Goal: Task Accomplishment & Management: Manage account settings

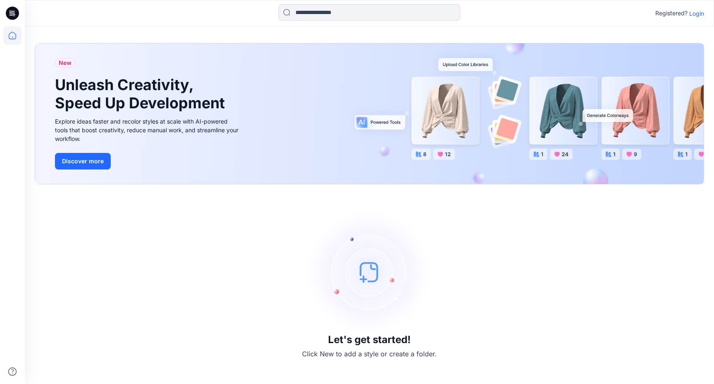
click at [695, 14] on p "Login" at bounding box center [696, 13] width 15 height 9
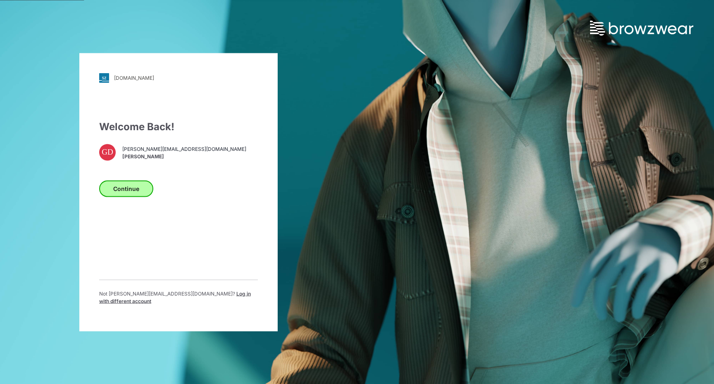
click at [127, 194] on button "Continue" at bounding box center [126, 188] width 54 height 17
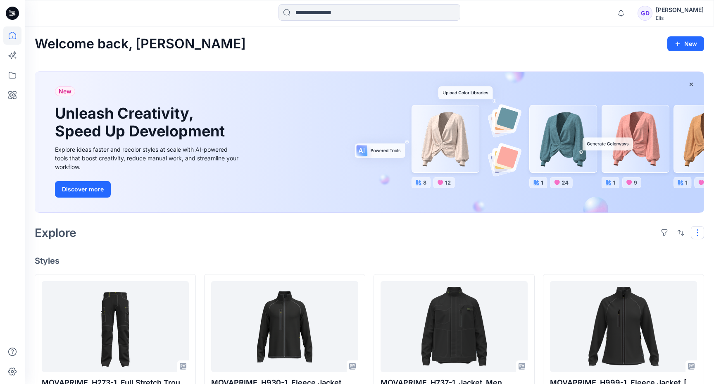
click at [696, 233] on button "button" at bounding box center [696, 232] width 13 height 13
click at [533, 223] on div "Explore Layout Grid Large Grid Folder View Compact Card Card View Card Info Tags" at bounding box center [369, 233] width 669 height 20
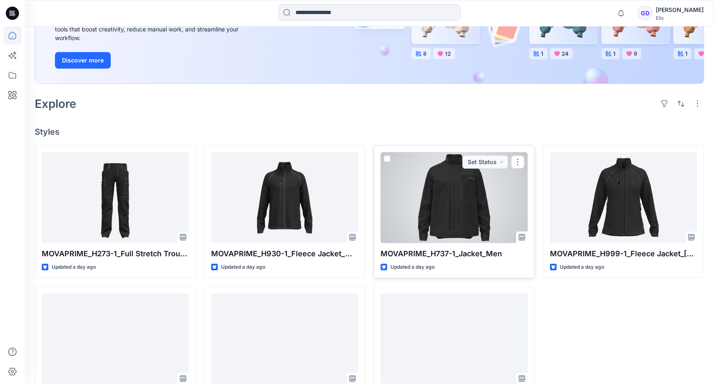
scroll to position [175, 0]
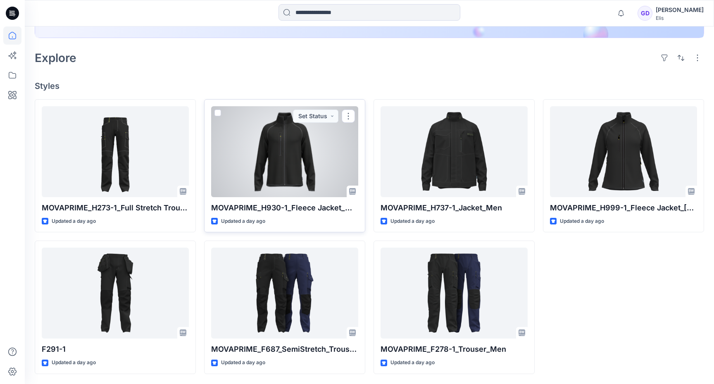
click at [280, 178] on div at bounding box center [284, 151] width 147 height 91
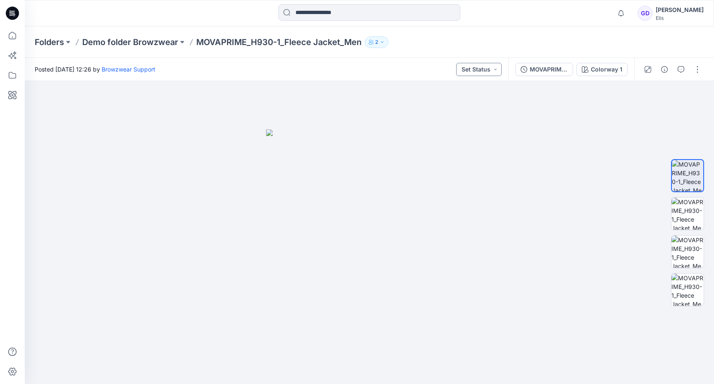
click at [492, 74] on button "Set Status" at bounding box center [478, 69] width 45 height 13
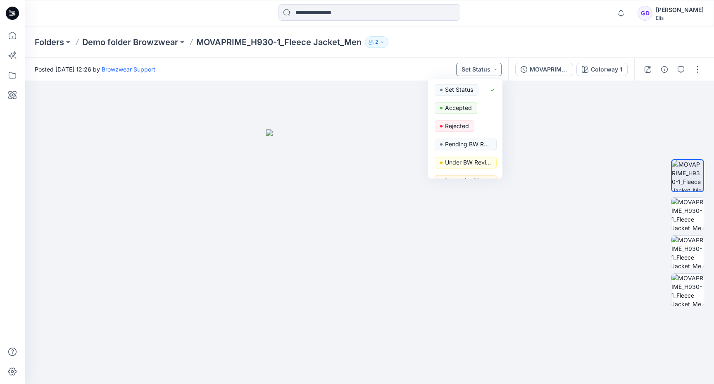
click at [492, 74] on button "Set Status" at bounding box center [478, 69] width 45 height 13
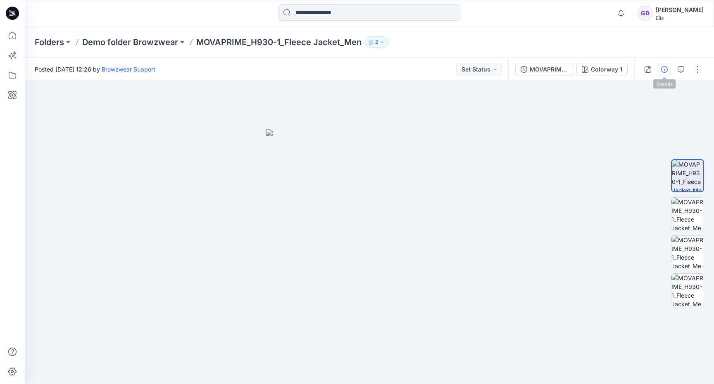
click at [663, 68] on icon "button" at bounding box center [664, 69] width 7 height 7
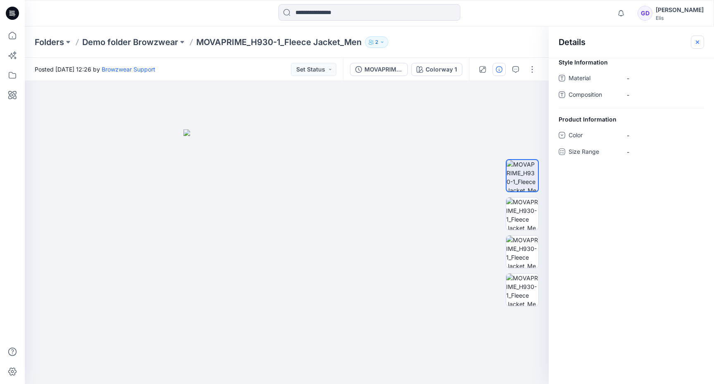
click at [697, 39] on icon "button" at bounding box center [697, 42] width 7 height 7
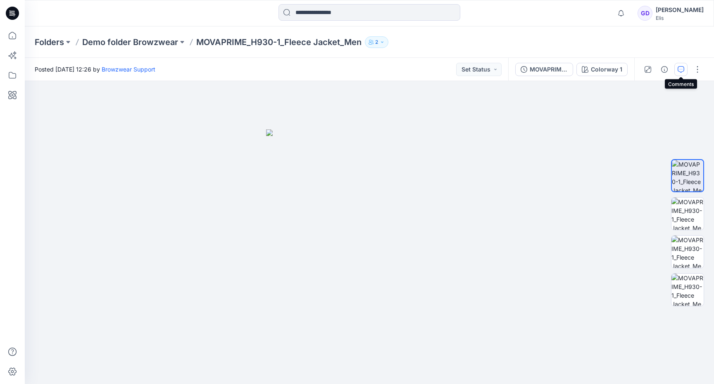
click at [677, 74] on button "button" at bounding box center [680, 69] width 13 height 13
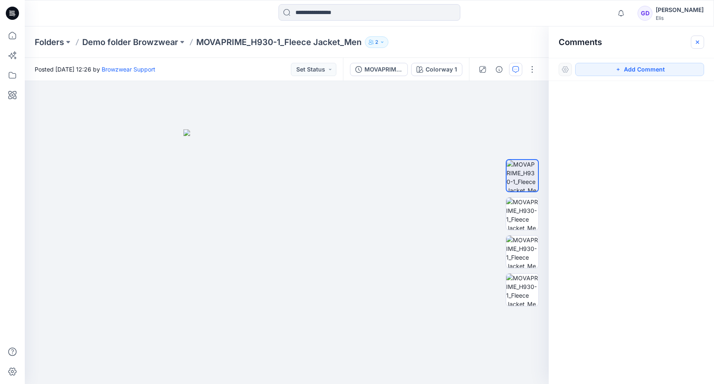
click at [695, 39] on icon "button" at bounding box center [697, 42] width 7 height 7
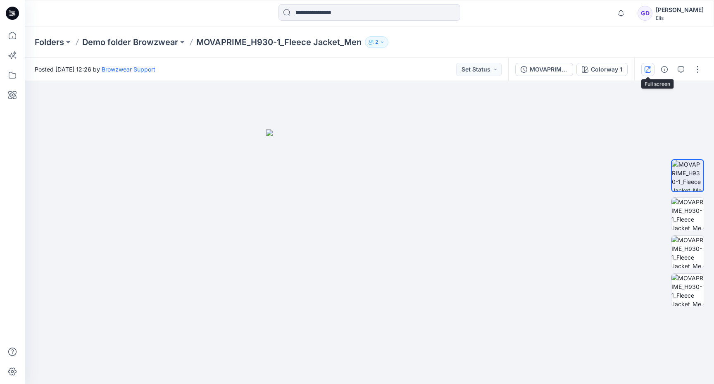
click at [648, 69] on icon "button" at bounding box center [647, 69] width 4 height 4
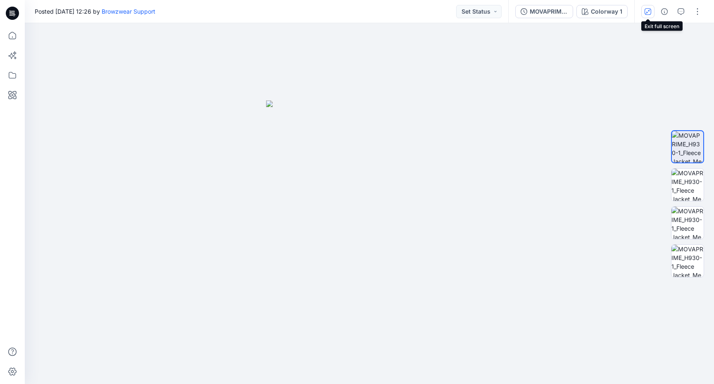
click at [648, 12] on icon "button" at bounding box center [647, 11] width 7 height 7
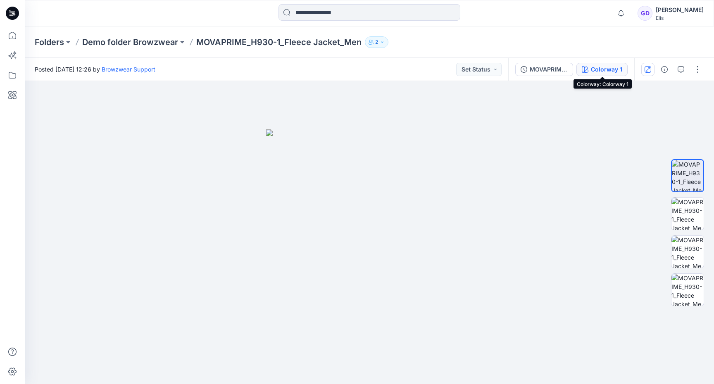
click at [613, 70] on div "Colorway 1" at bounding box center [606, 69] width 31 height 9
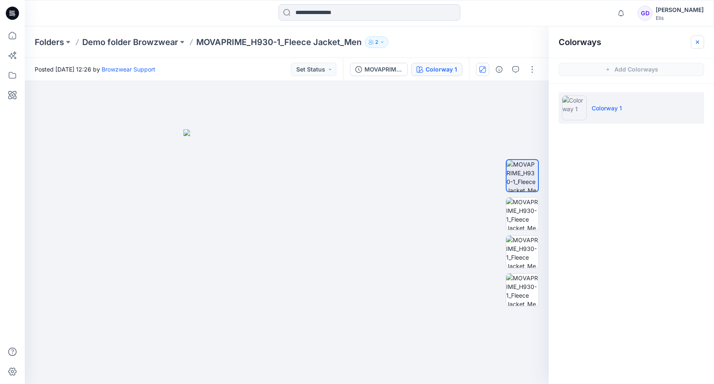
click at [699, 41] on icon "button" at bounding box center [697, 42] width 7 height 7
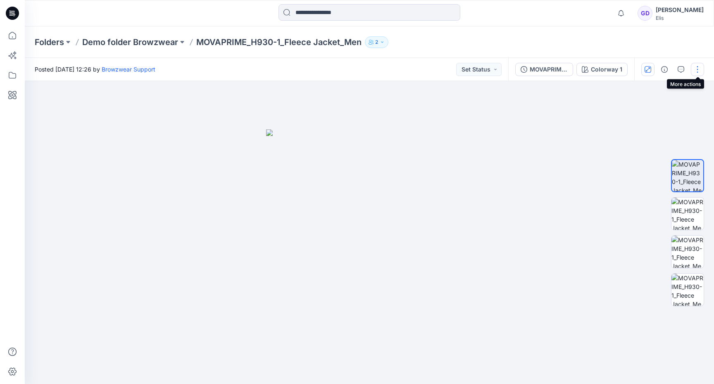
click at [694, 69] on button "button" at bounding box center [696, 69] width 13 height 13
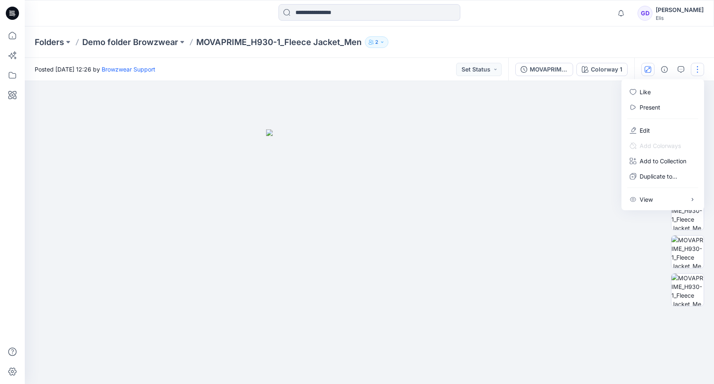
click at [575, 135] on div at bounding box center [369, 232] width 689 height 303
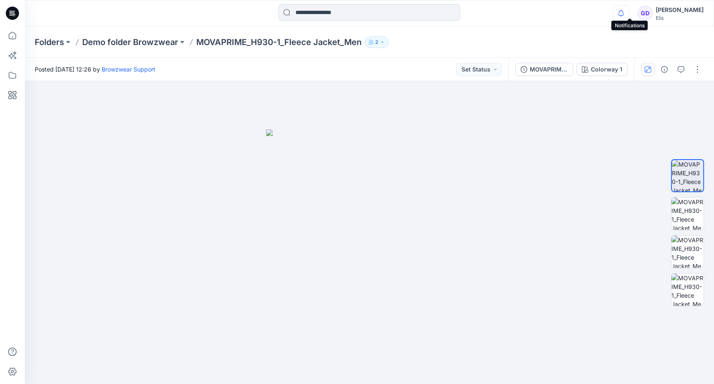
click at [623, 12] on icon "button" at bounding box center [621, 13] width 16 height 17
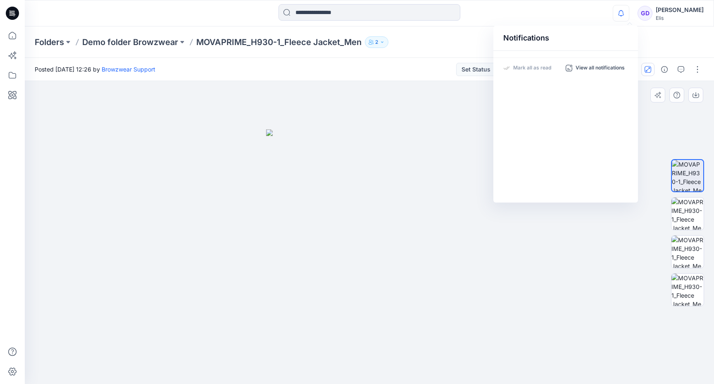
click at [436, 132] on img at bounding box center [369, 256] width 206 height 255
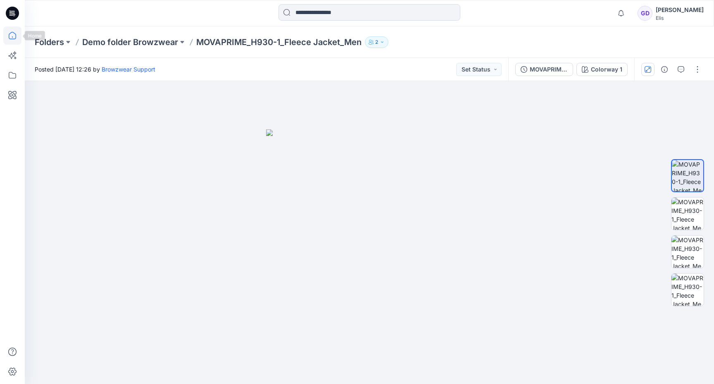
click at [16, 29] on icon at bounding box center [12, 35] width 18 height 18
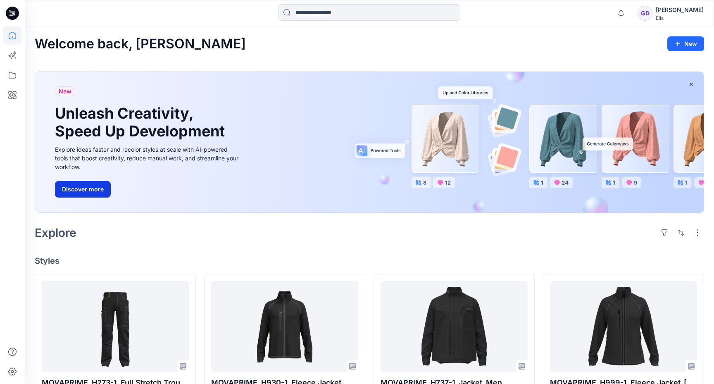
click at [73, 190] on button "Discover more" at bounding box center [83, 189] width 56 height 17
click at [11, 74] on icon at bounding box center [12, 75] width 18 height 18
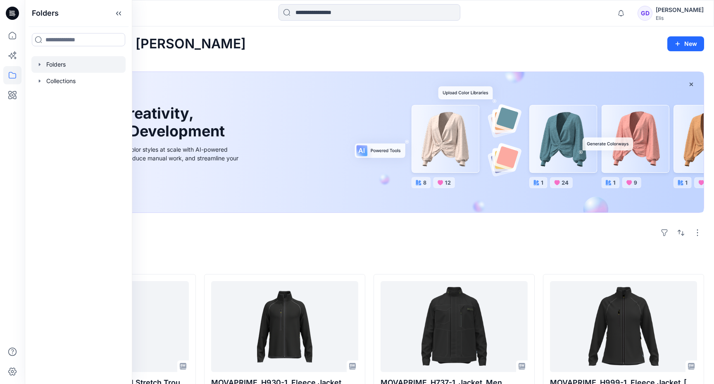
click at [78, 61] on div at bounding box center [78, 64] width 94 height 17
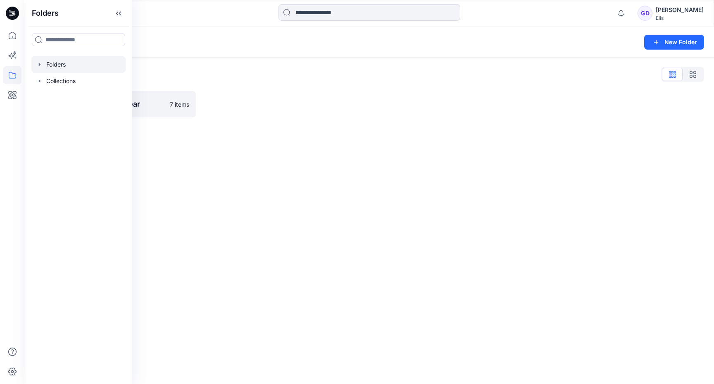
click at [237, 135] on div "Folders New Folder Folders List Demo folder Browzwear 7 items" at bounding box center [369, 204] width 689 height 357
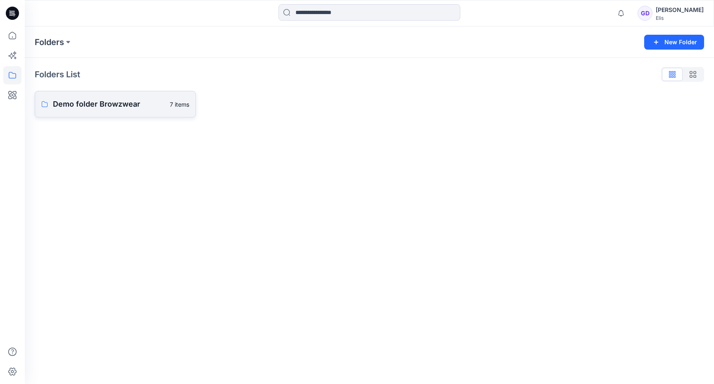
click at [89, 100] on p "Demo folder Browzwear" at bounding box center [109, 104] width 112 height 12
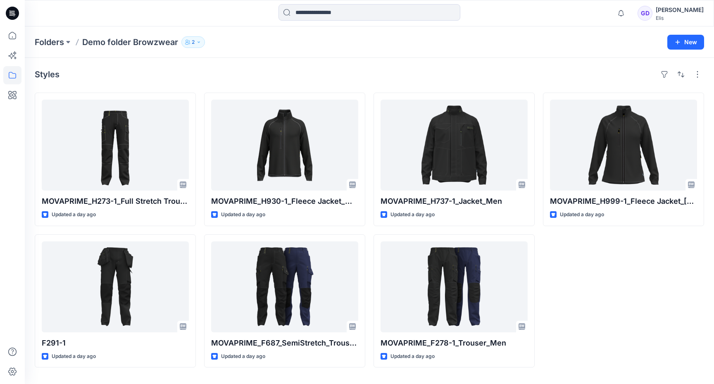
click at [3, 177] on div at bounding box center [12, 204] width 18 height 357
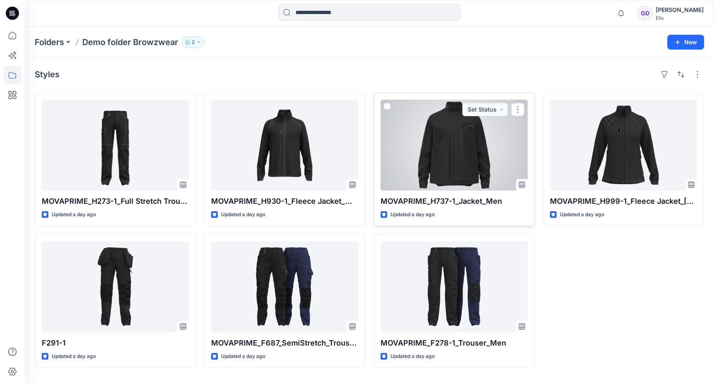
click at [453, 145] on div at bounding box center [453, 145] width 147 height 91
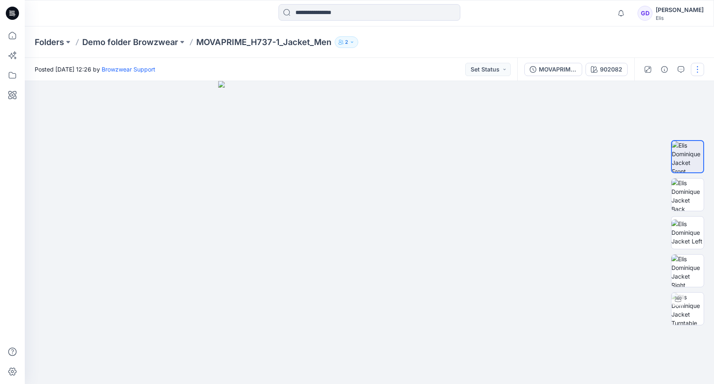
click at [696, 73] on button "button" at bounding box center [696, 69] width 13 height 13
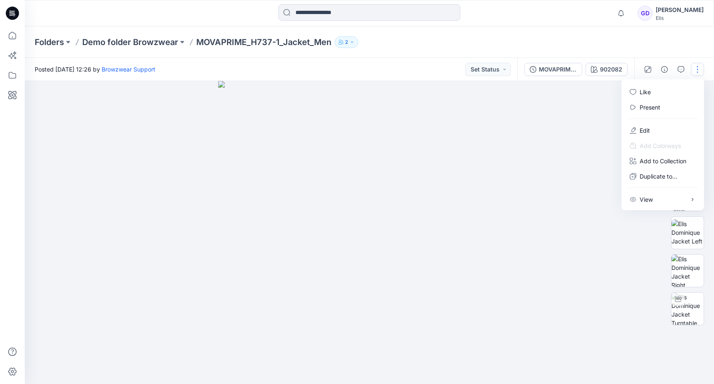
click at [601, 157] on div at bounding box center [369, 232] width 689 height 303
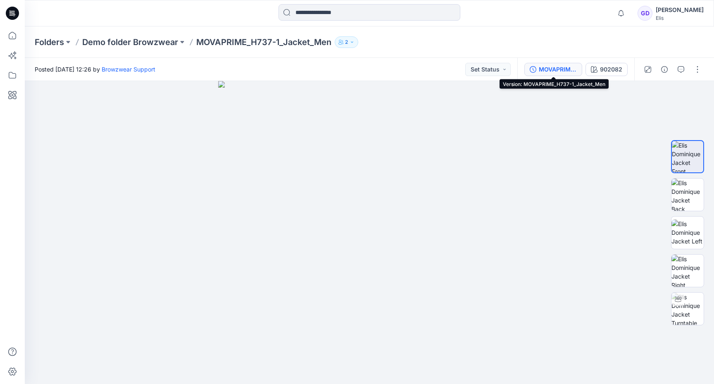
click at [551, 69] on div "MOVAPRIME_H737-1_Jacket_Men" at bounding box center [557, 69] width 38 height 9
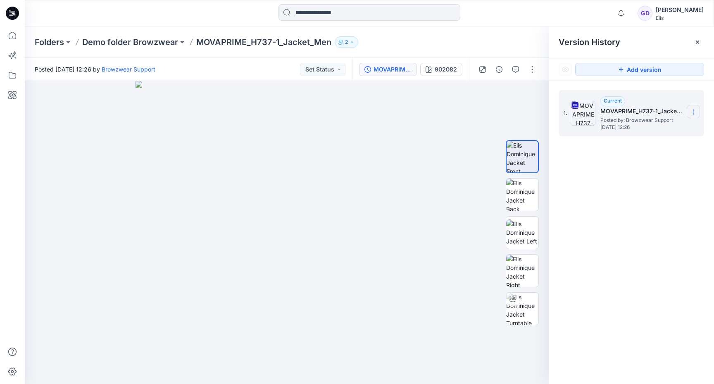
click at [696, 110] on icon at bounding box center [693, 112] width 7 height 7
click at [661, 128] on span "Download Source BW File" at bounding box center [651, 128] width 69 height 10
click at [491, 109] on div at bounding box center [287, 232] width 524 height 303
click at [694, 40] on icon at bounding box center [697, 42] width 7 height 7
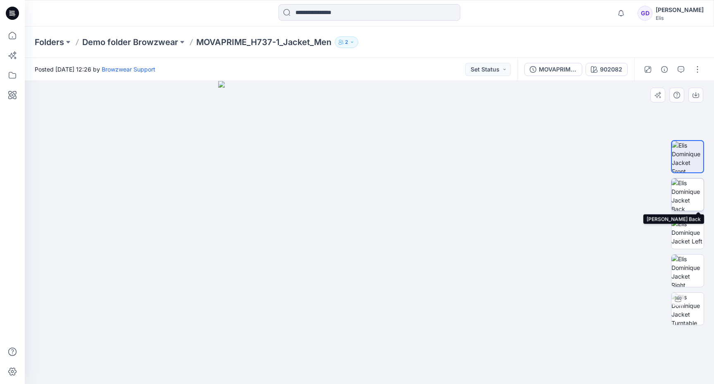
click at [688, 198] on img at bounding box center [687, 194] width 32 height 32
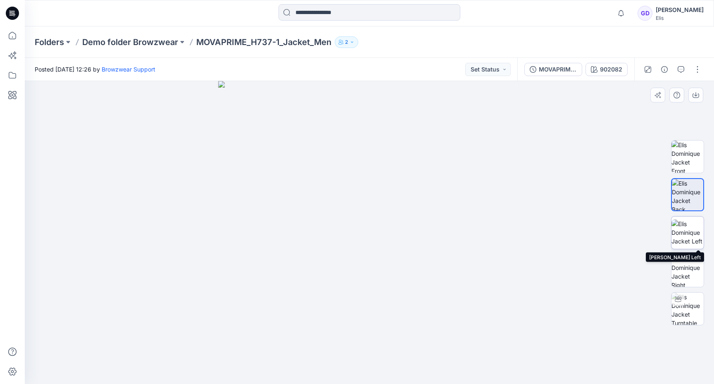
click at [684, 225] on img at bounding box center [687, 232] width 32 height 26
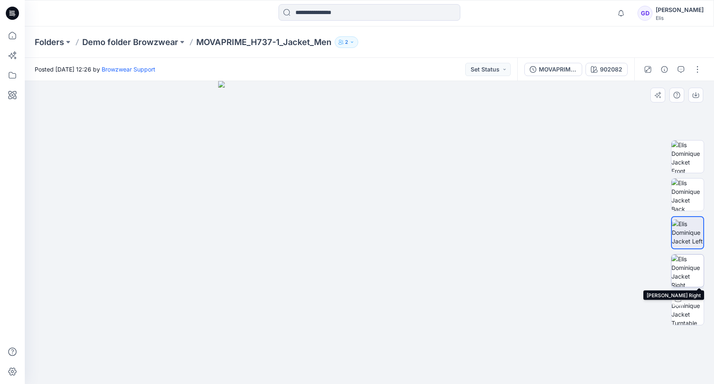
click at [685, 279] on img at bounding box center [687, 270] width 32 height 32
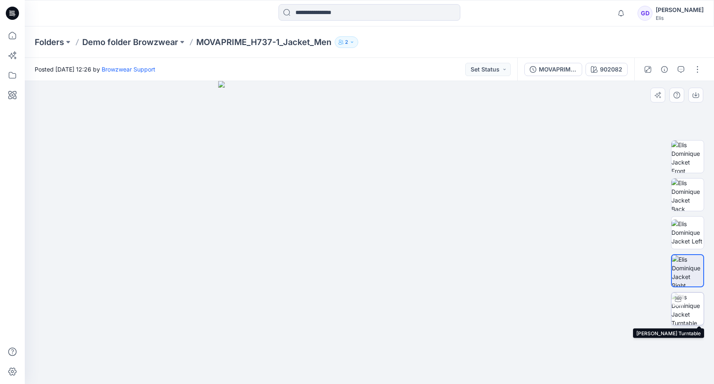
click at [687, 309] on img at bounding box center [687, 308] width 32 height 32
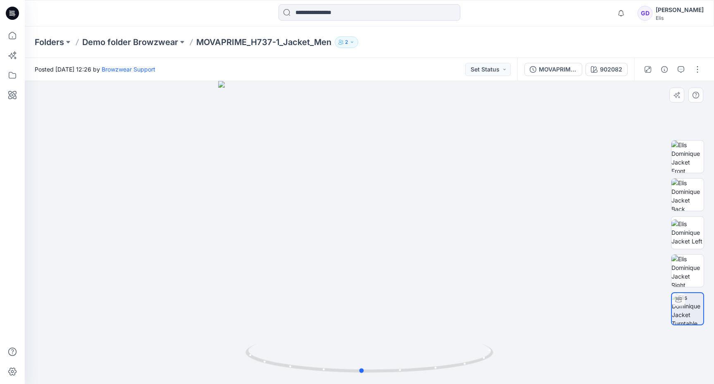
drag, startPoint x: 360, startPoint y: 248, endPoint x: 352, endPoint y: 268, distance: 21.3
click at [352, 268] on div at bounding box center [369, 232] width 689 height 303
click at [697, 158] on img at bounding box center [687, 156] width 32 height 32
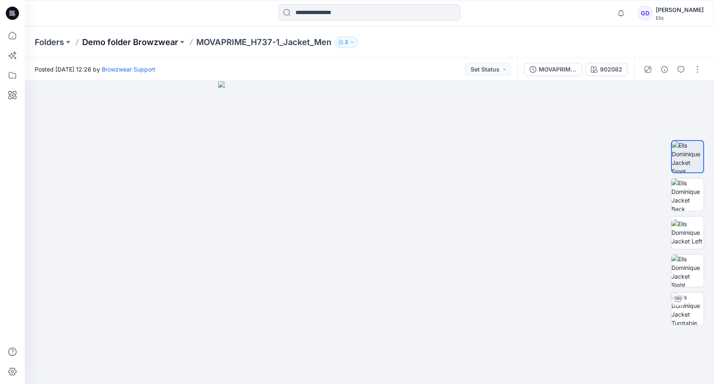
click at [142, 40] on p "Demo folder Browzwear" at bounding box center [130, 42] width 96 height 12
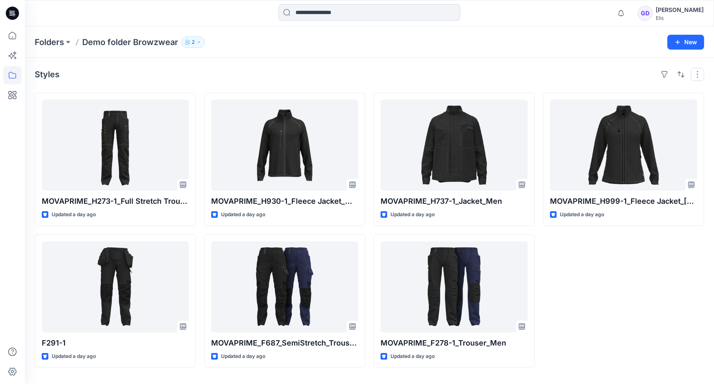
click at [698, 78] on button "button" at bounding box center [696, 74] width 13 height 13
click at [412, 72] on div "Styles Layout Grid Large Grid Folder View Compact Card Card View Card Info Tags" at bounding box center [369, 74] width 669 height 13
click at [689, 36] on button "New" at bounding box center [685, 42] width 37 height 15
click at [652, 81] on p "New Folder" at bounding box center [661, 78] width 31 height 9
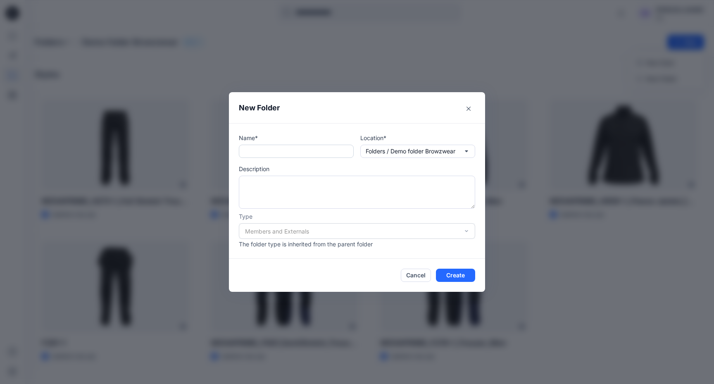
click at [264, 153] on input "text" at bounding box center [296, 151] width 115 height 13
click at [428, 151] on p "Folders / Demo folder Browzwear" at bounding box center [410, 151] width 90 height 9
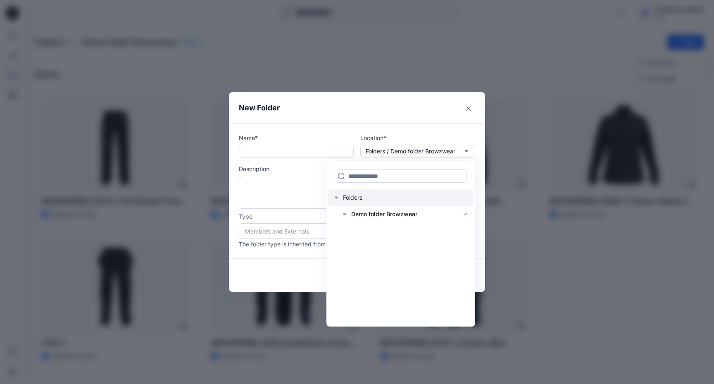
click at [365, 199] on div at bounding box center [400, 197] width 145 height 17
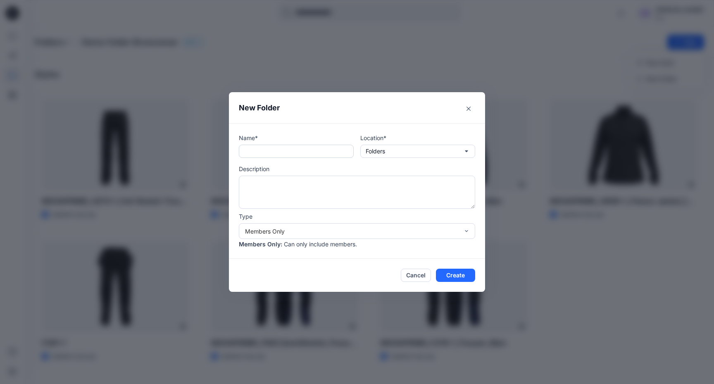
click at [296, 154] on input "text" at bounding box center [296, 151] width 115 height 13
type input "**********"
click at [458, 273] on button "Create" at bounding box center [455, 274] width 39 height 13
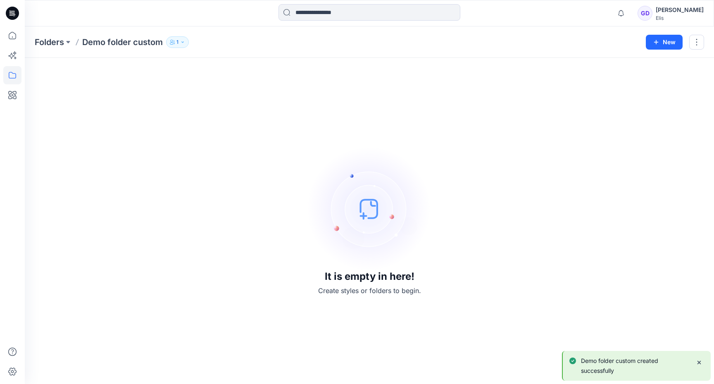
click at [707, 45] on div "Folders Demo folder custom 1 New" at bounding box center [369, 41] width 689 height 31
click at [703, 45] on button "button" at bounding box center [696, 42] width 15 height 15
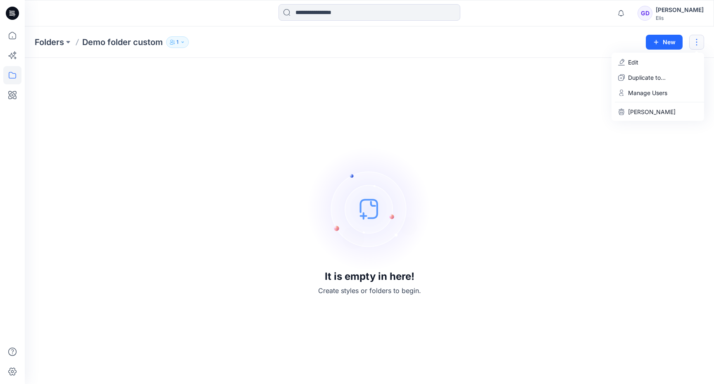
click at [589, 157] on div "It is empty in here! Create styles or folders to begin." at bounding box center [369, 221] width 669 height 306
click at [363, 202] on img at bounding box center [369, 209] width 124 height 124
click at [355, 269] on img at bounding box center [369, 209] width 124 height 124
click at [17, 71] on icon at bounding box center [12, 75] width 18 height 18
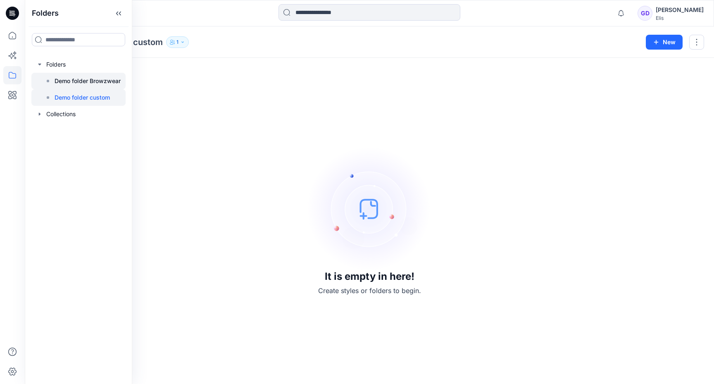
click at [85, 81] on p "Demo folder Browzwear" at bounding box center [88, 81] width 66 height 10
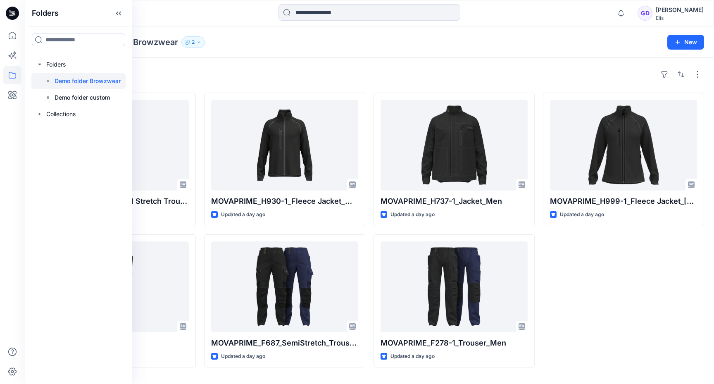
click at [571, 262] on div "MOVAPRIME_H999-1_Fleece Jacket_Ladies Updated a day ago" at bounding box center [623, 230] width 161 height 275
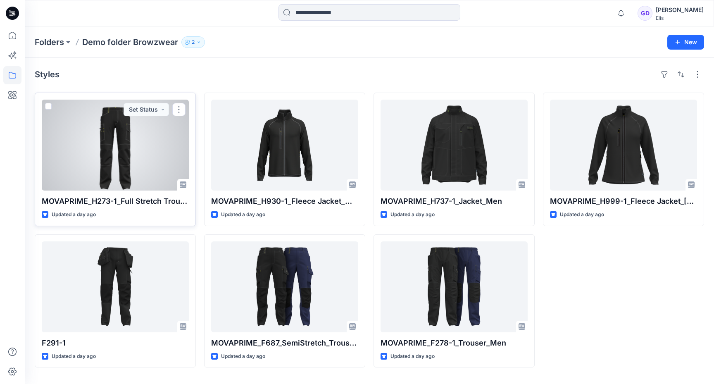
click at [49, 106] on span at bounding box center [48, 106] width 7 height 7
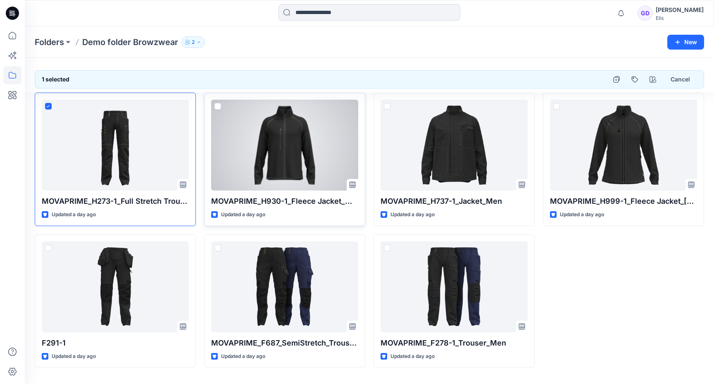
click at [218, 107] on span at bounding box center [217, 106] width 7 height 7
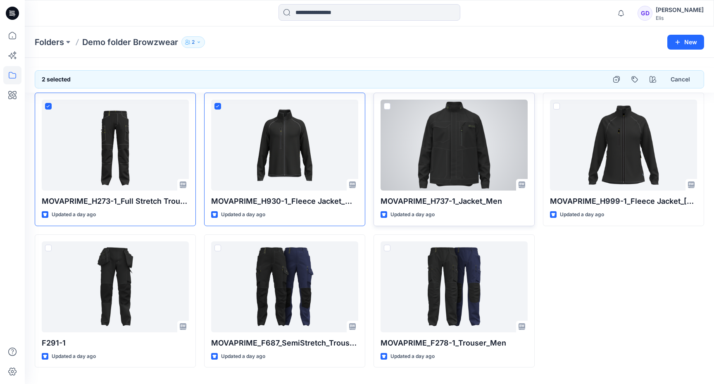
click at [389, 105] on span at bounding box center [387, 106] width 7 height 7
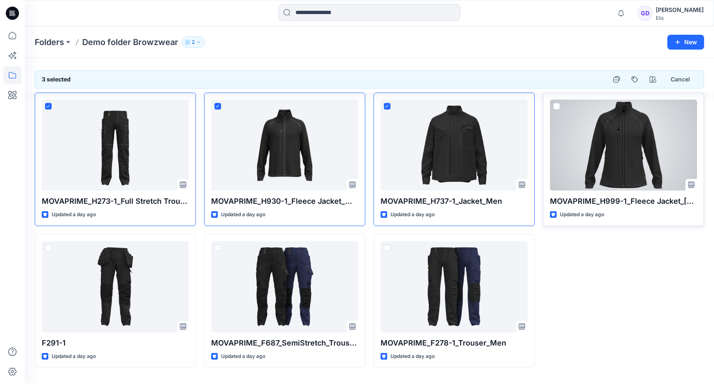
click at [554, 104] on span at bounding box center [556, 106] width 7 height 7
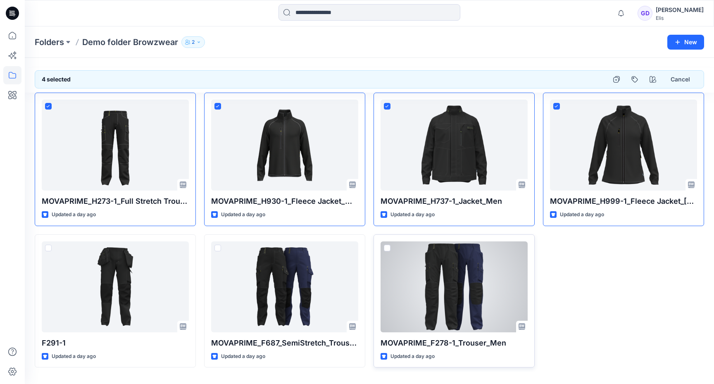
click at [389, 246] on span at bounding box center [387, 247] width 7 height 7
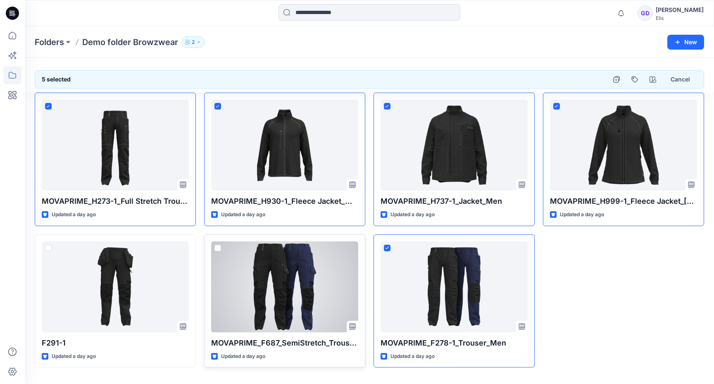
click at [218, 248] on span at bounding box center [217, 247] width 7 height 7
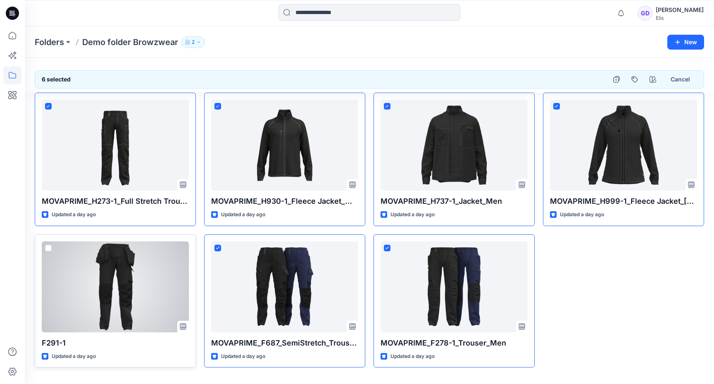
click at [47, 249] on span at bounding box center [48, 247] width 7 height 7
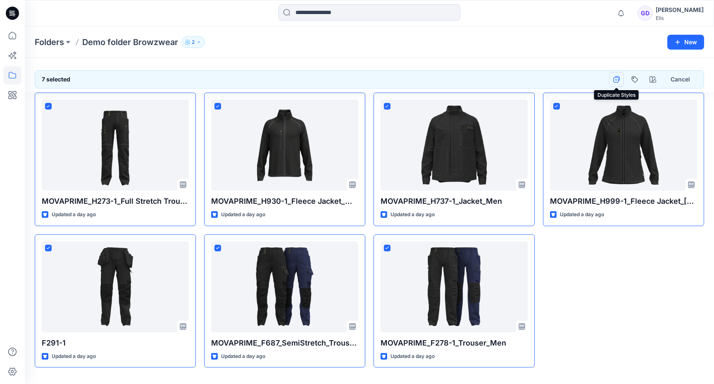
click at [613, 75] on button "button" at bounding box center [616, 79] width 15 height 15
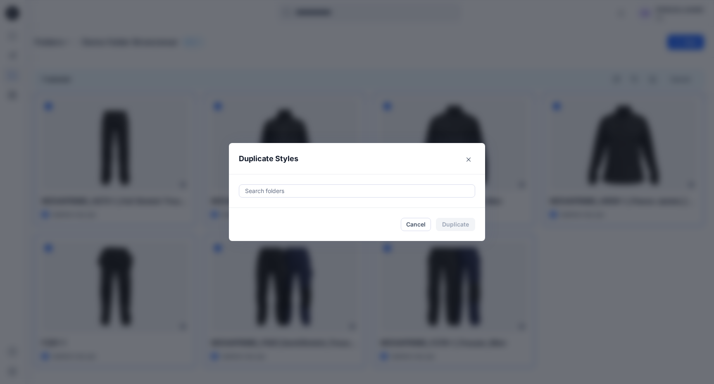
click at [298, 193] on div at bounding box center [356, 191] width 225 height 10
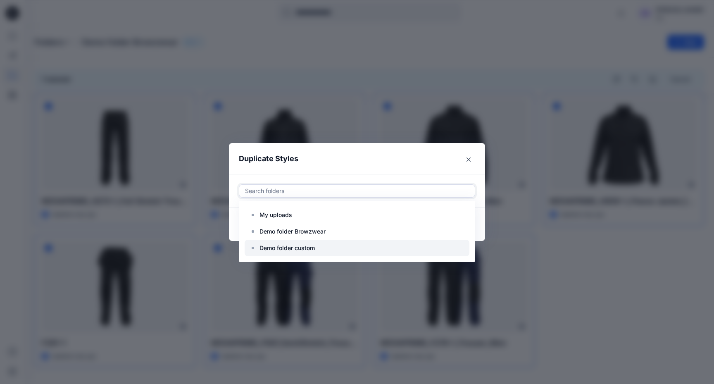
click at [304, 246] on p "Demo folder custom" at bounding box center [286, 248] width 55 height 10
click at [437, 153] on header "Duplicate Styles" at bounding box center [349, 158] width 240 height 31
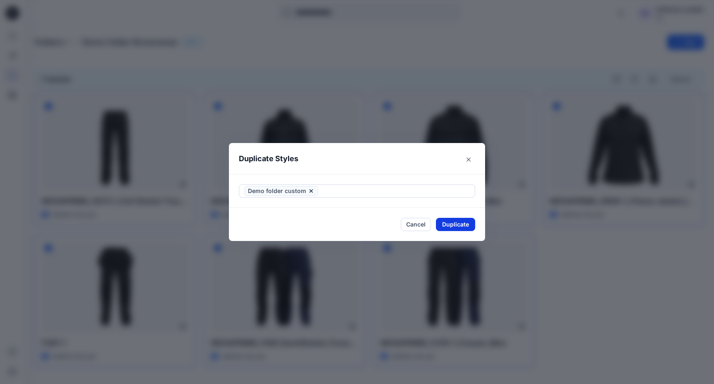
click at [463, 221] on button "Duplicate" at bounding box center [455, 224] width 39 height 13
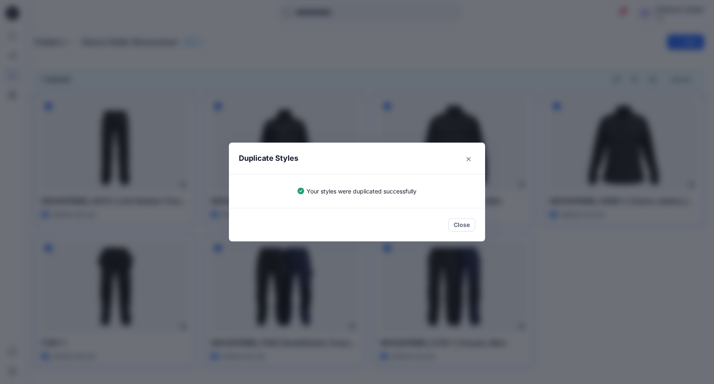
click at [463, 221] on button "Close" at bounding box center [461, 224] width 27 height 13
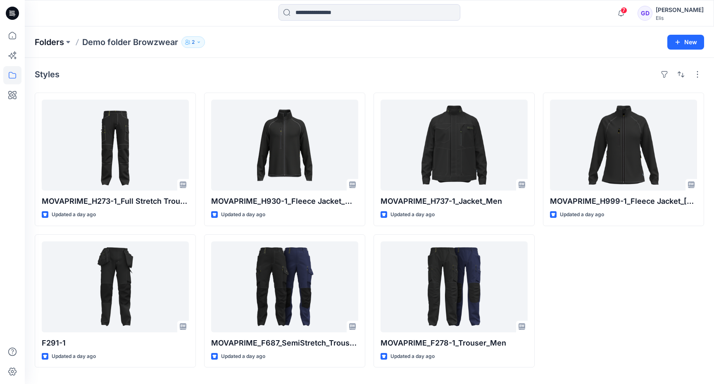
click at [62, 44] on p "Folders" at bounding box center [49, 42] width 29 height 12
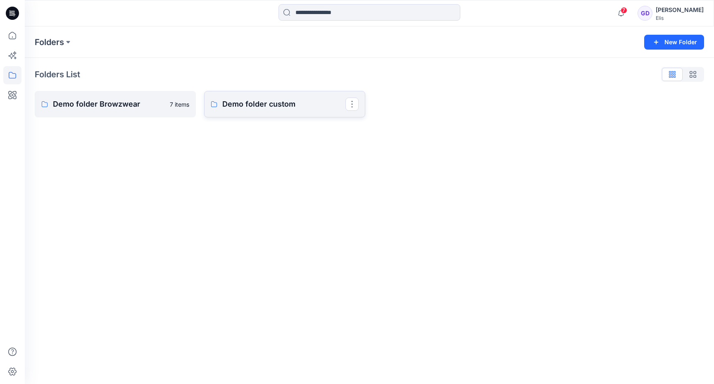
click at [286, 115] on link "Demo folder custom" at bounding box center [284, 104] width 161 height 26
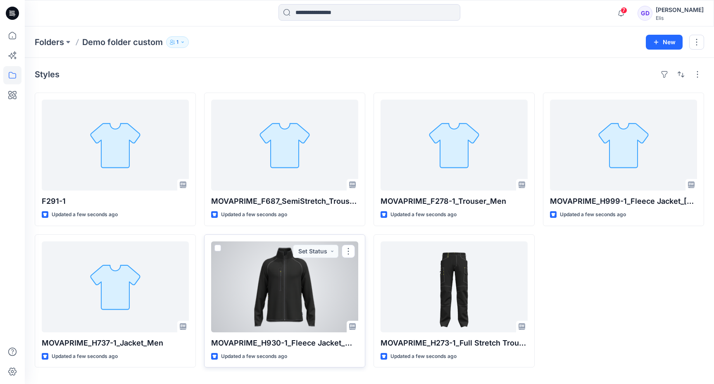
click at [277, 271] on div at bounding box center [284, 286] width 147 height 91
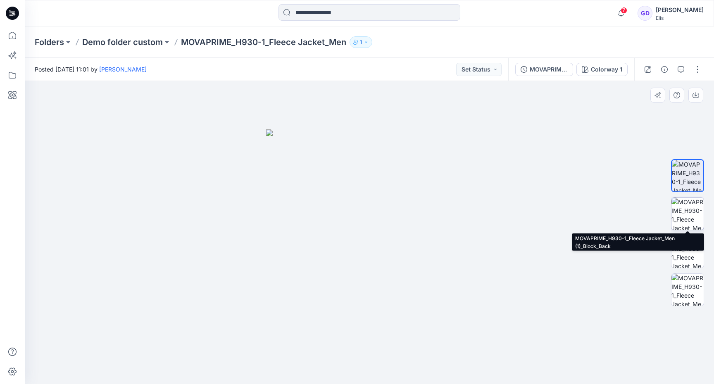
click at [687, 227] on img at bounding box center [687, 213] width 32 height 32
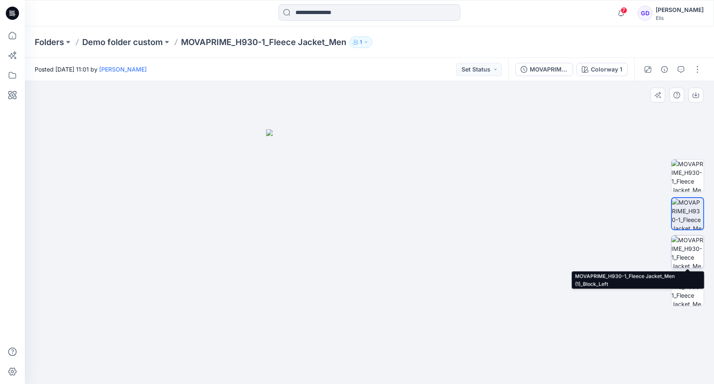
click at [688, 261] on img at bounding box center [687, 251] width 32 height 32
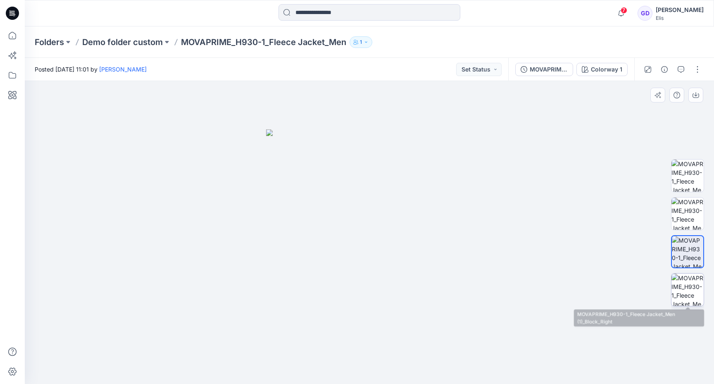
click at [687, 288] on img at bounding box center [687, 289] width 32 height 32
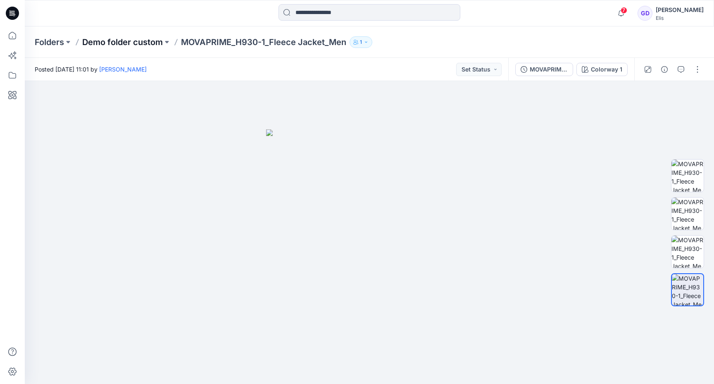
click at [138, 47] on p "Demo folder custom" at bounding box center [122, 42] width 81 height 12
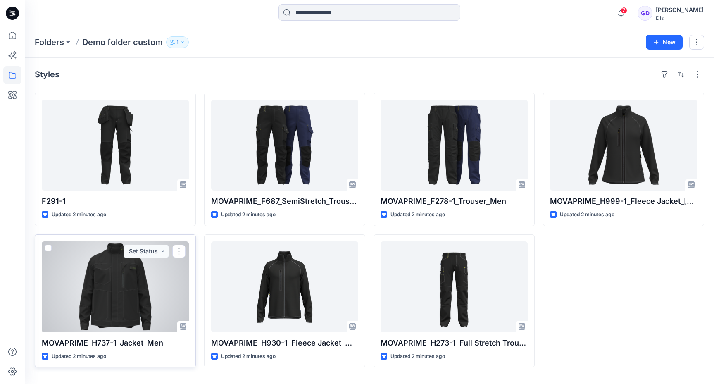
click at [81, 315] on div at bounding box center [115, 286] width 147 height 91
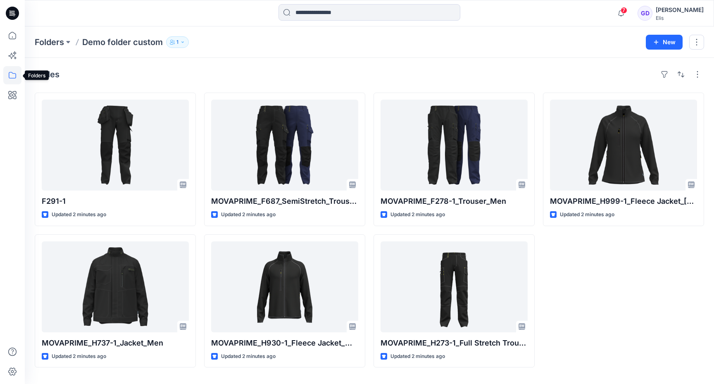
click at [4, 74] on icon at bounding box center [12, 75] width 18 height 18
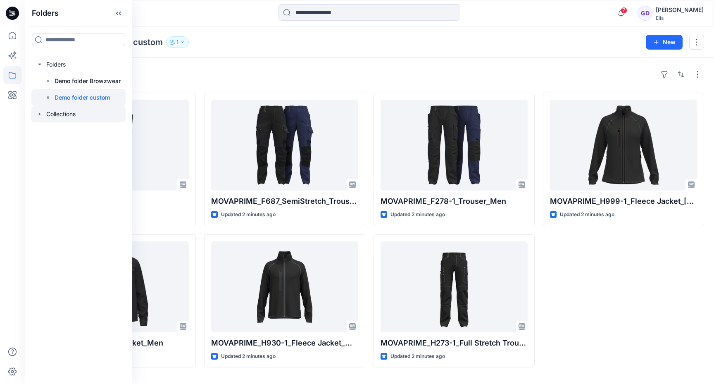
click at [41, 115] on icon "button" at bounding box center [39, 114] width 7 height 7
click at [77, 132] on p "Demo Collection Browzwear" at bounding box center [94, 131] width 78 height 10
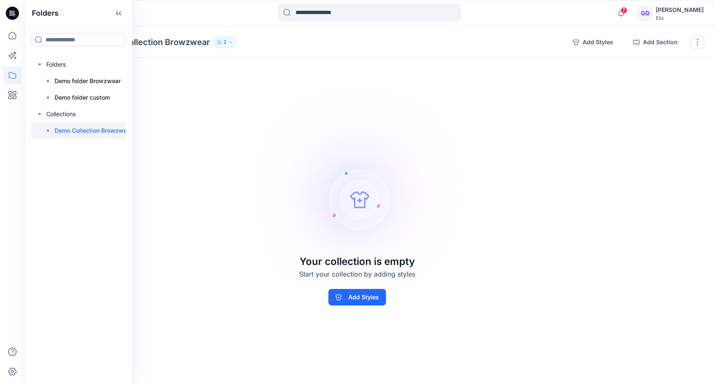
click at [259, 183] on img at bounding box center [357, 192] width 231 height 230
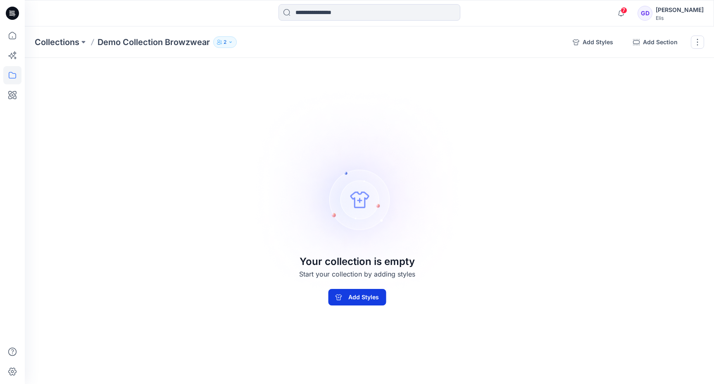
click at [357, 296] on button "Add Styles" at bounding box center [357, 297] width 58 height 17
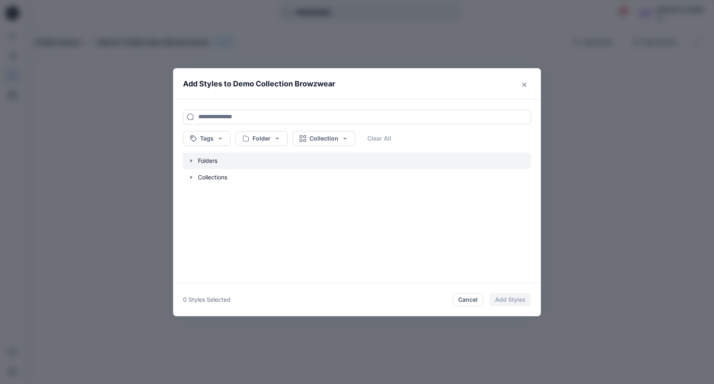
click at [194, 163] on icon "button" at bounding box center [191, 160] width 7 height 7
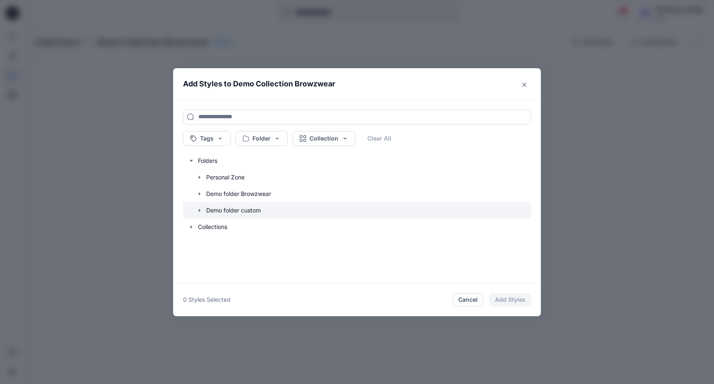
click at [199, 211] on icon "button" at bounding box center [200, 210] width 2 height 3
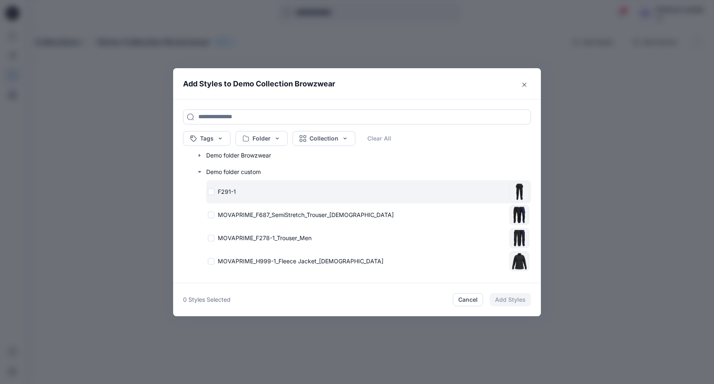
scroll to position [40, 0]
click at [211, 194] on div "F291-1" at bounding box center [357, 190] width 298 height 9
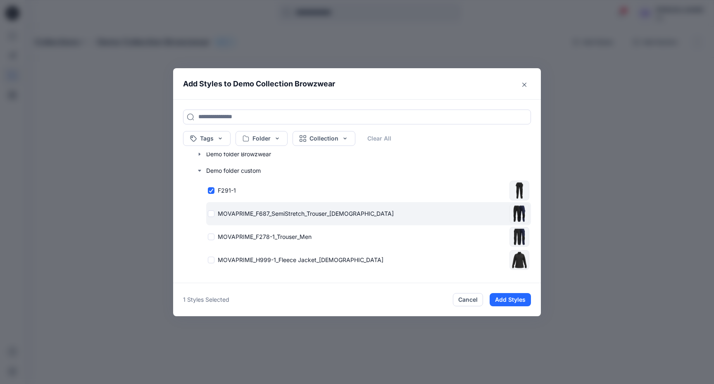
click at [213, 213] on div "MOVAPRIME_F687_SemiStretch_Trouser_[DEMOGRAPHIC_DATA]" at bounding box center [357, 213] width 298 height 9
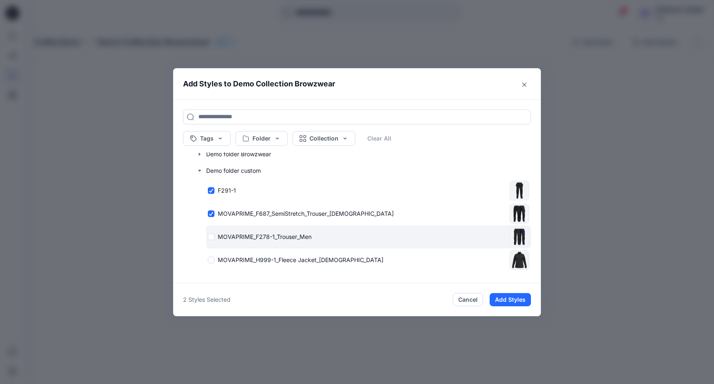
click at [212, 237] on div "MOVAPRIME_F278-1_Trouser_Men" at bounding box center [357, 236] width 298 height 9
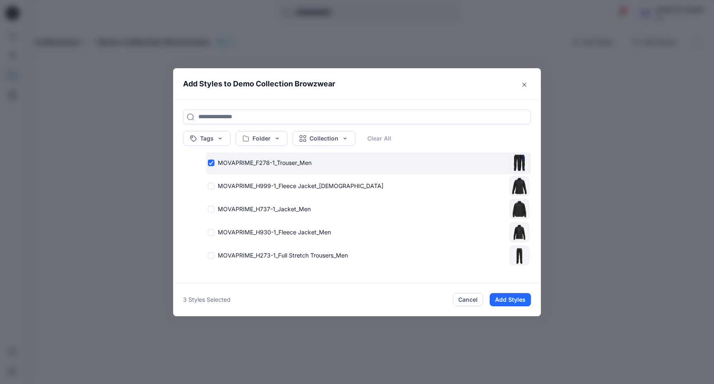
scroll to position [124, 0]
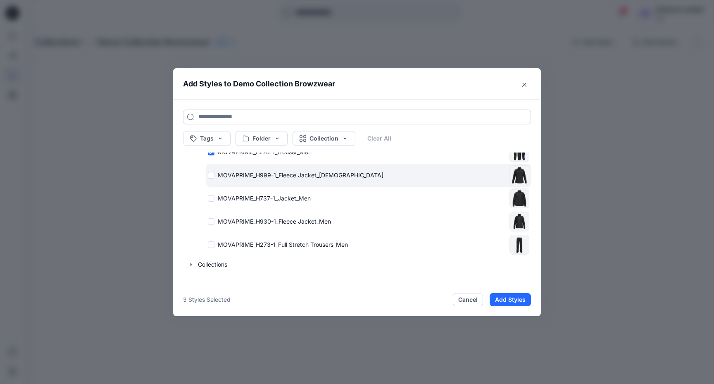
click at [210, 173] on div "MOVAPRIME_H999-1_Fleece Jacket_[DEMOGRAPHIC_DATA]" at bounding box center [357, 175] width 298 height 9
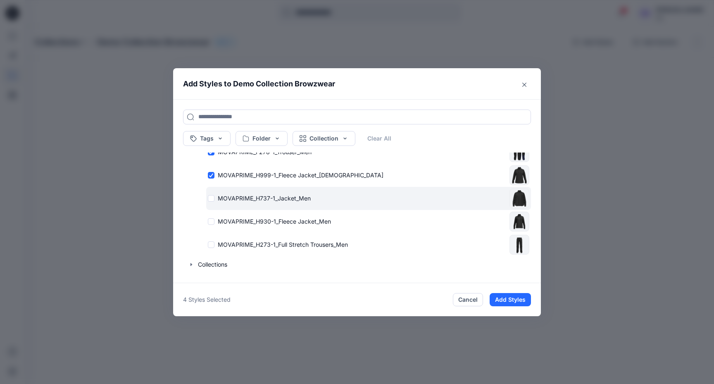
click at [211, 197] on div "MOVAPRIME_H737-1_Jacket_Men" at bounding box center [357, 198] width 298 height 9
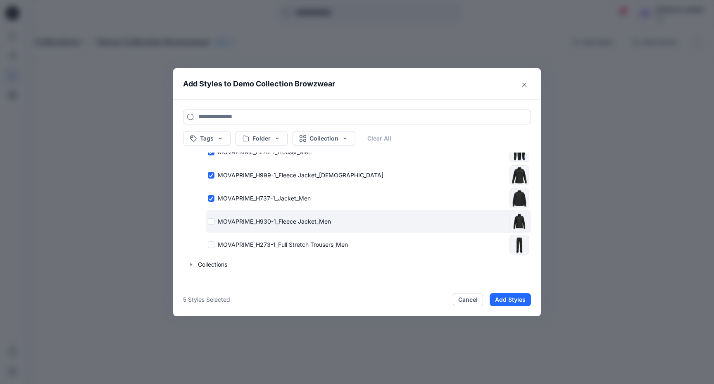
click at [210, 223] on div "MOVAPRIME_H930-1_Fleece Jacket_Men" at bounding box center [357, 221] width 298 height 9
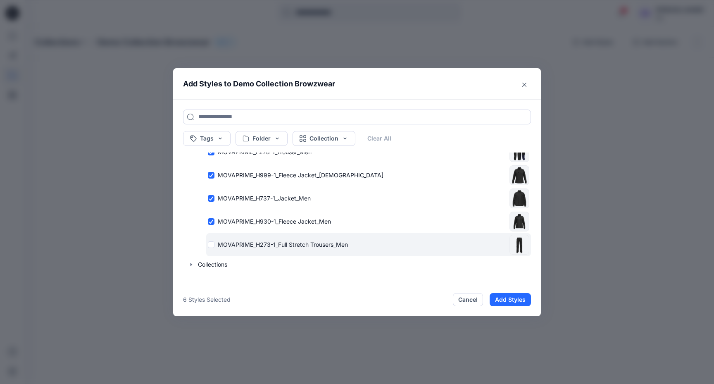
click at [210, 244] on div "MOVAPRIME_H273-1_Full Stretch Trousers_Men" at bounding box center [357, 244] width 298 height 9
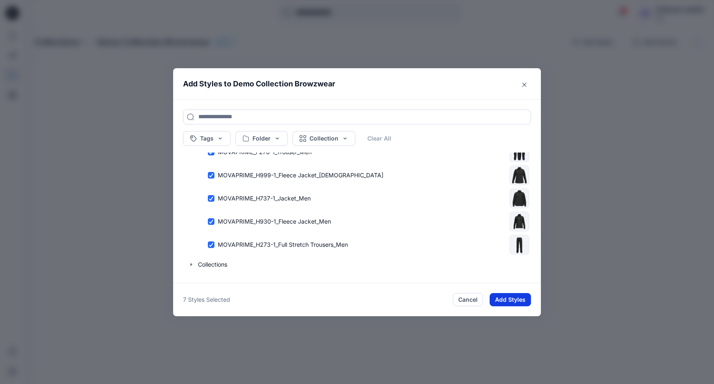
click at [501, 298] on button "Add Styles" at bounding box center [509, 299] width 41 height 13
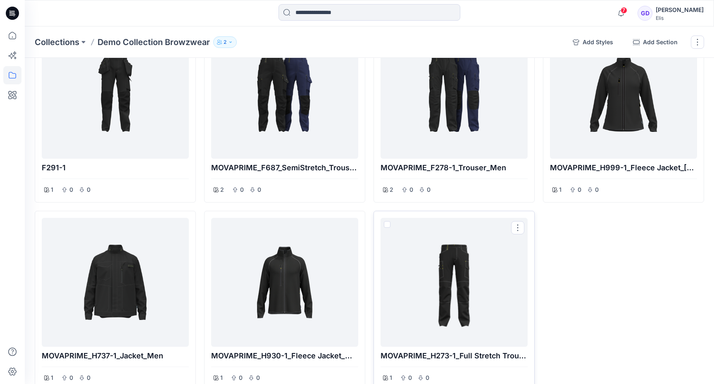
scroll to position [0, 0]
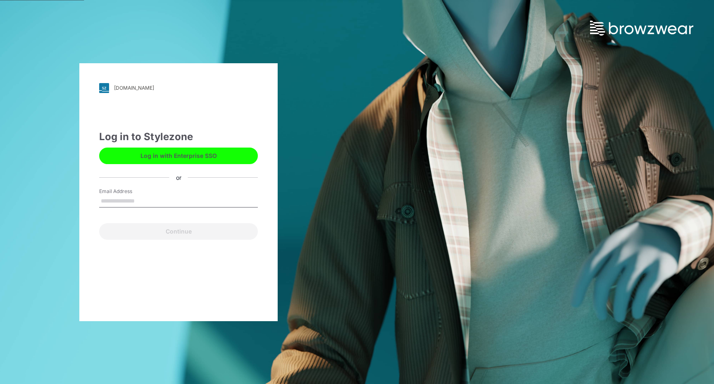
click at [157, 159] on button "Log in with Enterprise SSO" at bounding box center [178, 155] width 159 height 17
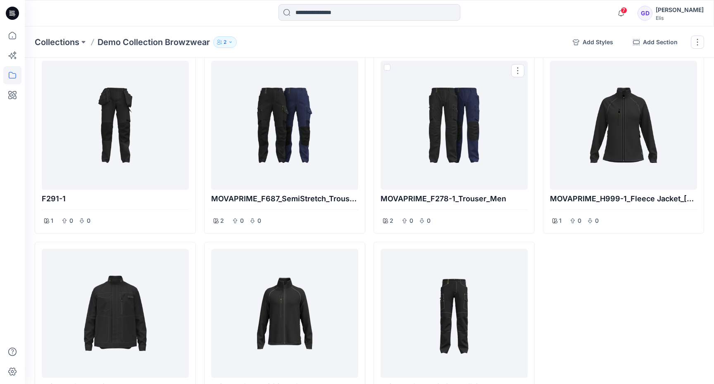
scroll to position [50, 0]
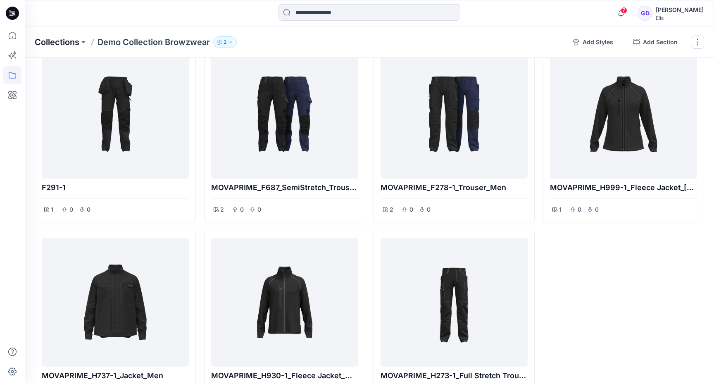
click at [47, 40] on p "Collections" at bounding box center [57, 42] width 45 height 12
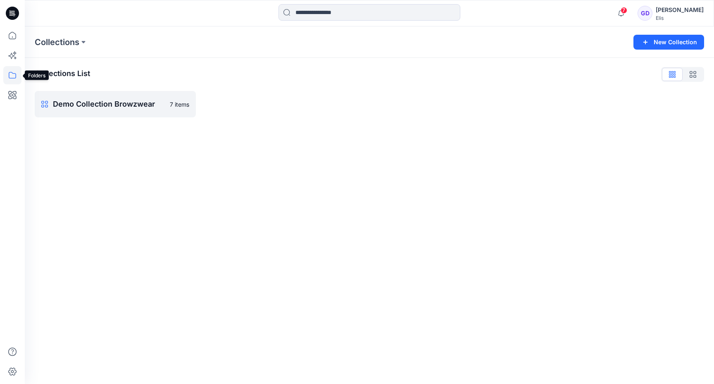
click at [18, 78] on icon at bounding box center [12, 75] width 18 height 18
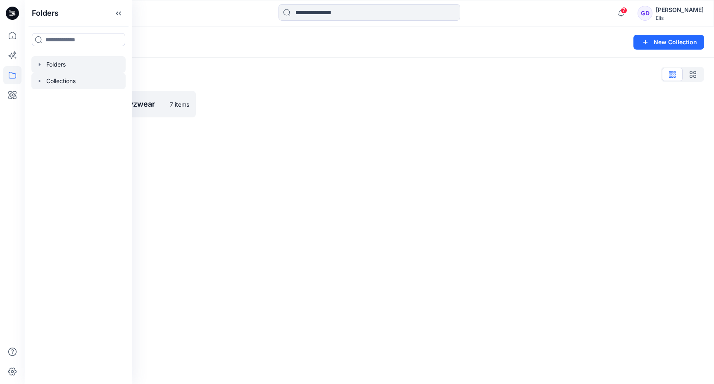
click at [58, 69] on div at bounding box center [78, 64] width 94 height 17
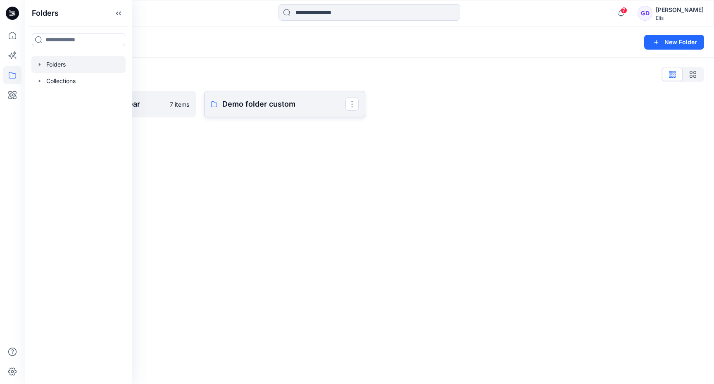
click at [318, 99] on p "Demo folder custom" at bounding box center [283, 104] width 123 height 12
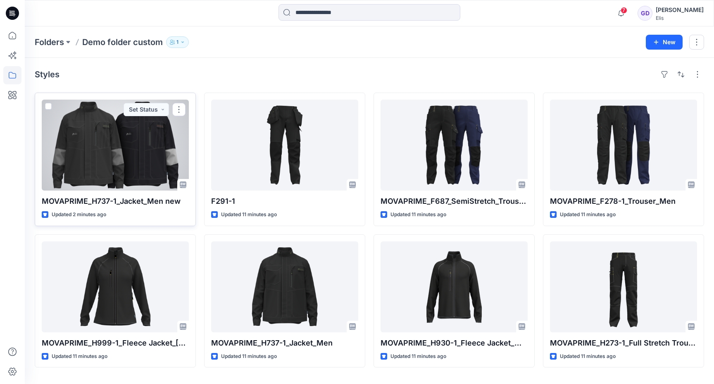
click at [126, 175] on div at bounding box center [115, 145] width 147 height 91
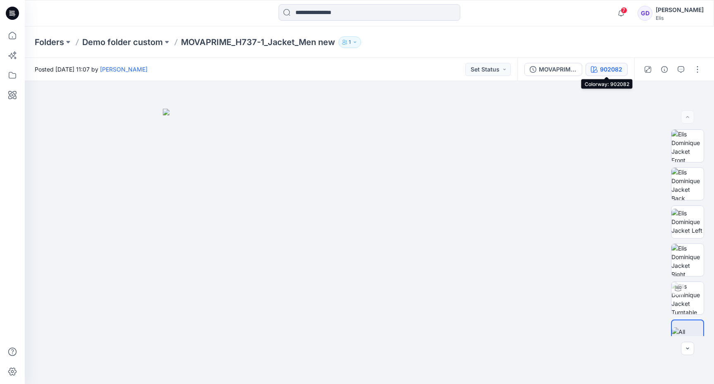
click at [606, 67] on div "902082" at bounding box center [611, 69] width 22 height 9
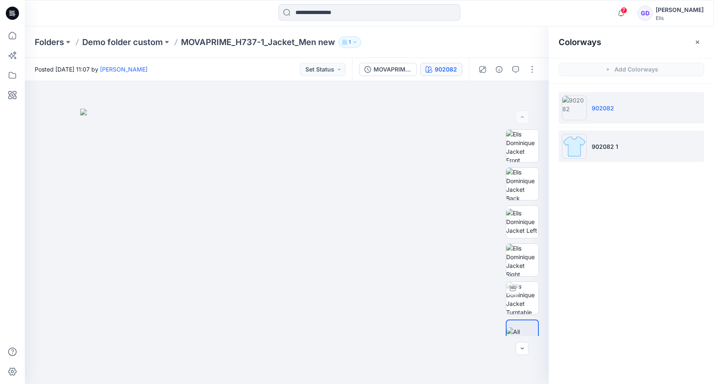
click at [608, 146] on p "902082 1" at bounding box center [604, 146] width 26 height 9
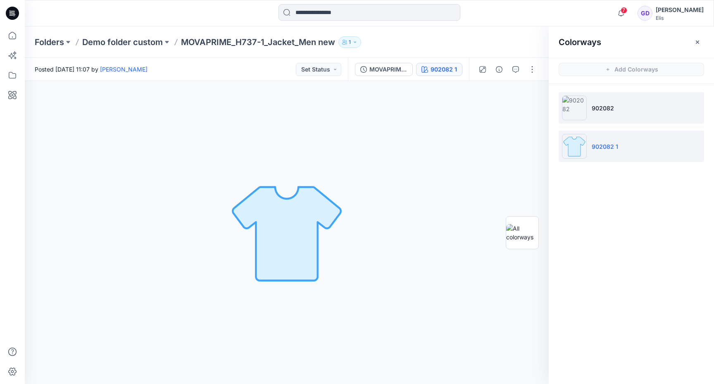
click at [610, 113] on li "902082" at bounding box center [630, 107] width 145 height 31
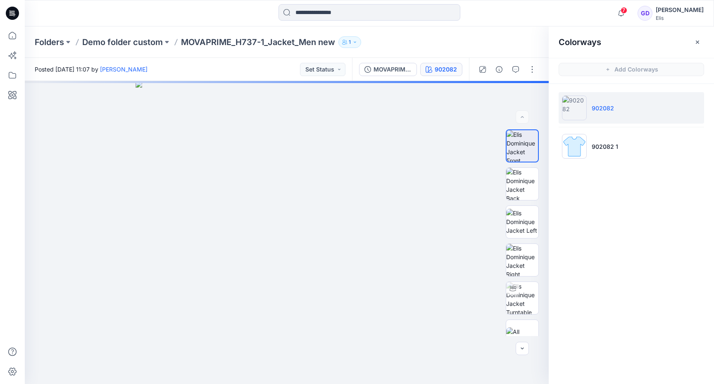
click at [617, 103] on li "902082" at bounding box center [630, 107] width 145 height 31
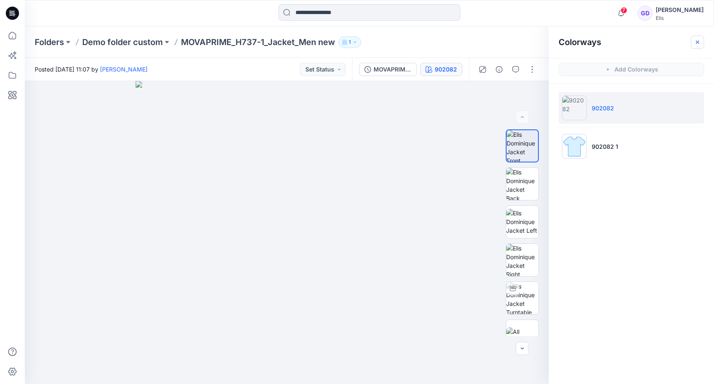
click at [700, 43] on icon "button" at bounding box center [697, 42] width 7 height 7
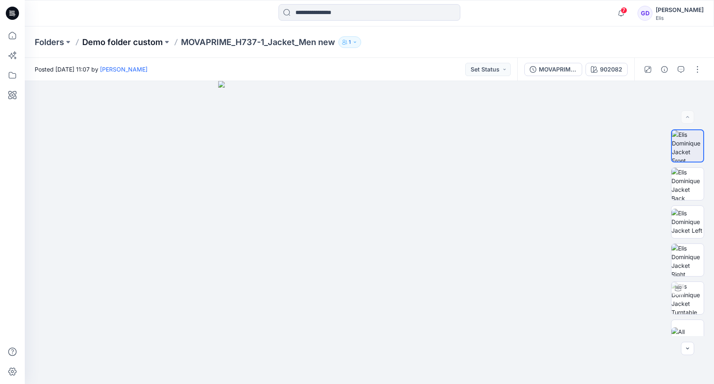
click at [119, 47] on p "Demo folder custom" at bounding box center [122, 42] width 81 height 12
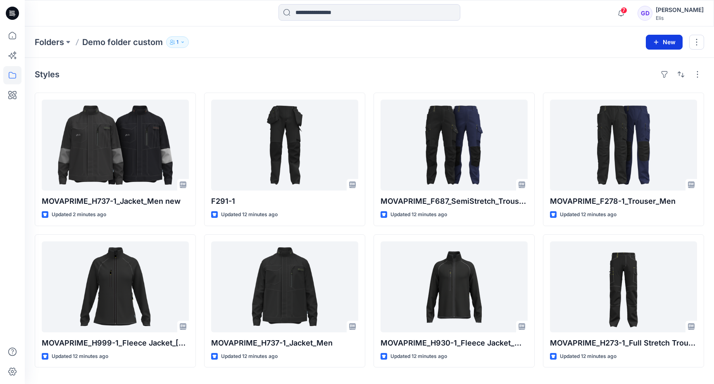
click at [664, 42] on button "New" at bounding box center [663, 42] width 37 height 15
click at [631, 64] on p "New Style" at bounding box center [638, 63] width 28 height 10
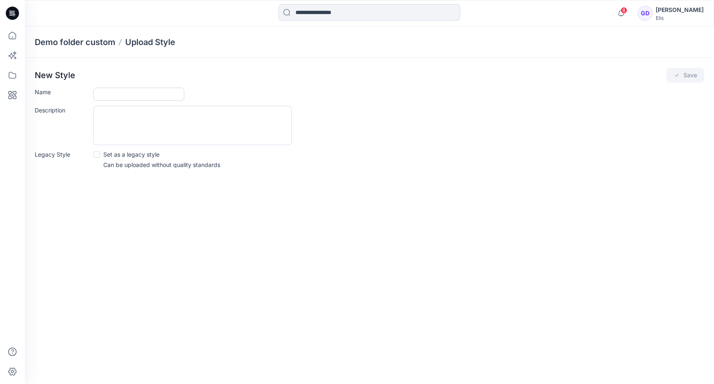
click at [125, 96] on input "Name" at bounding box center [138, 94] width 91 height 13
type input "*********"
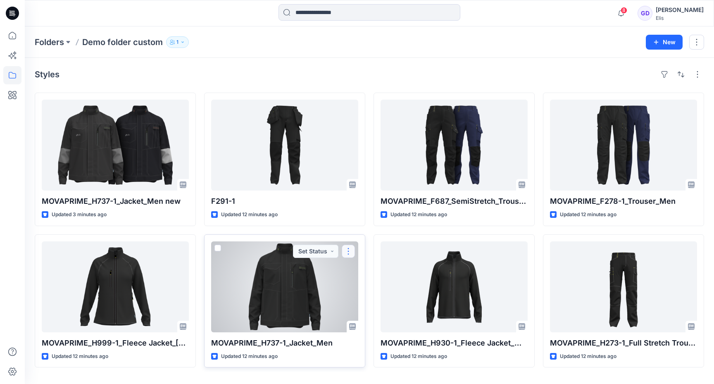
click at [345, 253] on button "button" at bounding box center [348, 250] width 13 height 13
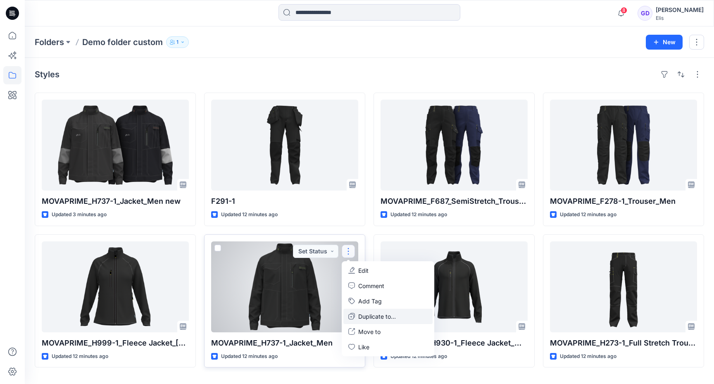
click at [399, 317] on button "Duplicate to..." at bounding box center [387, 315] width 89 height 15
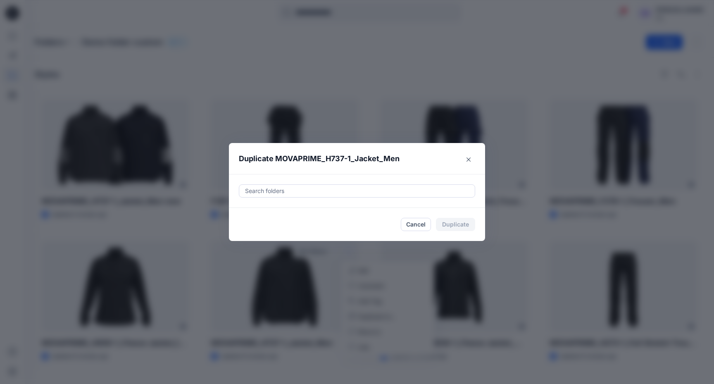
click at [302, 190] on div at bounding box center [356, 191] width 225 height 10
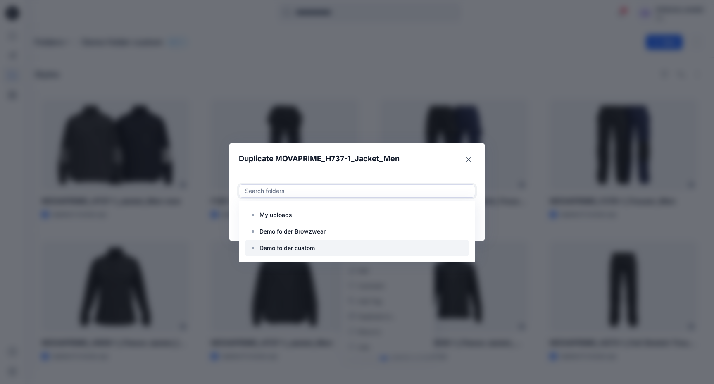
click at [313, 250] on p "Demo folder custom" at bounding box center [286, 248] width 55 height 10
click at [417, 171] on header "Duplicate MOVAPRIME_H737-1_Jacket_Men" at bounding box center [349, 158] width 240 height 31
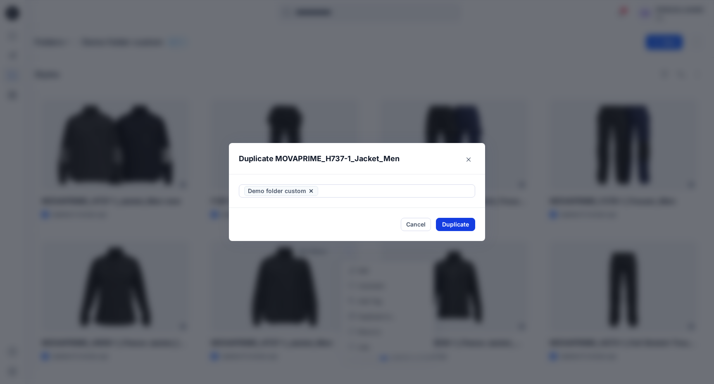
click at [455, 228] on button "Duplicate" at bounding box center [455, 224] width 39 height 13
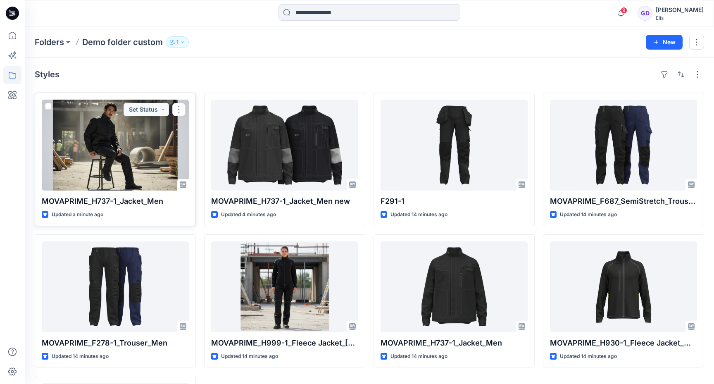
click at [117, 148] on div at bounding box center [115, 145] width 147 height 91
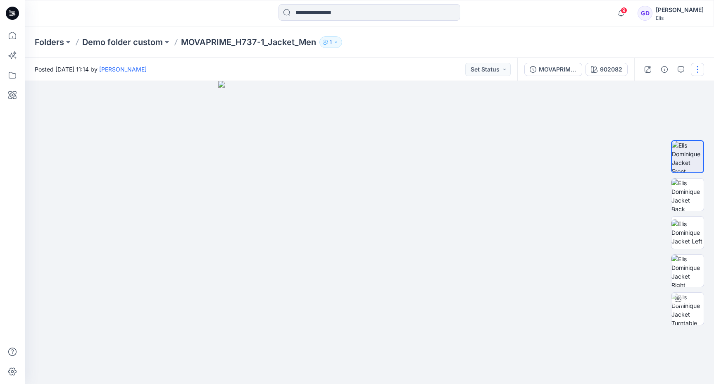
click at [699, 69] on button "button" at bounding box center [696, 69] width 13 height 13
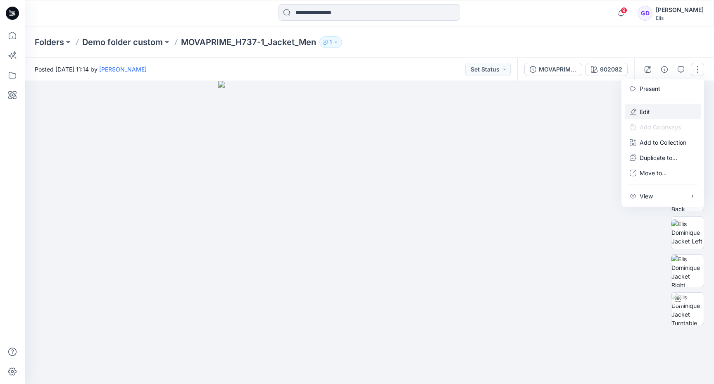
click at [654, 111] on button "Edit" at bounding box center [662, 111] width 76 height 15
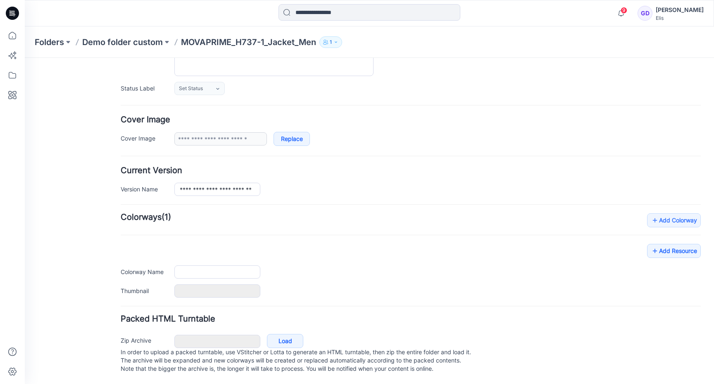
type input "**********"
type input "******"
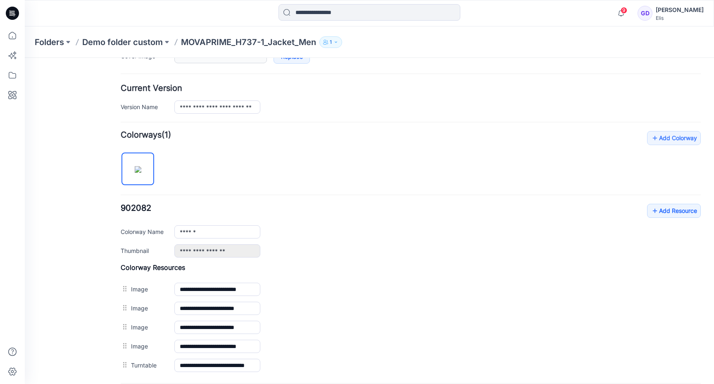
scroll to position [271, 0]
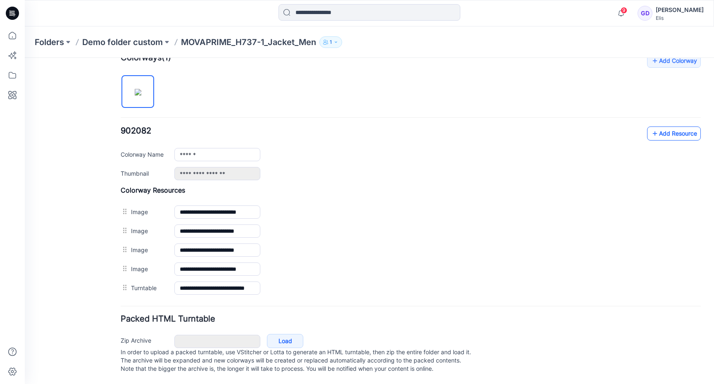
click at [679, 126] on link "Add Resource" at bounding box center [674, 133] width 54 height 14
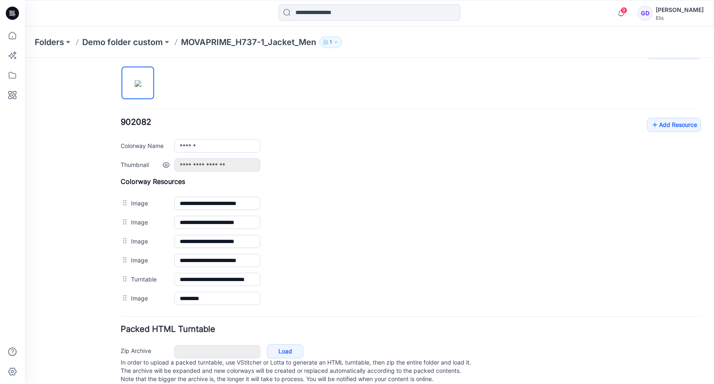
click at [166, 165] on link at bounding box center [166, 164] width 7 height 7
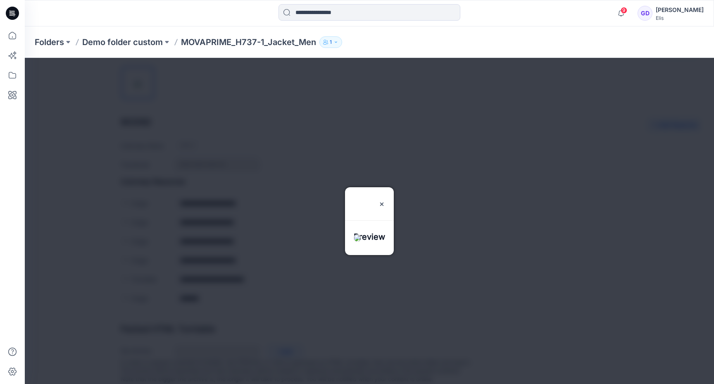
click at [619, 216] on div at bounding box center [369, 221] width 689 height 326
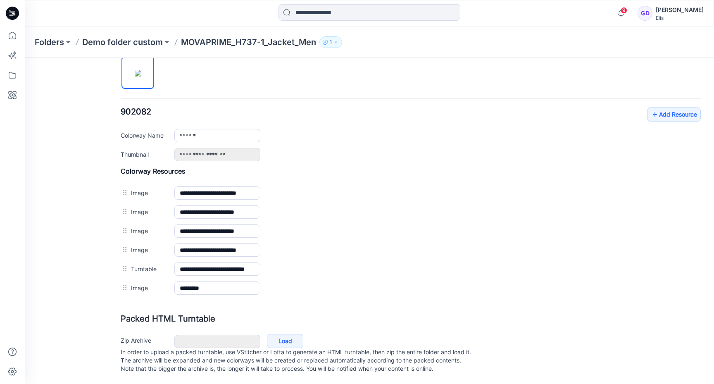
scroll to position [290, 0]
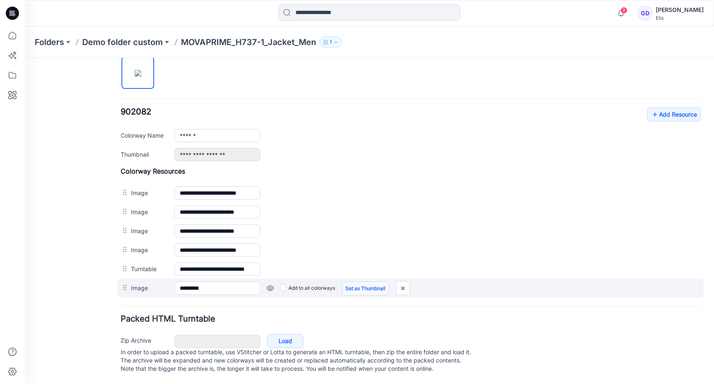
click at [365, 281] on link "Set as Thumbnail" at bounding box center [365, 288] width 47 height 14
type input "*********"
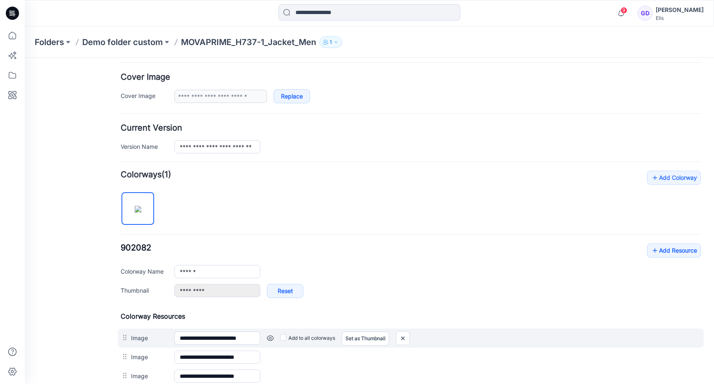
scroll to position [0, 0]
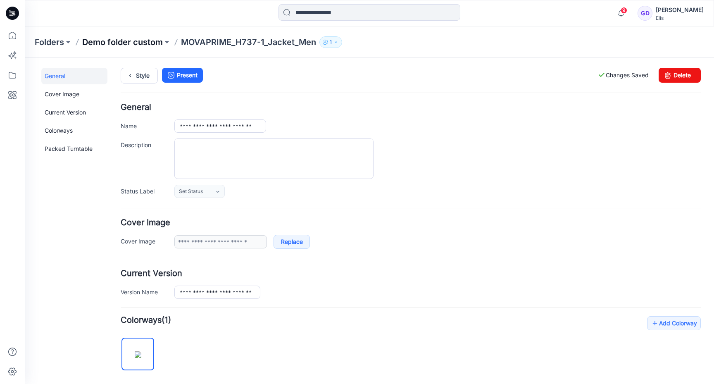
click at [145, 40] on p "Demo folder custom" at bounding box center [122, 42] width 81 height 12
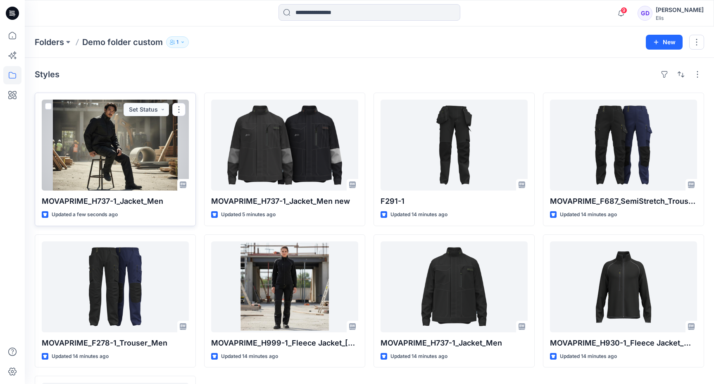
click at [139, 152] on div at bounding box center [115, 145] width 147 height 91
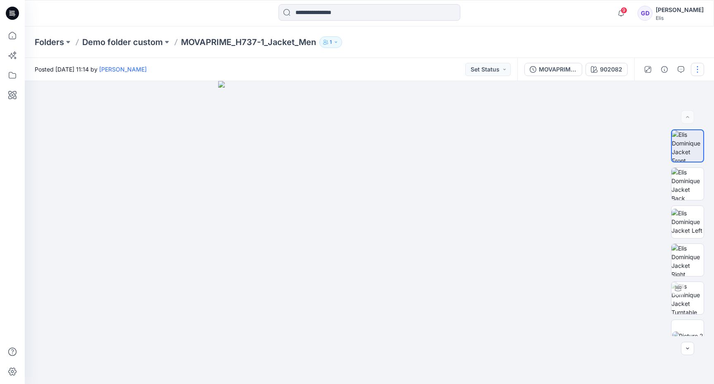
click at [701, 73] on button "button" at bounding box center [696, 69] width 13 height 13
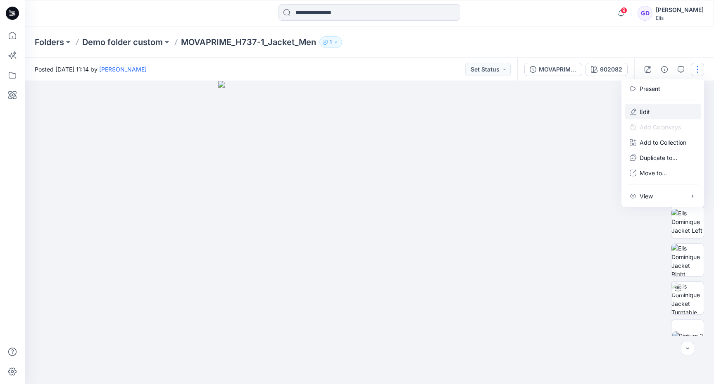
click at [673, 111] on button "Edit" at bounding box center [662, 111] width 76 height 15
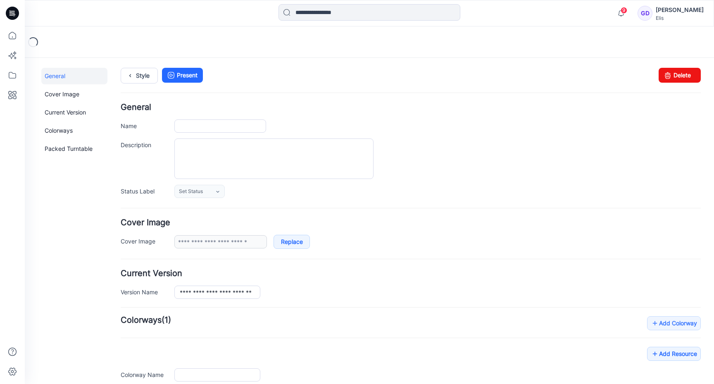
type input "**********"
type input "******"
type input "*********"
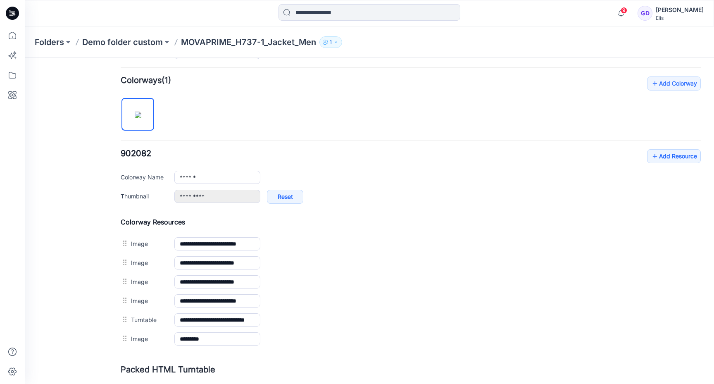
scroll to position [202, 0]
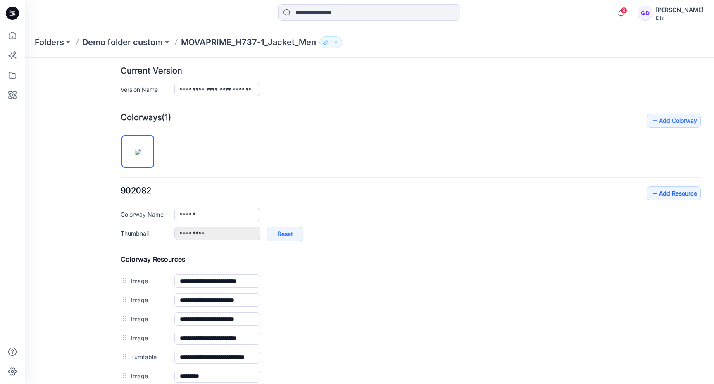
click at [138, 155] on img at bounding box center [138, 152] width 7 height 7
click at [242, 155] on div "Add Colorway Colorways (1) 902082 Add Resource Delete Colorway Colorway Name **…" at bounding box center [411, 250] width 580 height 272
click at [139, 45] on p "Demo folder custom" at bounding box center [122, 42] width 81 height 12
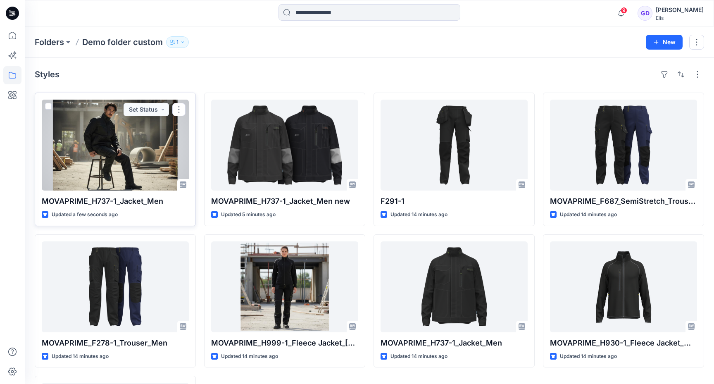
click at [164, 138] on div at bounding box center [115, 145] width 147 height 91
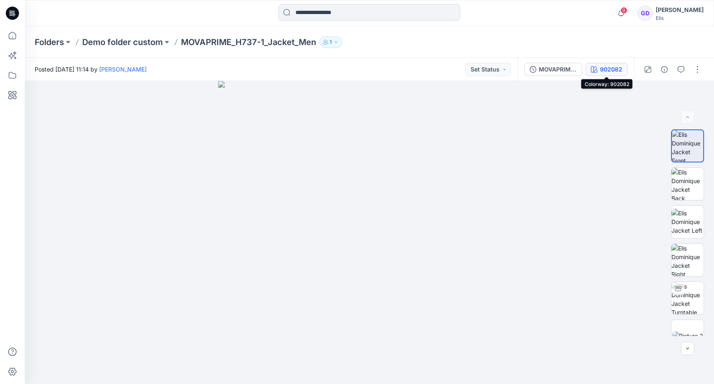
click at [601, 66] on div "902082" at bounding box center [611, 69] width 22 height 9
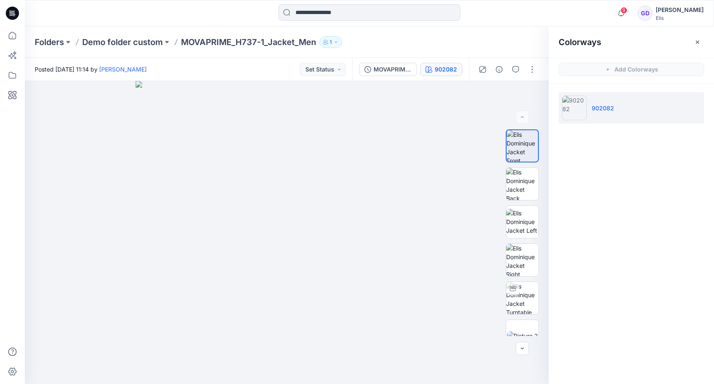
click at [601, 111] on p "902082" at bounding box center [602, 108] width 22 height 9
click at [697, 42] on icon "button" at bounding box center [697, 42] width 7 height 7
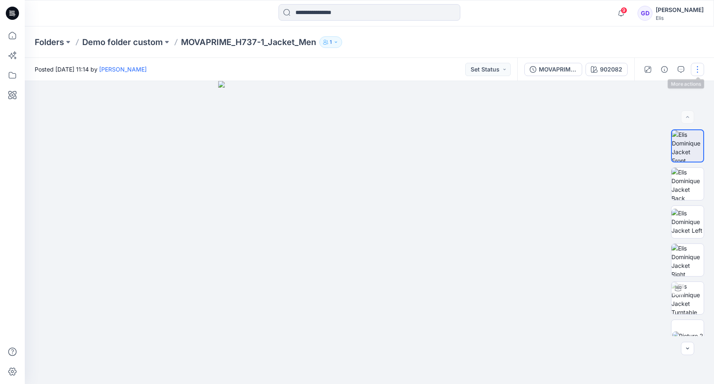
click at [696, 71] on button "button" at bounding box center [696, 69] width 13 height 13
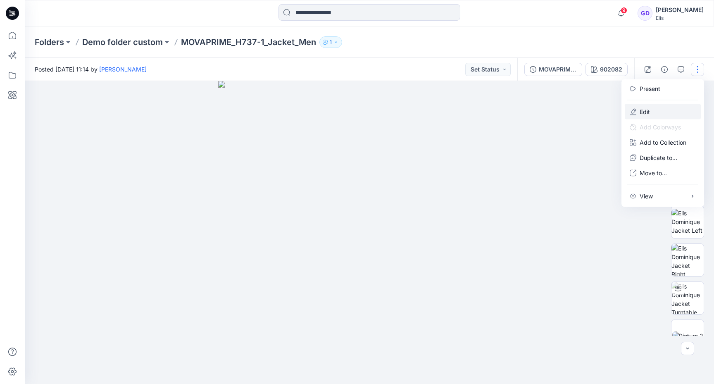
click at [676, 107] on button "Edit" at bounding box center [662, 111] width 76 height 15
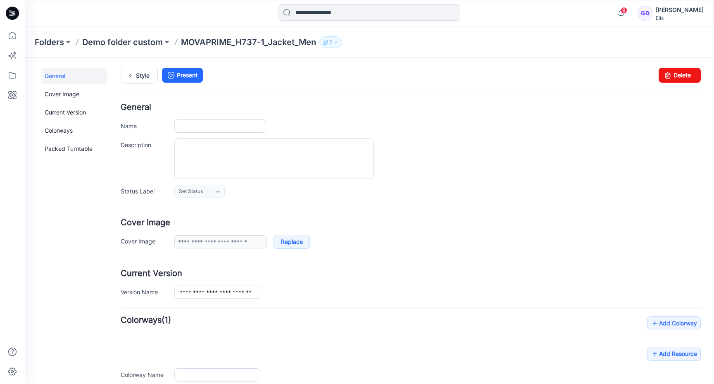
type input "**********"
type input "******"
type input "*********"
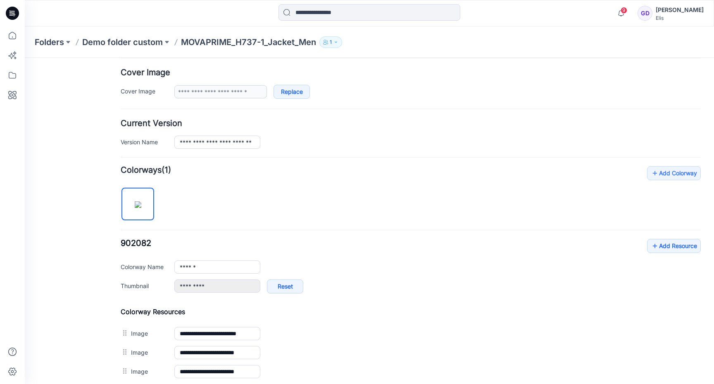
scroll to position [148, 0]
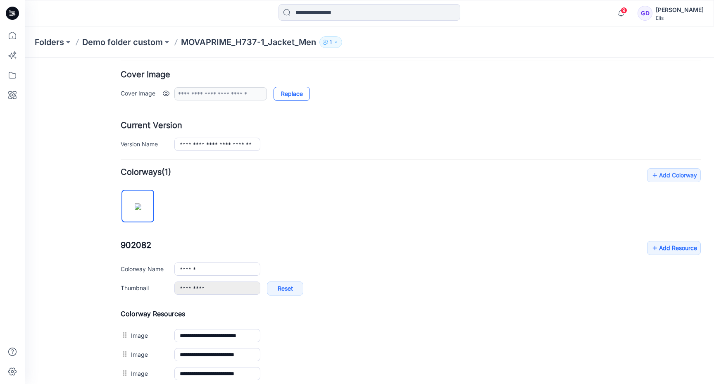
click at [296, 95] on link "Replace" at bounding box center [291, 94] width 36 height 14
type input "**********"
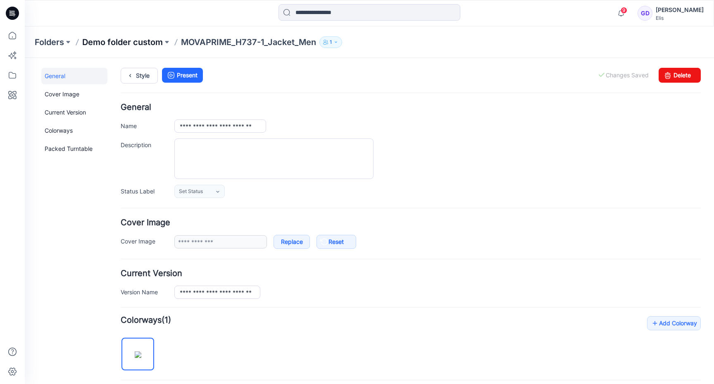
click at [107, 39] on p "Demo folder custom" at bounding box center [122, 42] width 81 height 12
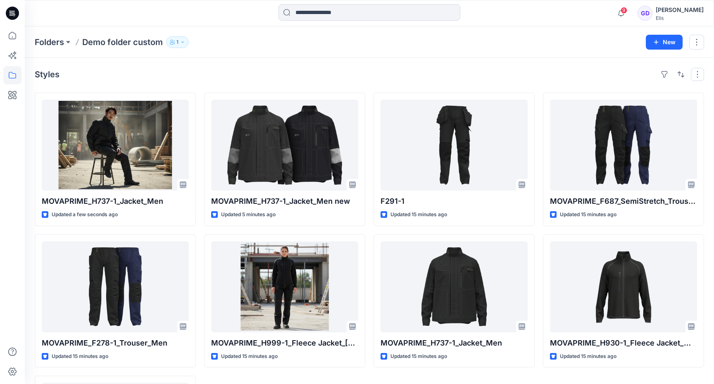
click at [703, 74] on button "button" at bounding box center [696, 74] width 13 height 13
click at [601, 104] on p "Large Grid" at bounding box center [590, 102] width 41 height 10
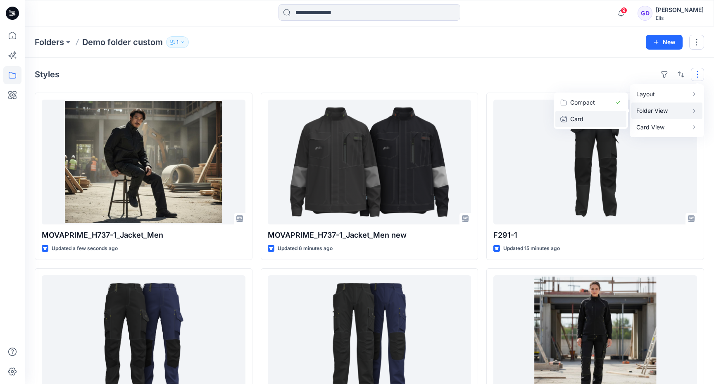
click at [591, 116] on p "Card" at bounding box center [590, 119] width 41 height 10
click at [617, 120] on button "Card Info" at bounding box center [586, 119] width 79 height 17
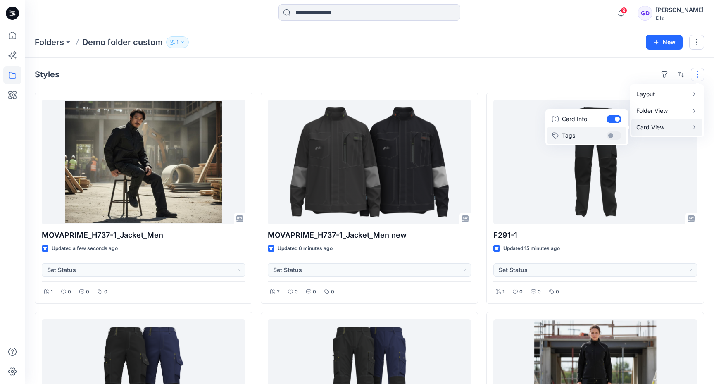
click at [616, 138] on button "Tags" at bounding box center [586, 135] width 79 height 17
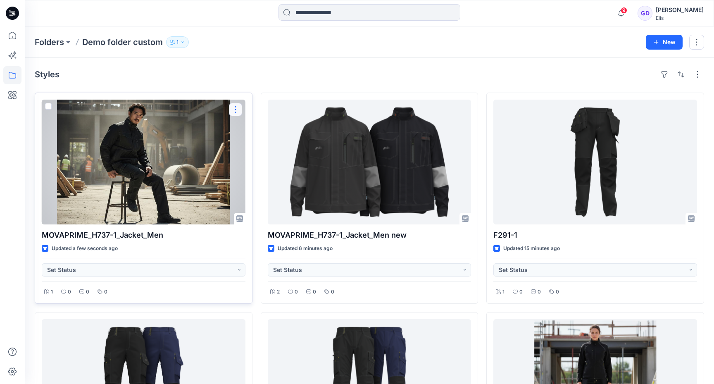
click at [235, 112] on button "button" at bounding box center [235, 109] width 13 height 13
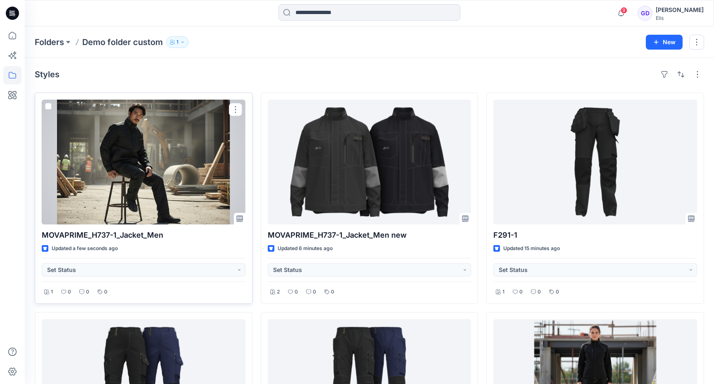
click at [48, 105] on span at bounding box center [48, 106] width 7 height 7
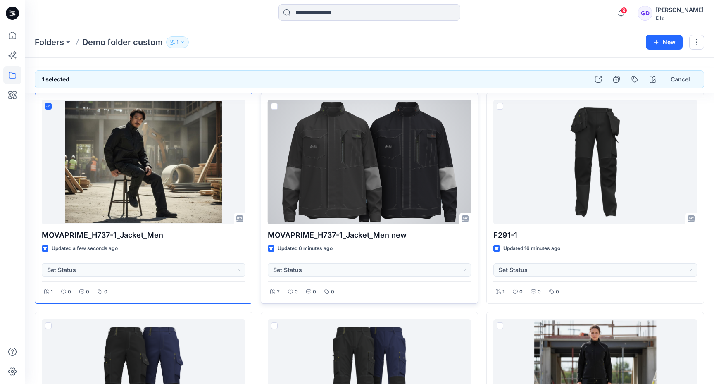
click at [273, 105] on span at bounding box center [274, 106] width 7 height 7
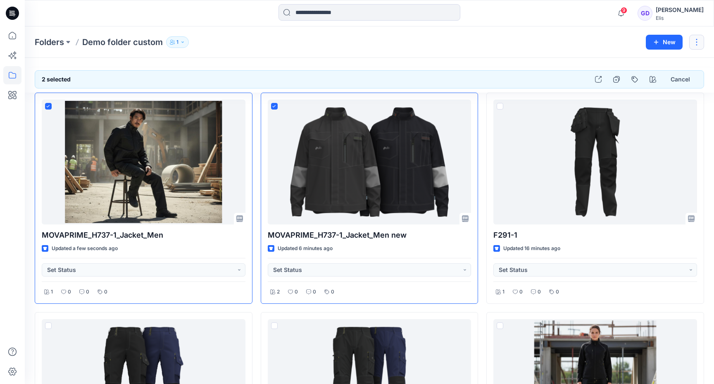
click at [701, 40] on button "button" at bounding box center [696, 42] width 15 height 15
click at [495, 29] on div "Folders Demo folder custom 1 New Edit Duplicate to... Manage Users Delete Folder" at bounding box center [369, 41] width 689 height 31
click at [495, 29] on div "Folders Demo folder custom 1 New" at bounding box center [369, 41] width 689 height 31
click at [7, 76] on icon at bounding box center [12, 75] width 18 height 18
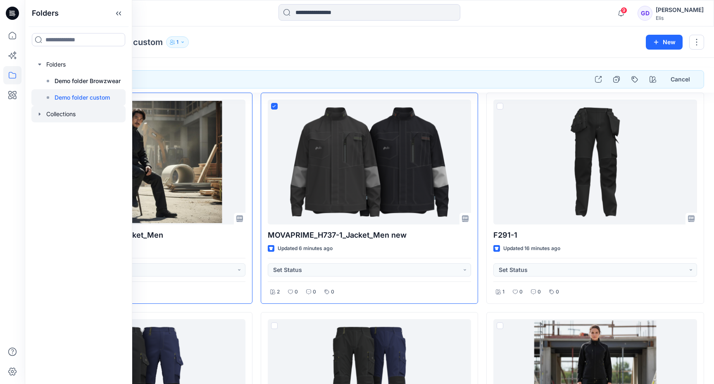
click at [62, 109] on div at bounding box center [78, 114] width 94 height 17
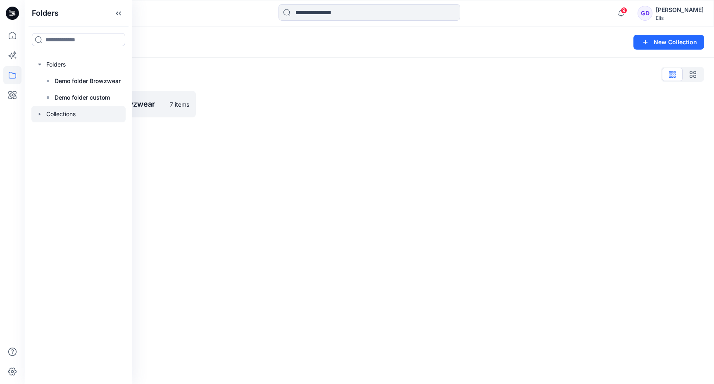
click at [323, 117] on div at bounding box center [284, 104] width 161 height 26
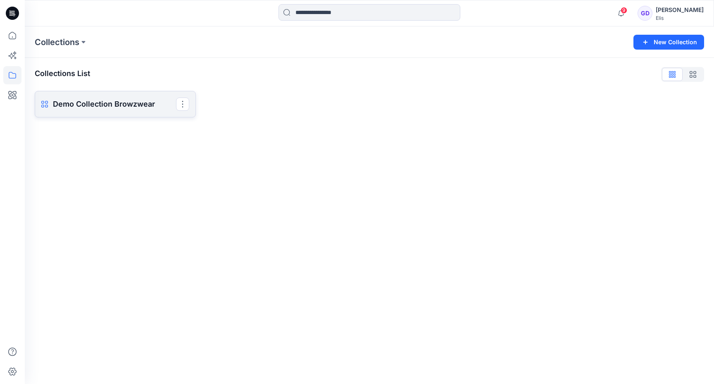
click at [159, 102] on p "Demo Collection Browzwear" at bounding box center [114, 104] width 123 height 12
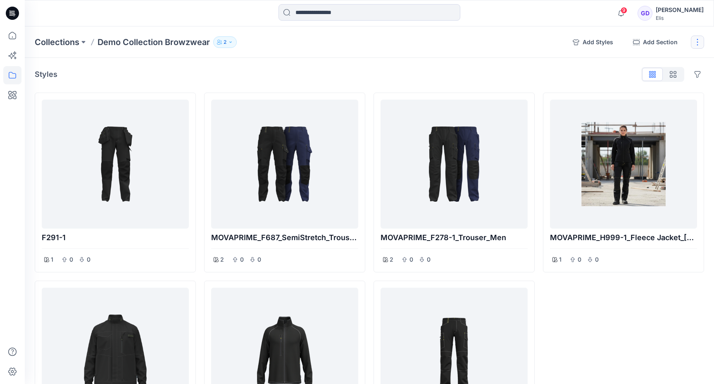
click at [697, 41] on button "button" at bounding box center [696, 42] width 13 height 13
click at [507, 49] on div "Collections Demo Collection Browzwear 2 Add Styles Add Section Clone Collection…" at bounding box center [369, 41] width 689 height 31
click at [576, 40] on icon "button" at bounding box center [575, 42] width 7 height 7
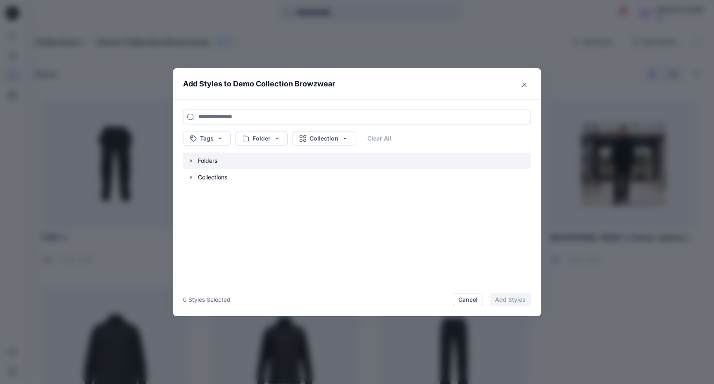
click at [191, 158] on icon "button" at bounding box center [191, 160] width 7 height 7
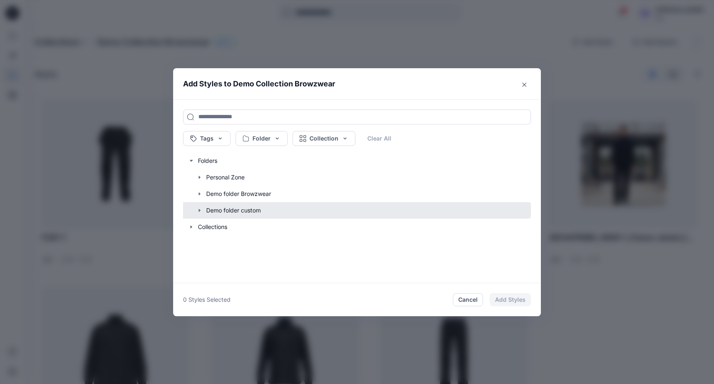
click at [223, 209] on button "button" at bounding box center [353, 210] width 356 height 17
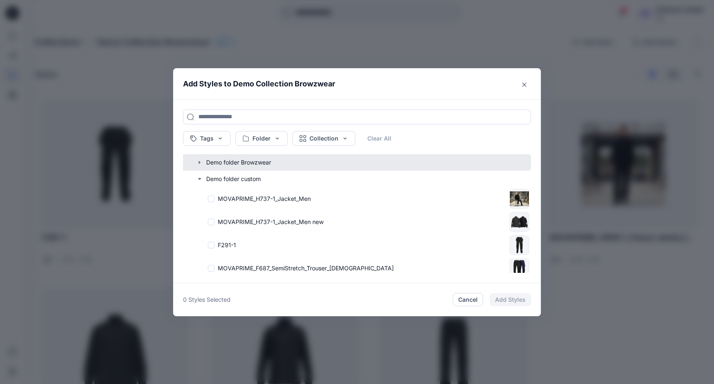
scroll to position [32, 0]
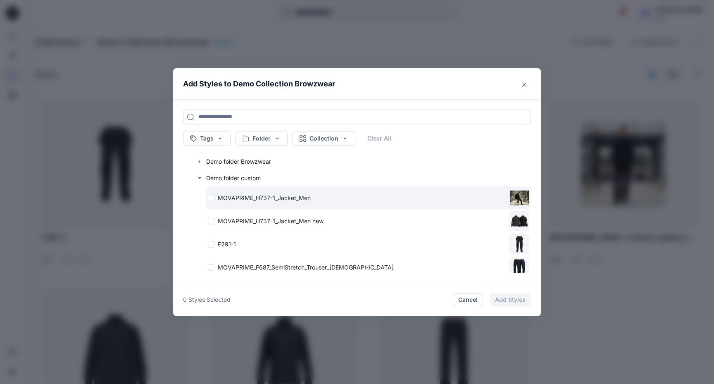
click at [209, 200] on div "MOVAPRIME_H737-1_Jacket_Men" at bounding box center [357, 197] width 298 height 9
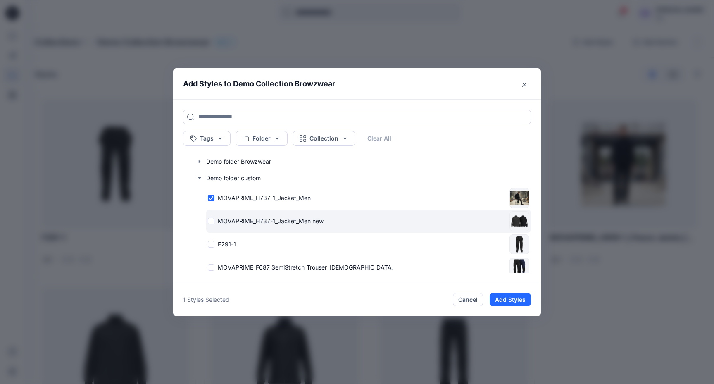
click at [212, 225] on div "MOVAPRIME_H737-1_Jacket_Men new" at bounding box center [368, 220] width 325 height 23
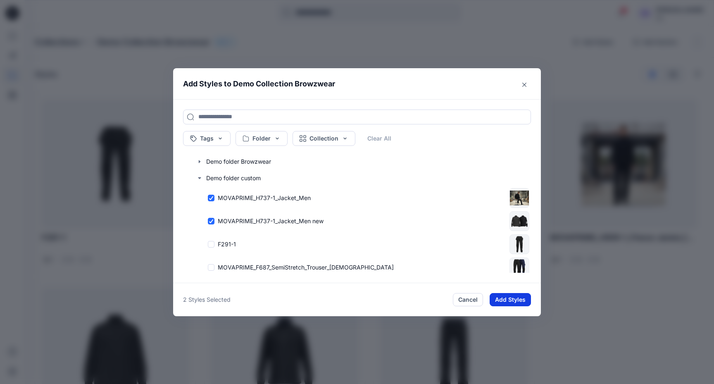
click at [517, 299] on button "Add Styles" at bounding box center [509, 299] width 41 height 13
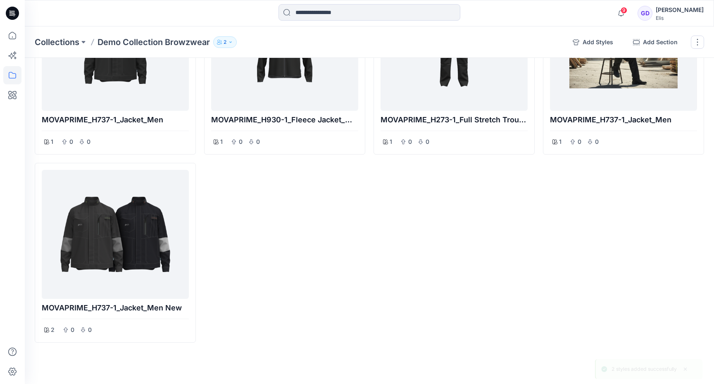
scroll to position [0, 0]
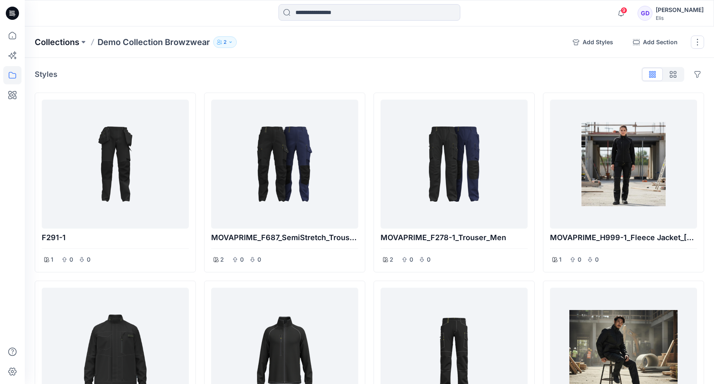
click at [69, 43] on p "Collections" at bounding box center [57, 42] width 45 height 12
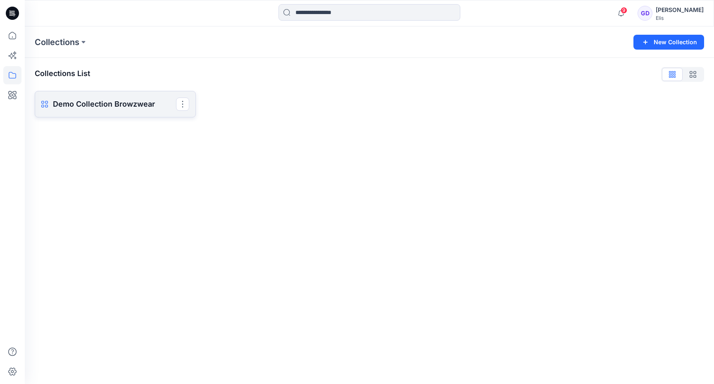
click at [89, 102] on p "Demo Collection Browzwear" at bounding box center [114, 104] width 123 height 12
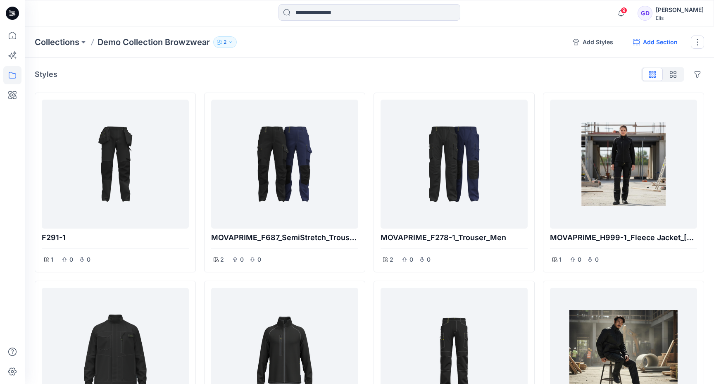
click at [655, 47] on button "Add Section" at bounding box center [655, 42] width 58 height 13
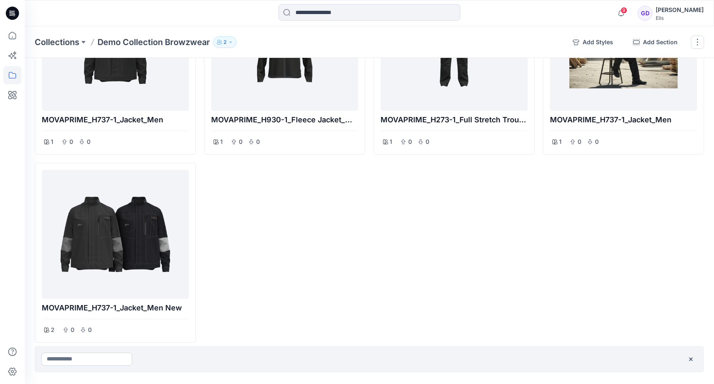
click at [63, 357] on input at bounding box center [86, 358] width 91 height 13
type input "*******"
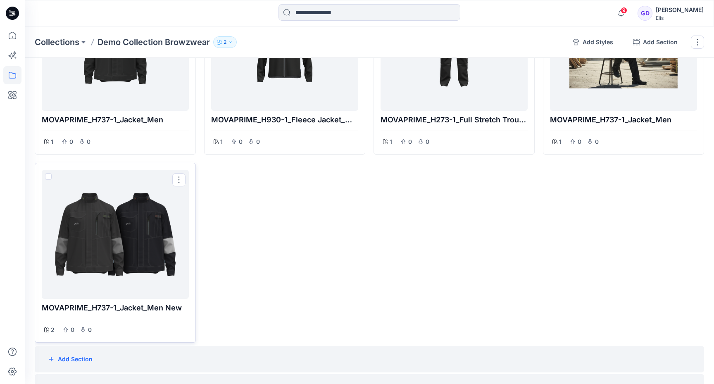
click at [179, 333] on div "2 0 0" at bounding box center [115, 330] width 147 height 12
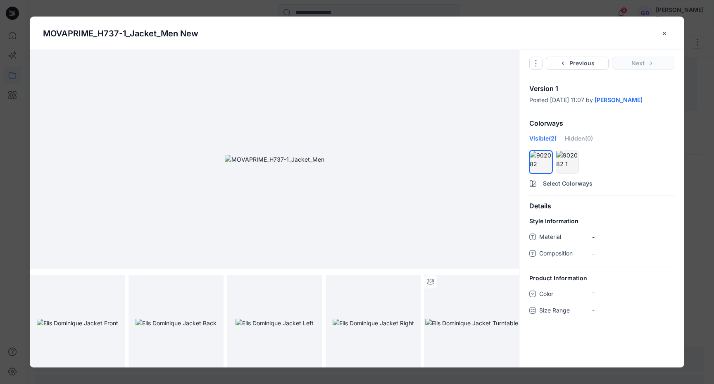
scroll to position [3, 0]
click at [667, 33] on icon "close-btn" at bounding box center [664, 33] width 7 height 7
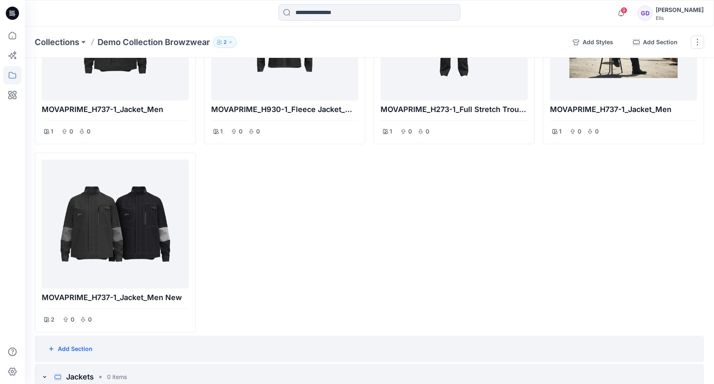
scroll to position [273, 0]
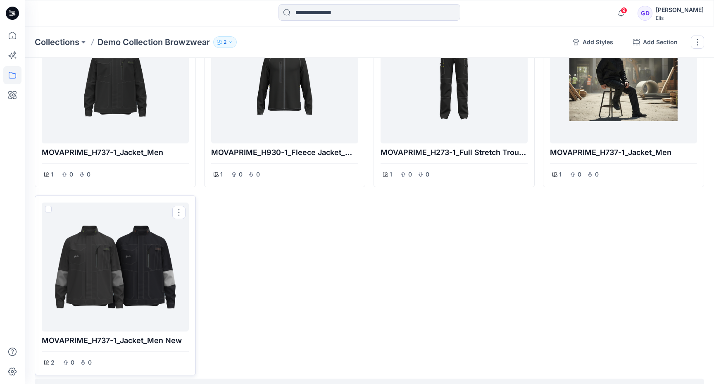
click at [107, 278] on div at bounding box center [115, 267] width 140 height 122
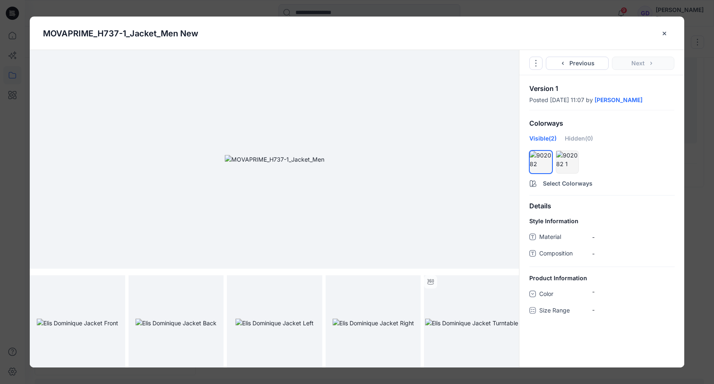
click at [543, 65] on div "Go to Original Style Duplicate Original Style to... Previous Next" at bounding box center [601, 62] width 165 height 25
click at [534, 64] on icon "Options" at bounding box center [535, 63] width 7 height 7
click at [534, 82] on link "Go to Original Style" at bounding box center [536, 83] width 100 height 17
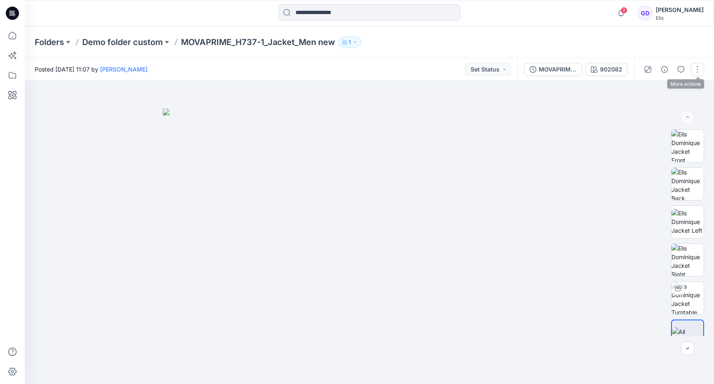
click at [697, 68] on button "button" at bounding box center [696, 69] width 13 height 13
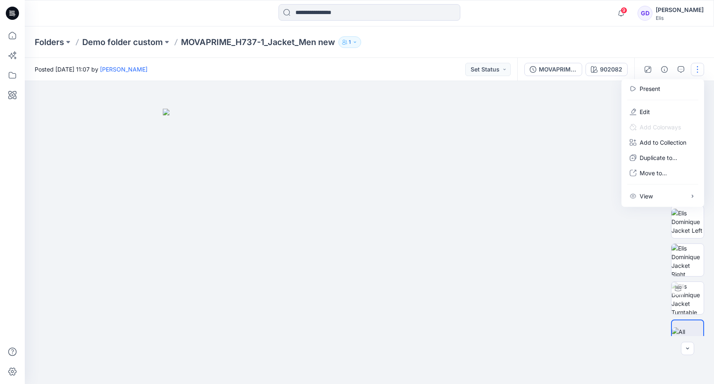
click at [556, 107] on div at bounding box center [369, 232] width 689 height 303
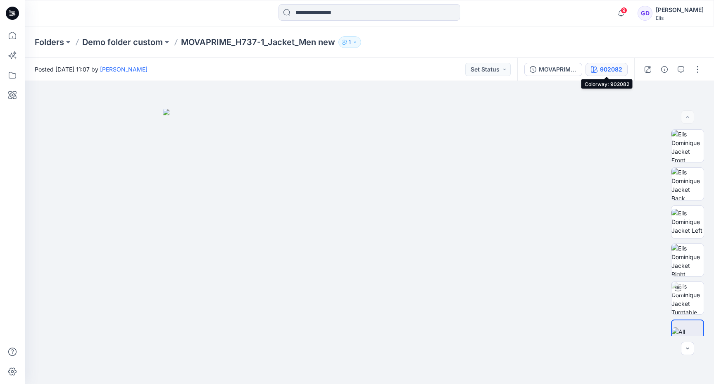
click at [604, 69] on div "902082" at bounding box center [611, 69] width 22 height 9
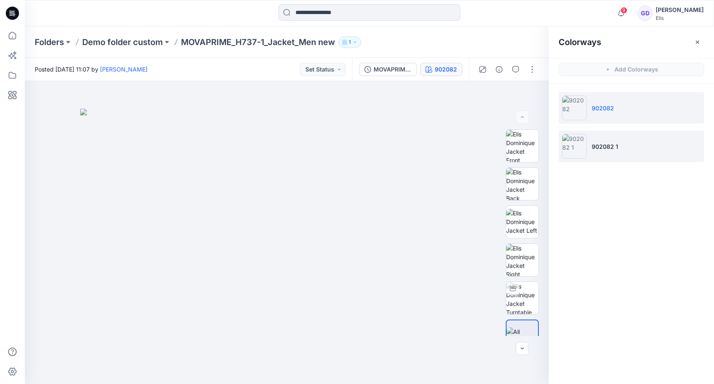
click at [610, 142] on p "902082 1" at bounding box center [604, 146] width 26 height 9
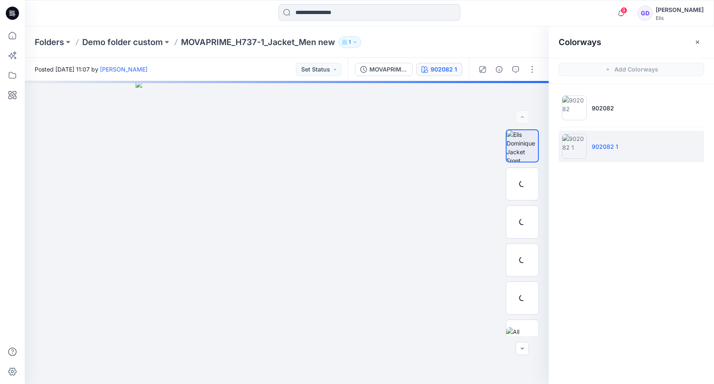
click at [595, 144] on p "902082 1" at bounding box center [604, 146] width 26 height 9
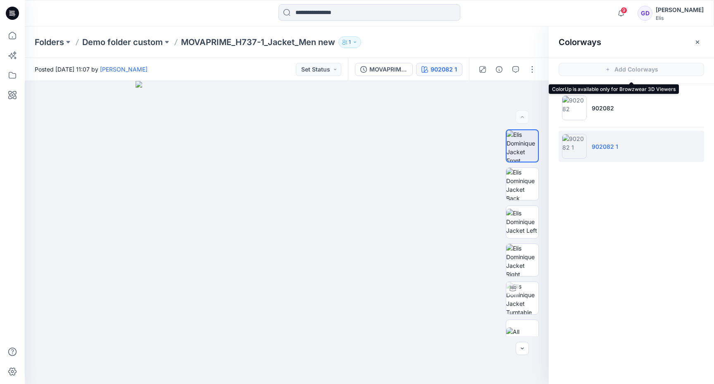
click at [621, 66] on span "Add Colorways" at bounding box center [630, 69] width 165 height 23
click at [699, 43] on icon "button" at bounding box center [697, 42] width 7 height 7
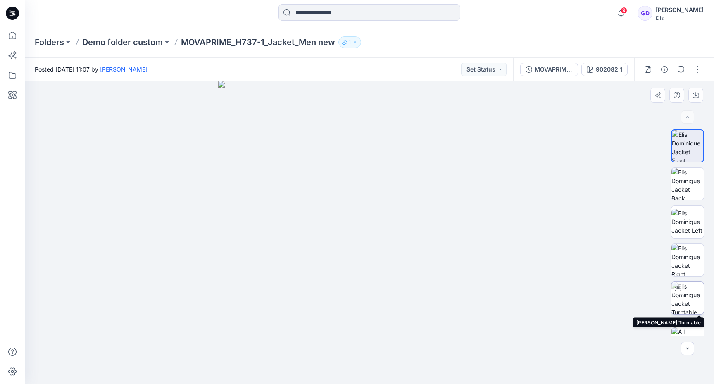
click at [686, 304] on img at bounding box center [687, 298] width 32 height 32
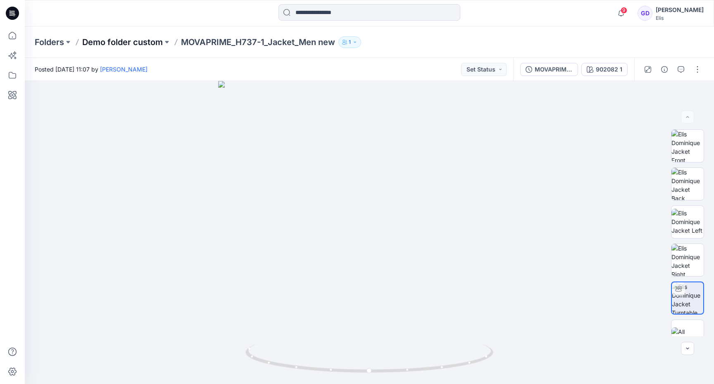
click at [135, 40] on p "Demo folder custom" at bounding box center [122, 42] width 81 height 12
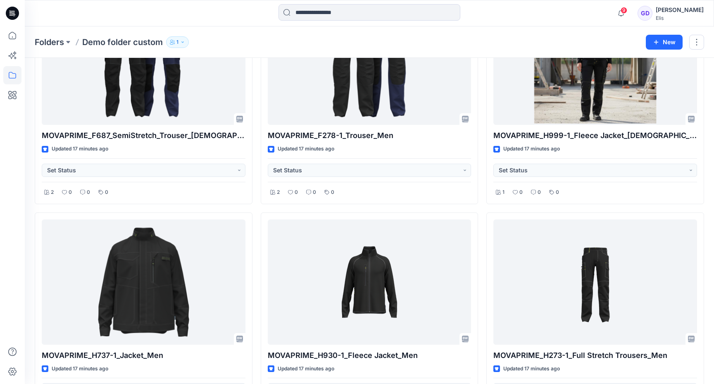
scroll to position [368, 0]
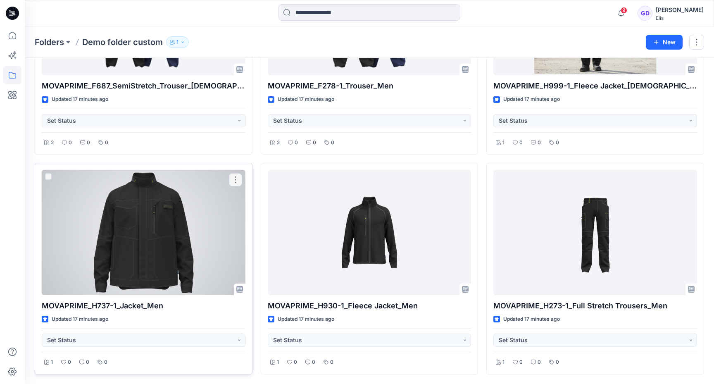
click at [186, 232] on div at bounding box center [144, 232] width 204 height 125
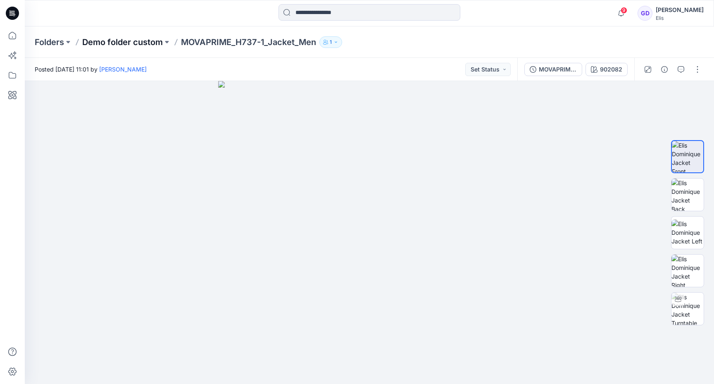
click at [126, 38] on p "Demo folder custom" at bounding box center [122, 42] width 81 height 12
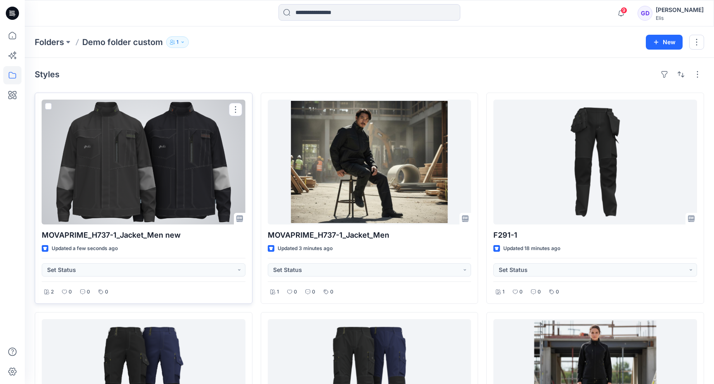
click at [154, 197] on div at bounding box center [144, 162] width 204 height 125
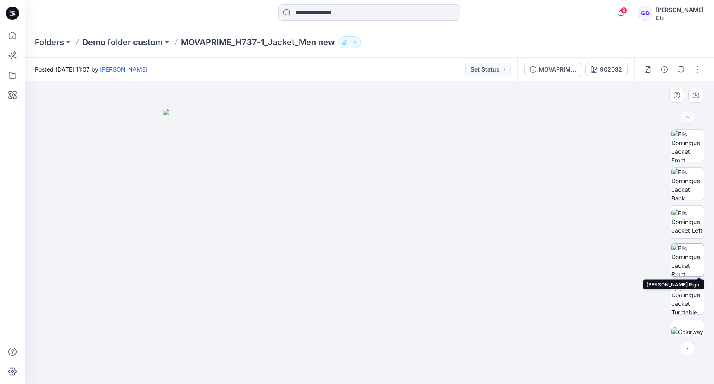
scroll to position [55, 0]
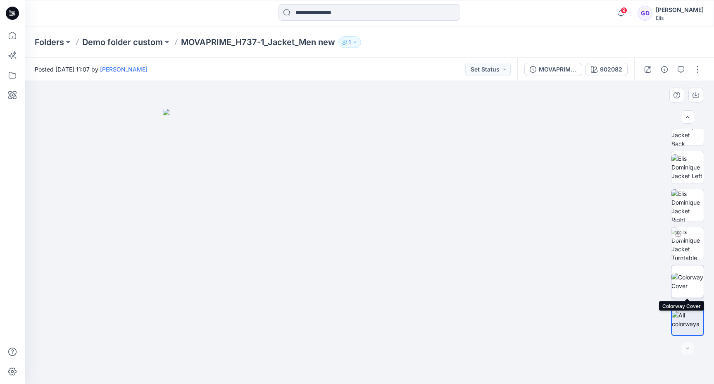
click at [687, 278] on img at bounding box center [687, 281] width 32 height 17
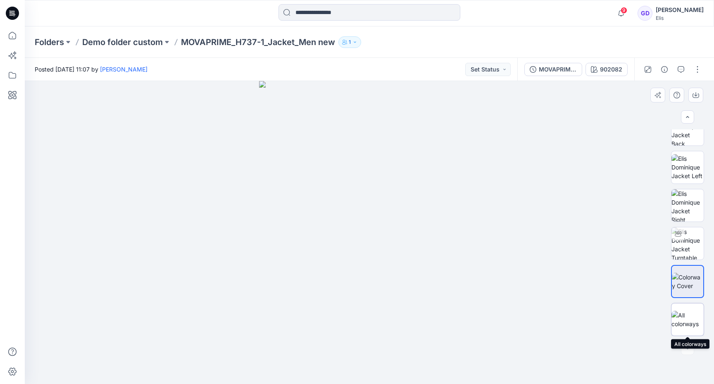
click at [690, 323] on img at bounding box center [687, 319] width 32 height 17
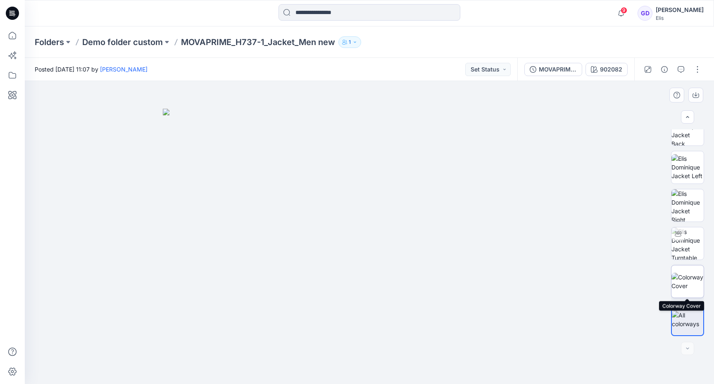
click at [684, 289] on img at bounding box center [687, 281] width 32 height 17
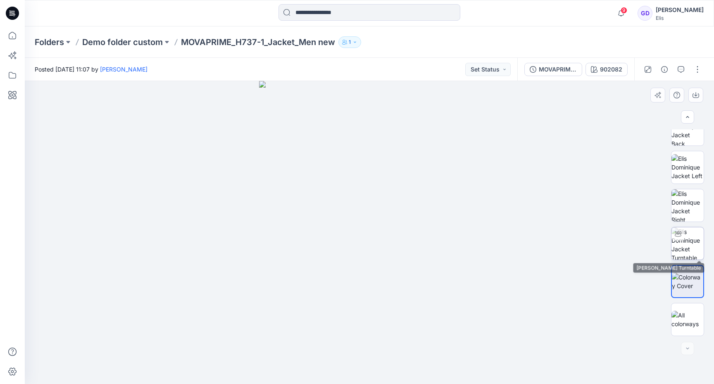
click at [690, 254] on img at bounding box center [687, 243] width 32 height 32
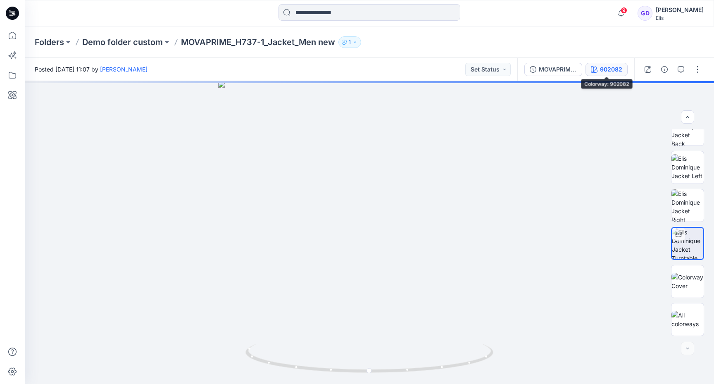
click at [618, 75] on button "902082" at bounding box center [606, 69] width 42 height 13
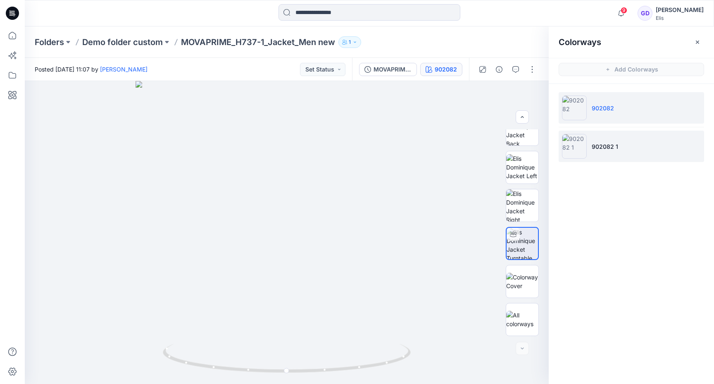
click at [611, 161] on li "902082 1" at bounding box center [630, 145] width 145 height 31
click at [584, 151] on img at bounding box center [574, 146] width 25 height 25
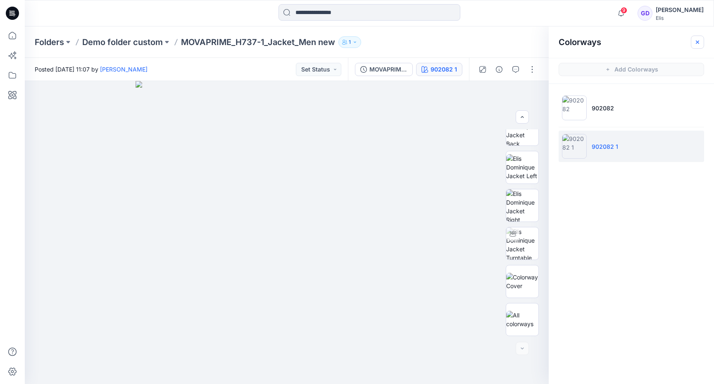
click at [700, 39] on icon "button" at bounding box center [697, 42] width 7 height 7
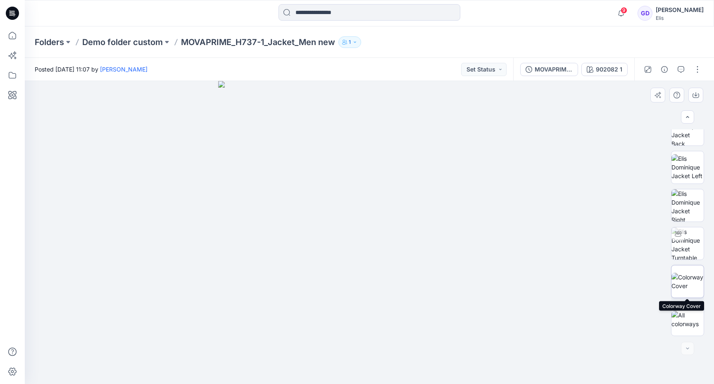
click at [693, 281] on img at bounding box center [687, 281] width 32 height 17
click at [683, 312] on img at bounding box center [687, 319] width 32 height 17
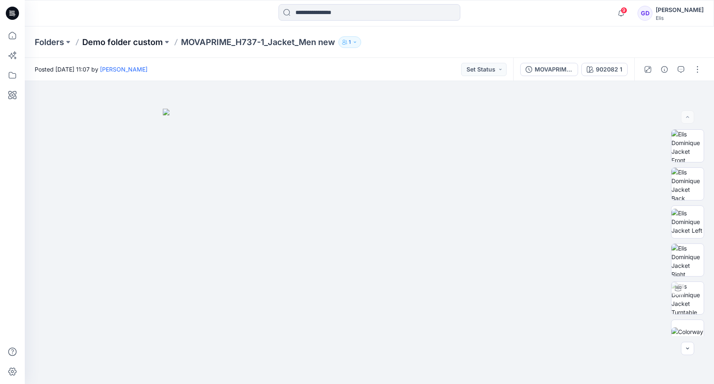
click at [150, 40] on p "Demo folder custom" at bounding box center [122, 42] width 81 height 12
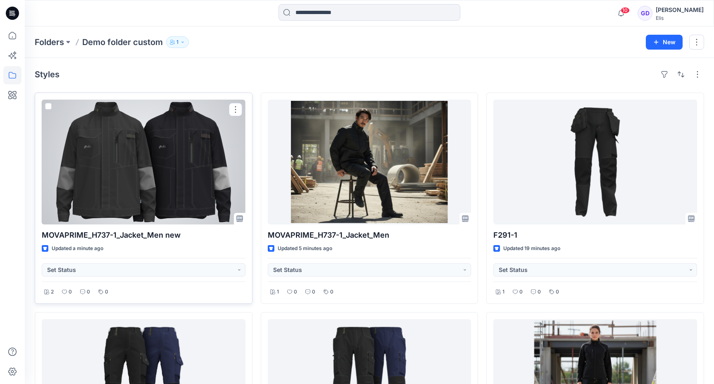
click at [188, 152] on div at bounding box center [144, 162] width 204 height 125
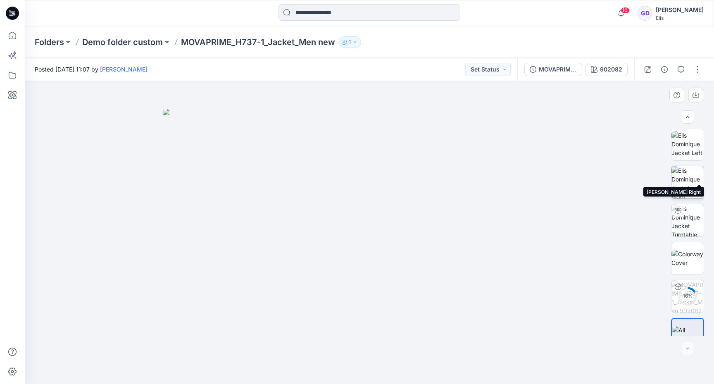
scroll to position [93, 0]
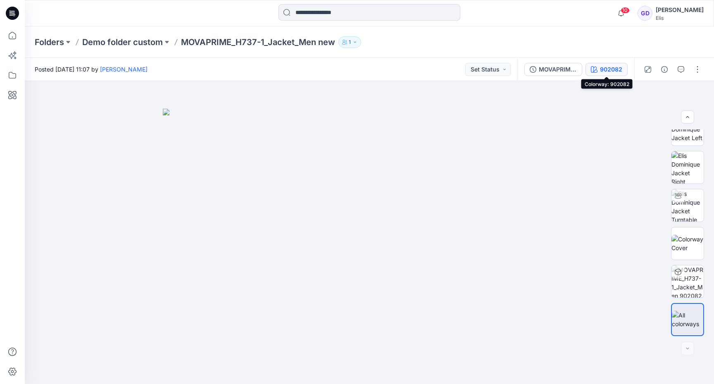
click at [602, 66] on div "902082" at bounding box center [611, 69] width 22 height 9
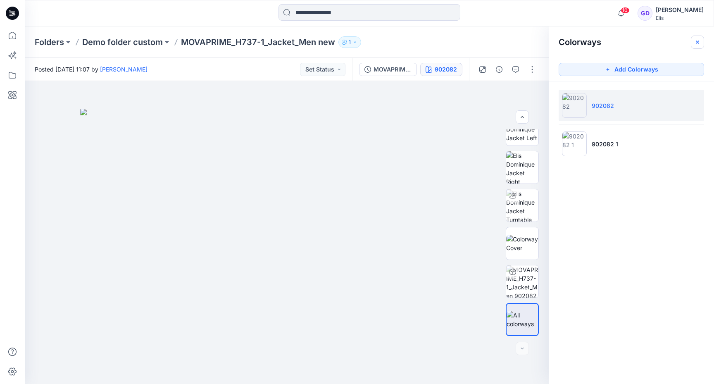
click at [697, 40] on icon "button" at bounding box center [697, 42] width 7 height 7
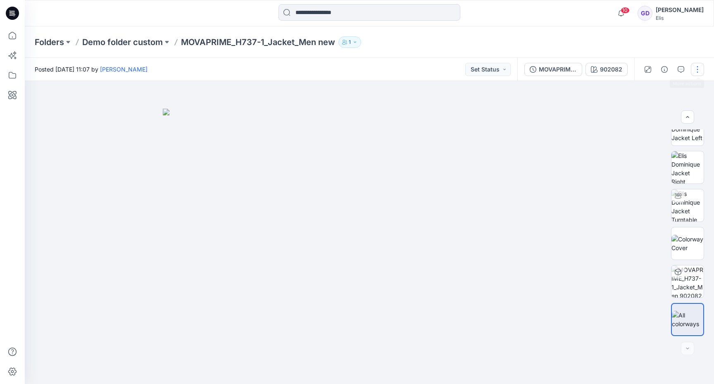
click at [693, 69] on button "button" at bounding box center [696, 69] width 13 height 13
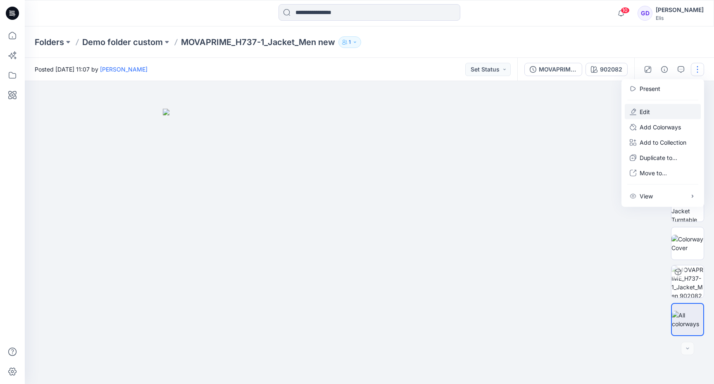
click at [659, 114] on button "Edit" at bounding box center [662, 111] width 76 height 15
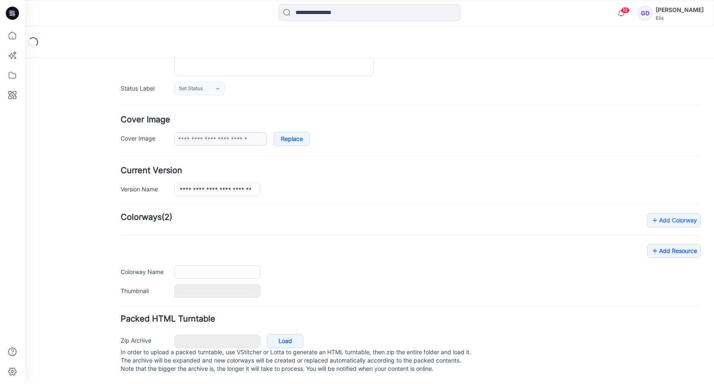
type input "**********"
type input "******"
type input "**********"
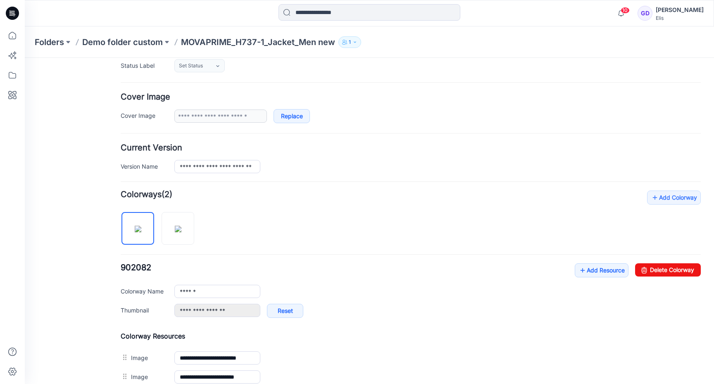
scroll to position [318, 0]
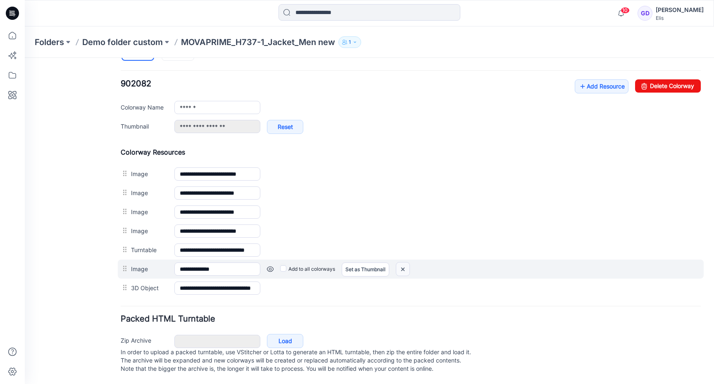
click at [403, 262] on img at bounding box center [402, 269] width 13 height 14
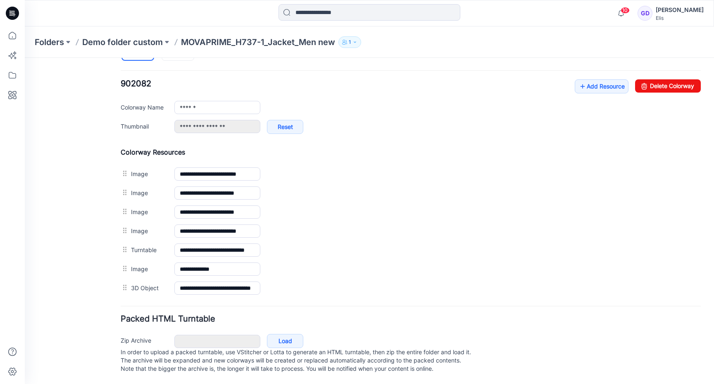
scroll to position [299, 0]
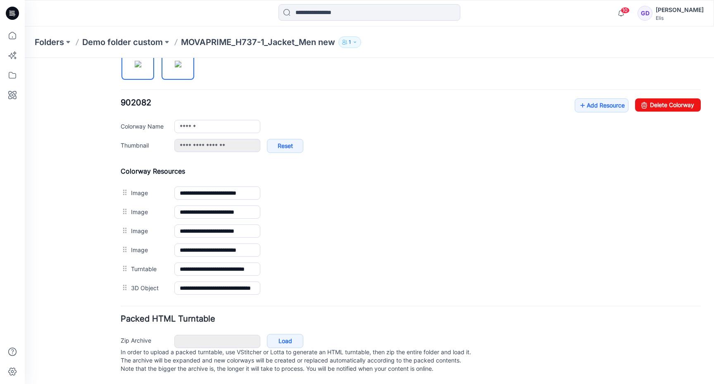
click at [175, 61] on img at bounding box center [178, 64] width 7 height 7
type input "********"
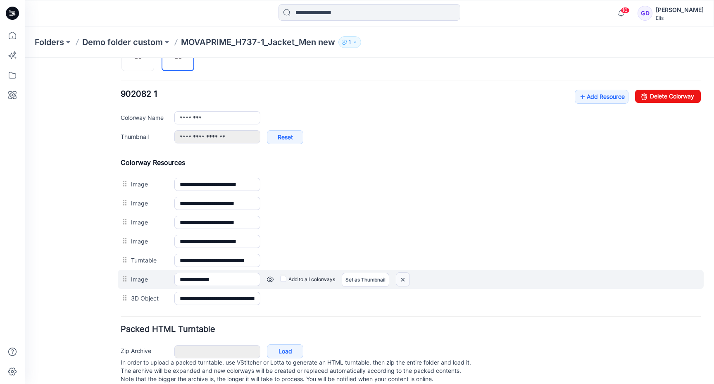
click at [403, 280] on img at bounding box center [402, 280] width 13 height 14
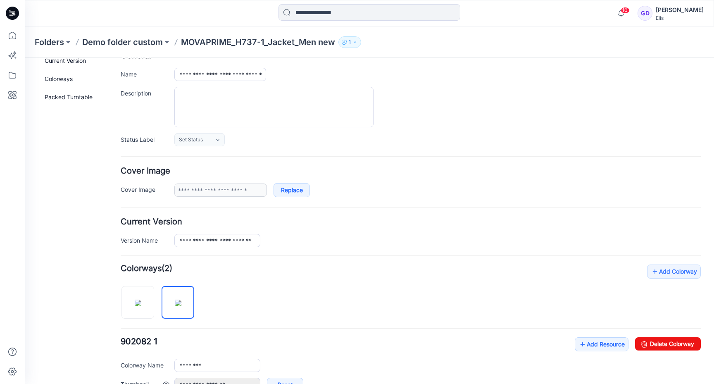
scroll to position [0, 0]
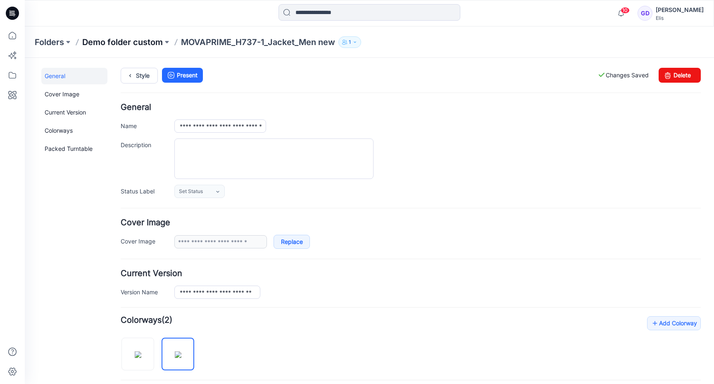
click at [122, 40] on p "Demo folder custom" at bounding box center [122, 42] width 81 height 12
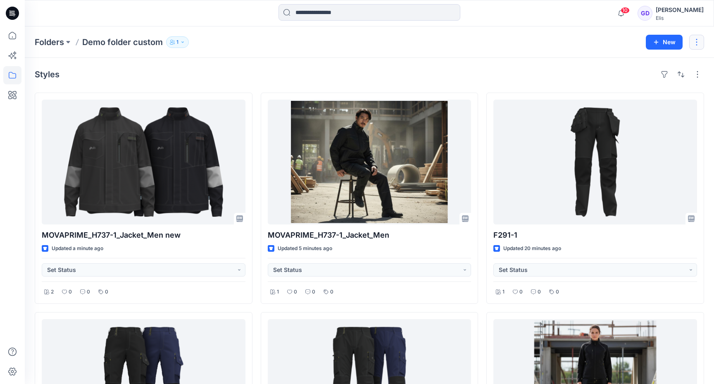
click at [692, 40] on button "button" at bounding box center [696, 42] width 15 height 15
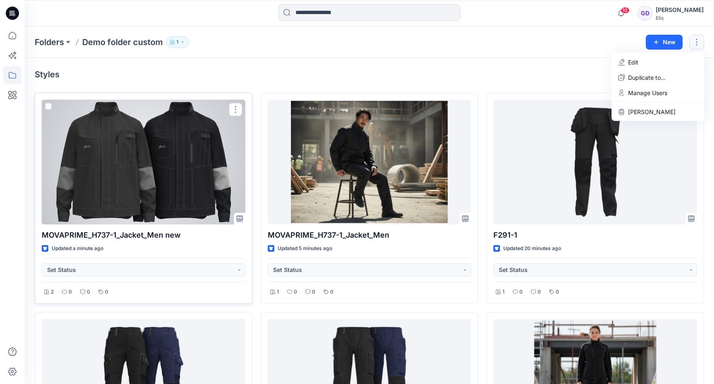
click at [144, 138] on div at bounding box center [144, 162] width 204 height 125
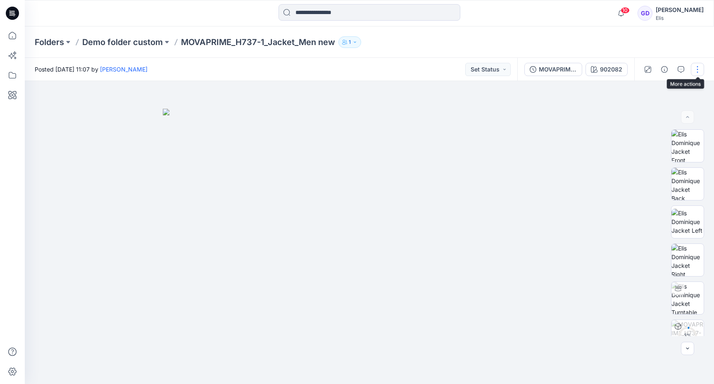
click at [697, 67] on button "button" at bounding box center [696, 69] width 13 height 13
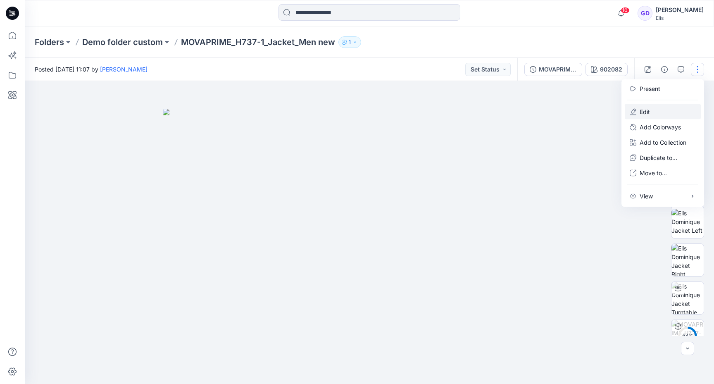
click at [648, 110] on p "Edit" at bounding box center [644, 111] width 10 height 9
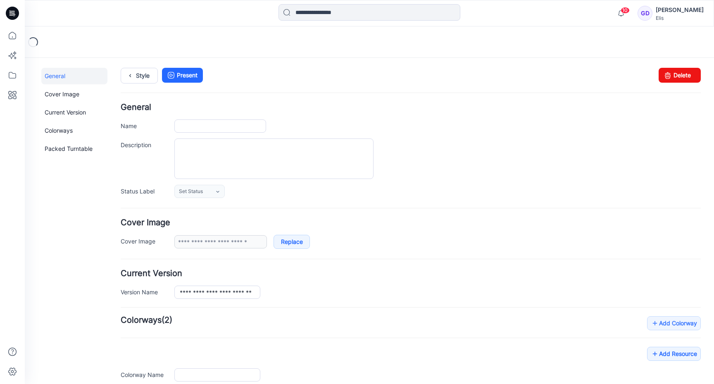
scroll to position [111, 0]
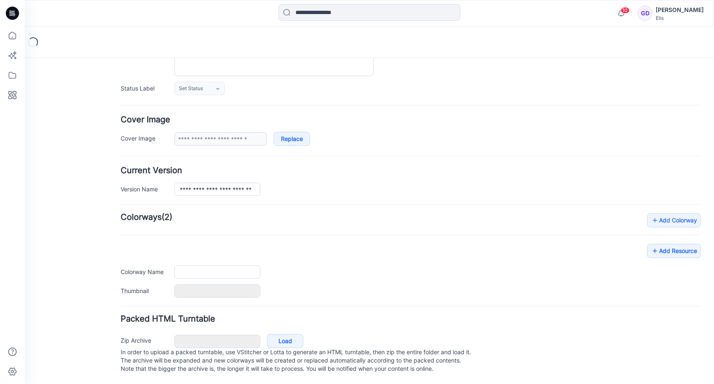
type input "**********"
type input "******"
type input "**********"
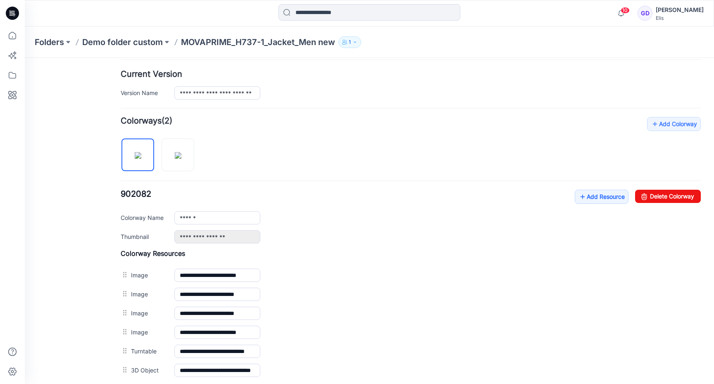
scroll to position [290, 0]
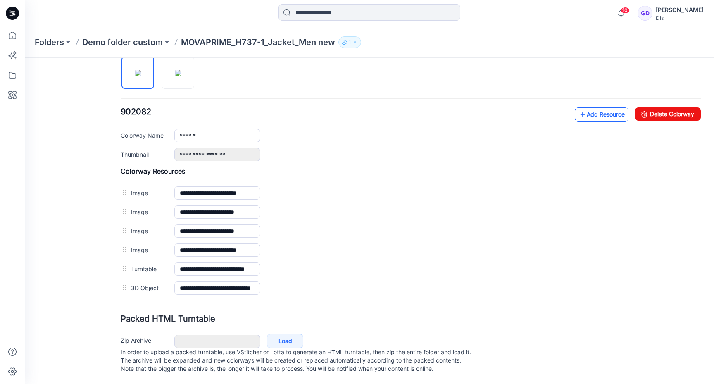
click at [600, 107] on link "Add Resource" at bounding box center [601, 114] width 54 height 14
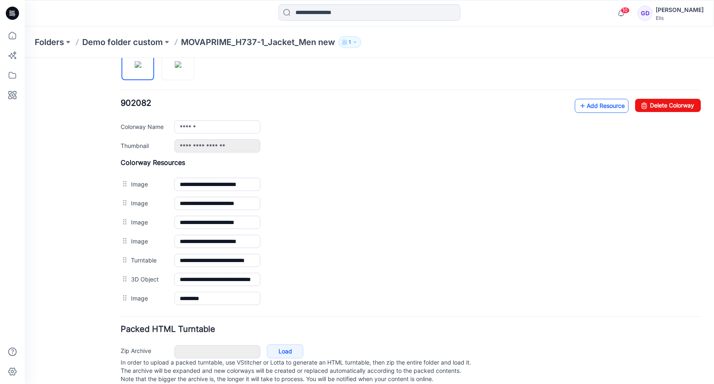
click at [596, 102] on link "Add Resource" at bounding box center [601, 106] width 54 height 14
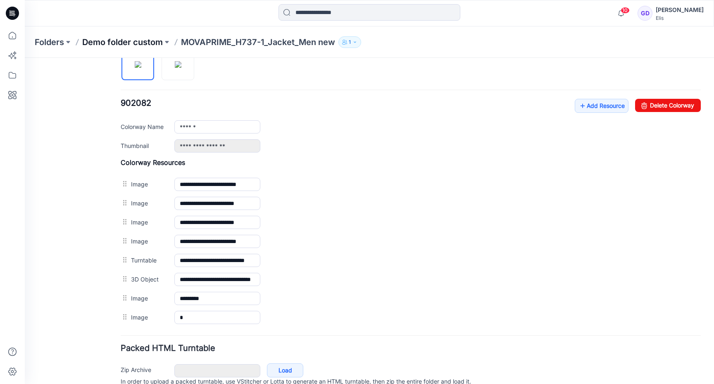
click at [124, 42] on p "Demo folder custom" at bounding box center [122, 42] width 81 height 12
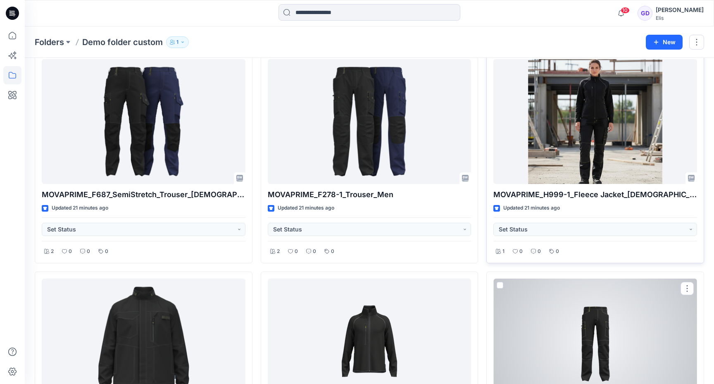
scroll to position [257, 0]
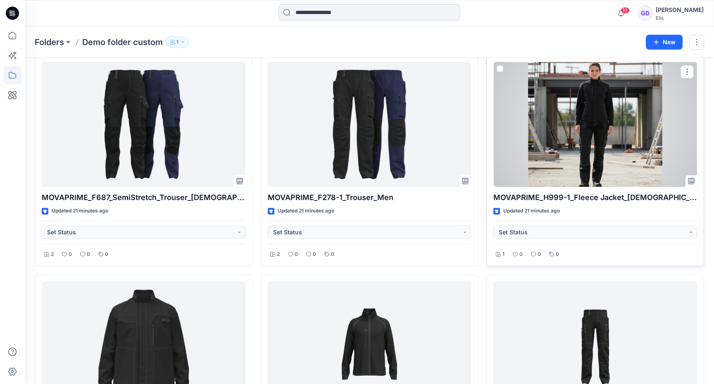
click at [605, 119] on div at bounding box center [595, 124] width 204 height 125
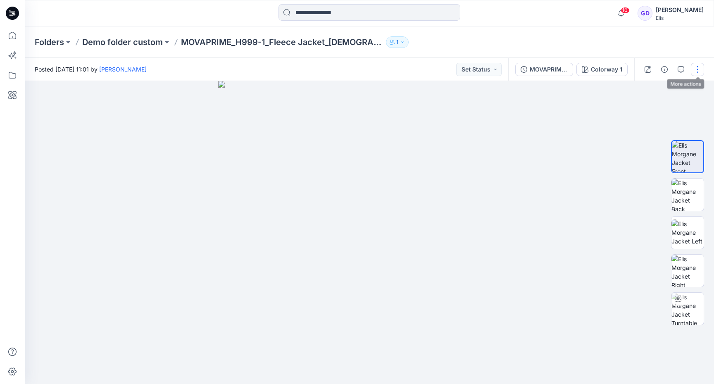
click at [695, 70] on button "button" at bounding box center [696, 69] width 13 height 13
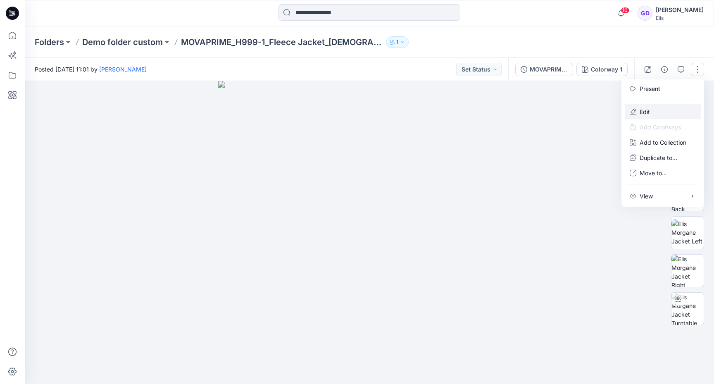
click at [673, 110] on button "Edit" at bounding box center [662, 111] width 76 height 15
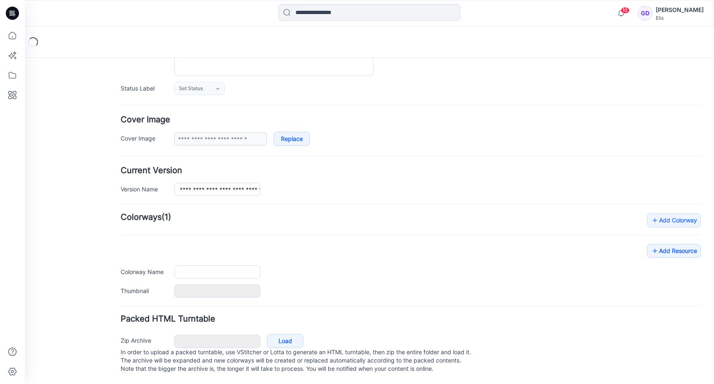
type input "**********"
type textarea "**********"
type input "**********"
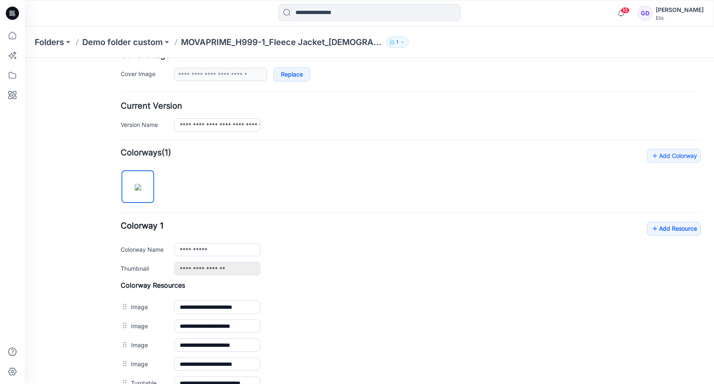
scroll to position [271, 0]
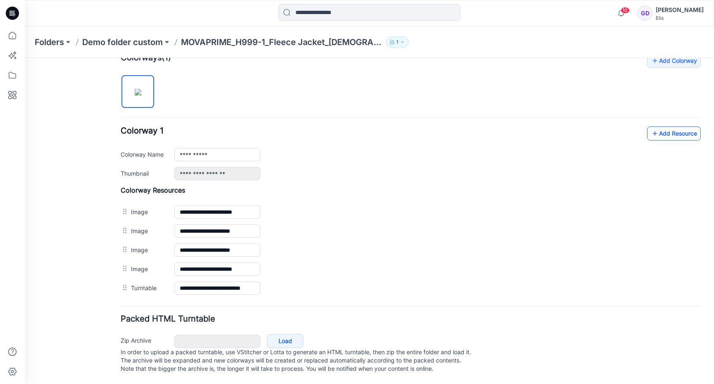
click at [663, 128] on link "Add Resource" at bounding box center [674, 133] width 54 height 14
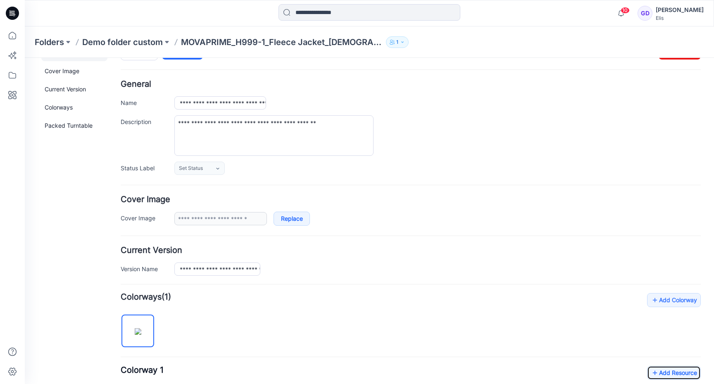
scroll to position [9, 0]
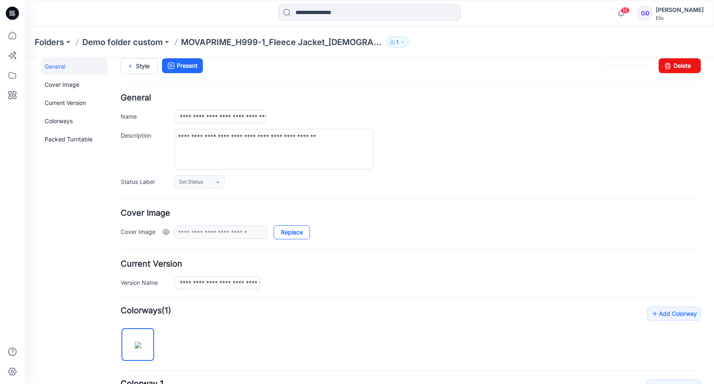
click at [296, 234] on link "Replace" at bounding box center [291, 232] width 36 height 14
type input "*****"
click at [145, 44] on p "Demo folder custom" at bounding box center [122, 42] width 81 height 12
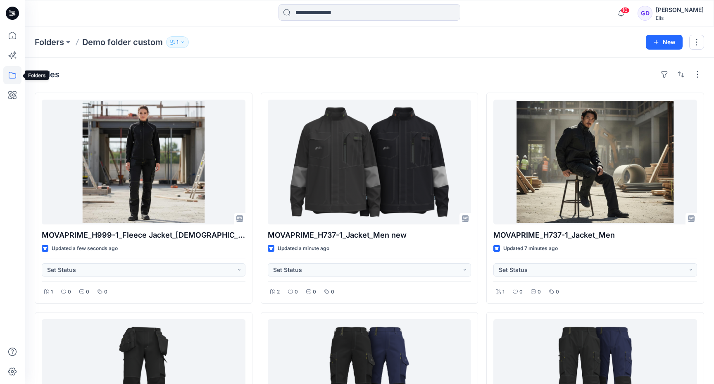
click at [17, 73] on icon at bounding box center [12, 75] width 18 height 18
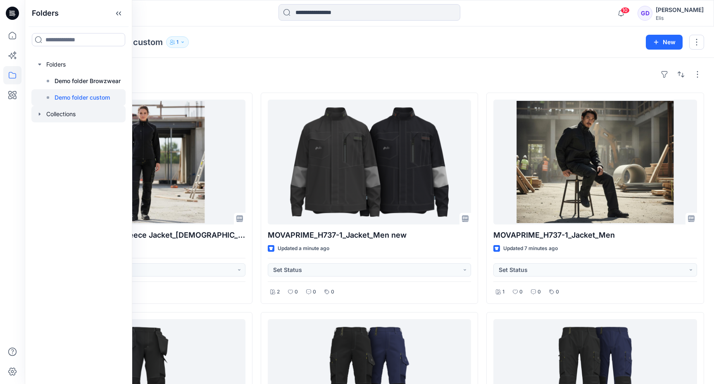
click at [42, 118] on div at bounding box center [78, 114] width 94 height 17
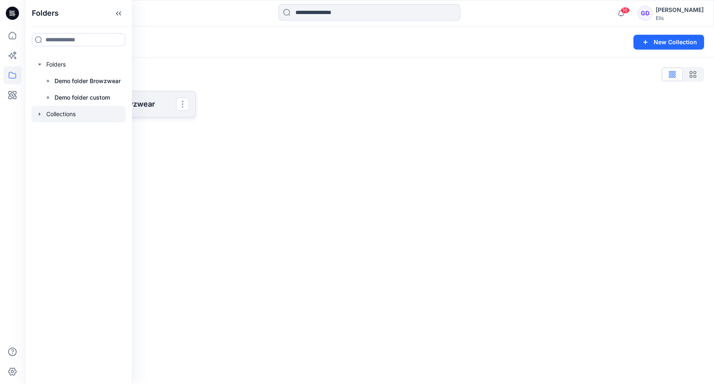
click at [145, 103] on p "Demo Collection Browzwear" at bounding box center [114, 104] width 123 height 12
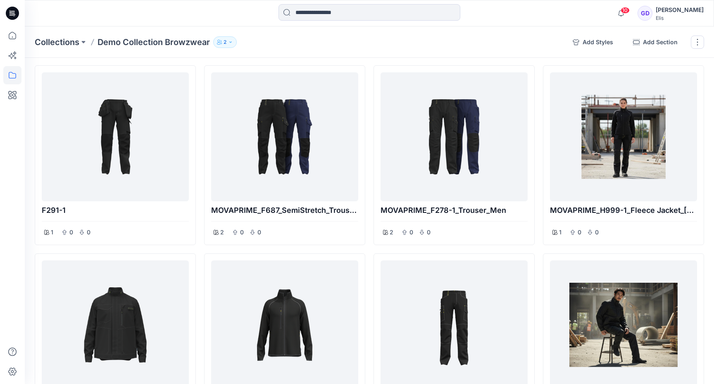
scroll to position [28, 0]
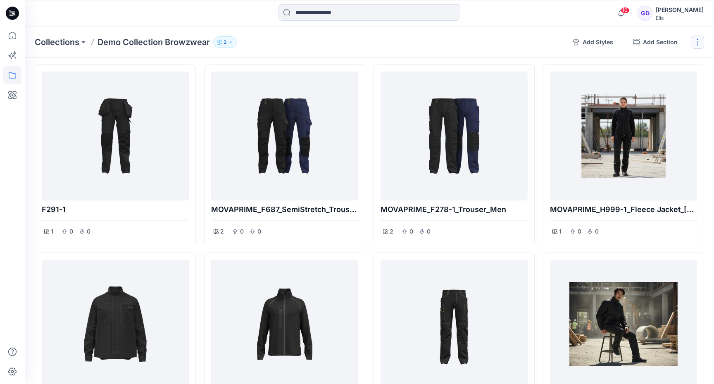
click at [700, 44] on button "button" at bounding box center [696, 42] width 13 height 13
click at [205, 52] on div "Collections Demo Collection Browzwear 2 Add Styles Add Section Clone Collection…" at bounding box center [369, 41] width 689 height 31
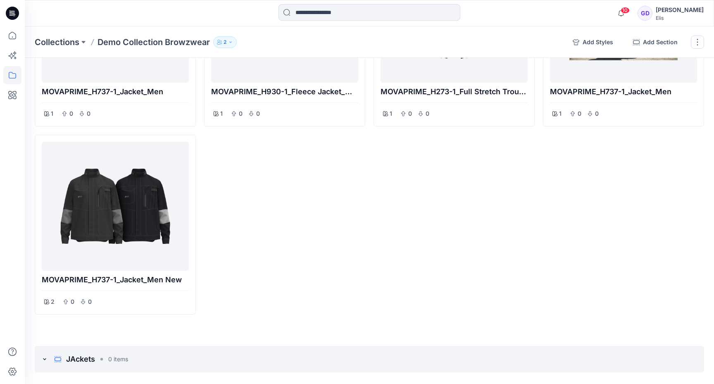
scroll to position [320, 0]
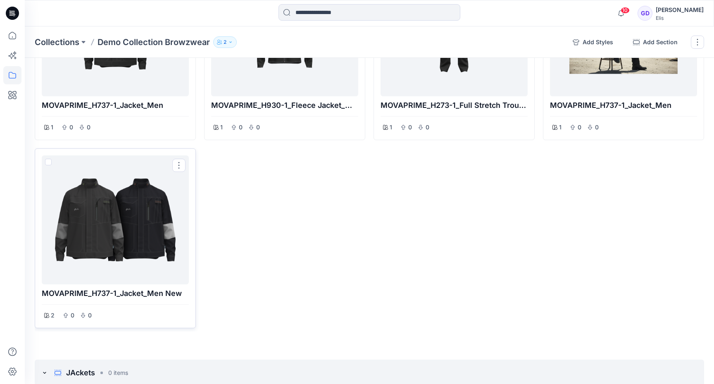
click at [115, 211] on div at bounding box center [115, 220] width 140 height 122
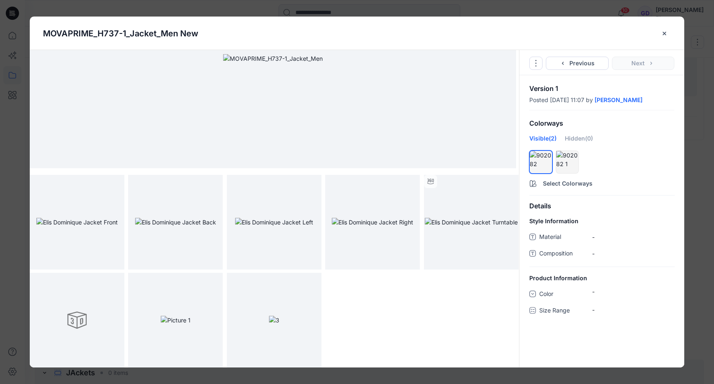
scroll to position [0, 0]
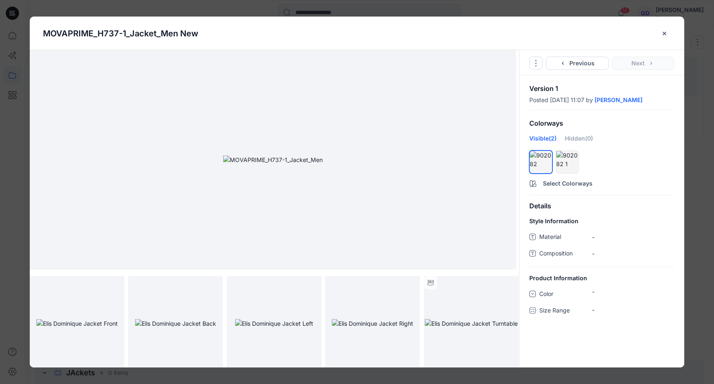
click at [593, 236] on span "-" at bounding box center [633, 236] width 82 height 9
click at [592, 235] on span "-" at bounding box center [633, 236] width 82 height 9
click at [538, 62] on icon "Options" at bounding box center [535, 63] width 7 height 7
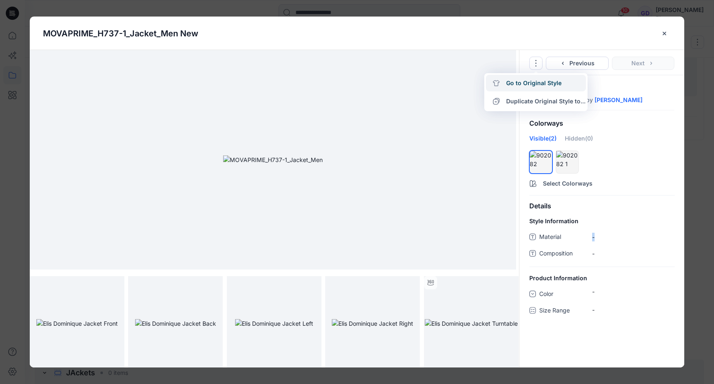
click at [518, 81] on link "Go to Original Style" at bounding box center [536, 83] width 100 height 17
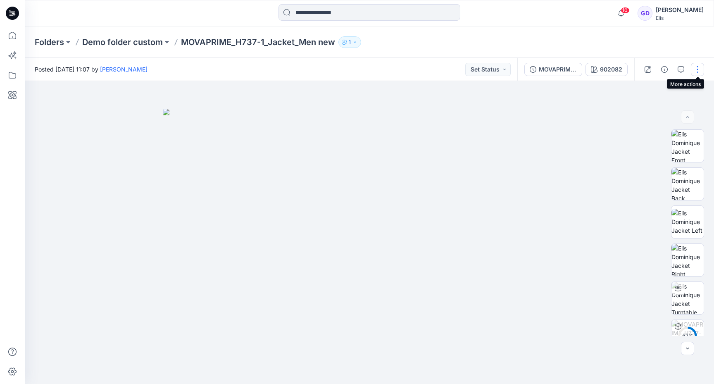
click at [695, 69] on button "button" at bounding box center [696, 69] width 13 height 13
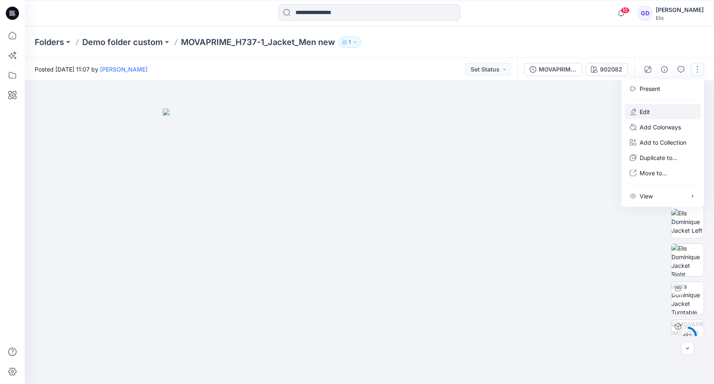
click at [643, 110] on p "Edit" at bounding box center [644, 111] width 10 height 9
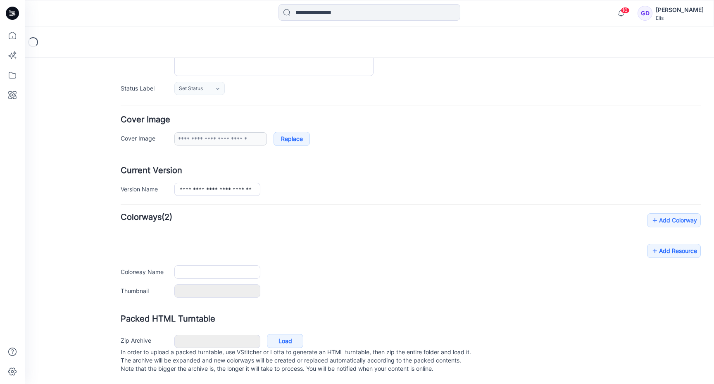
type input "**********"
type input "******"
type input "**********"
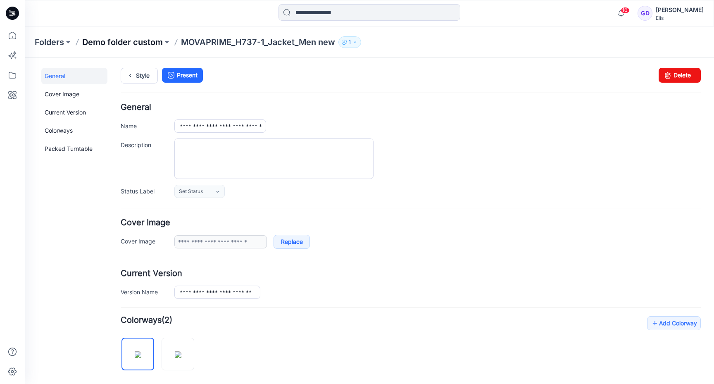
click at [149, 46] on p "Demo folder custom" at bounding box center [122, 42] width 81 height 12
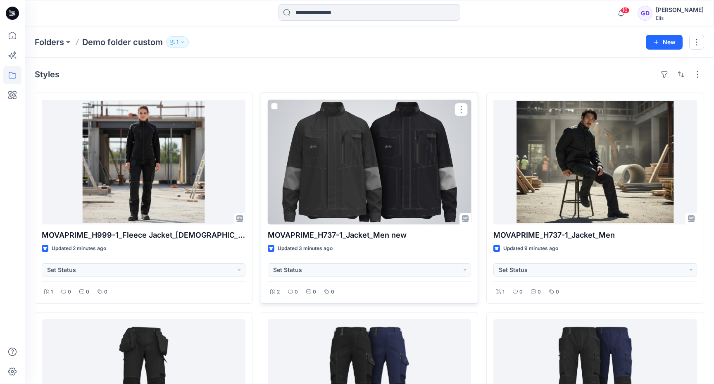
click at [382, 172] on div at bounding box center [370, 162] width 204 height 125
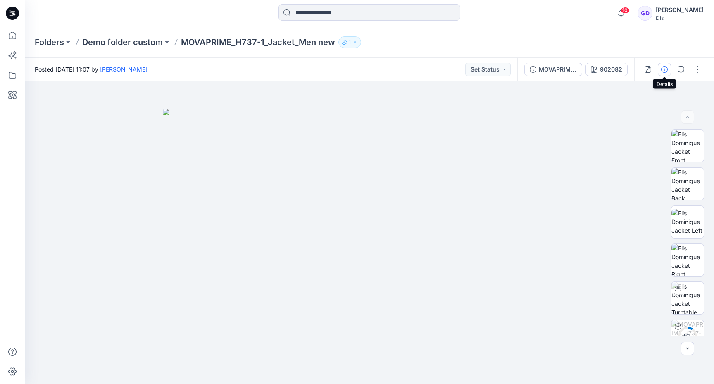
click at [663, 68] on icon "button" at bounding box center [664, 69] width 7 height 7
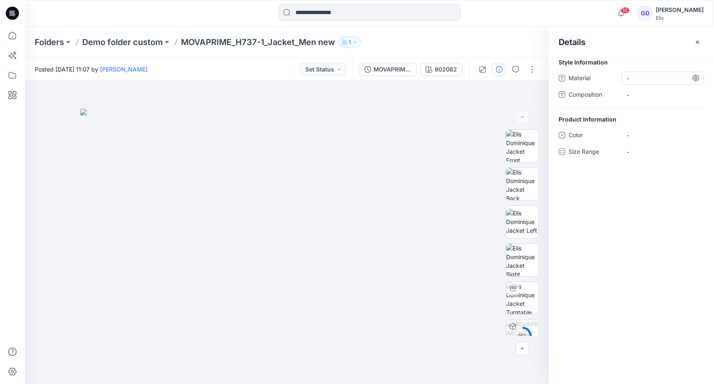
click at [629, 82] on div "-" at bounding box center [662, 77] width 83 height 13
type textarea "*"
type textarea "**********"
click at [643, 91] on span "-" at bounding box center [662, 94] width 72 height 9
type textarea "**********"
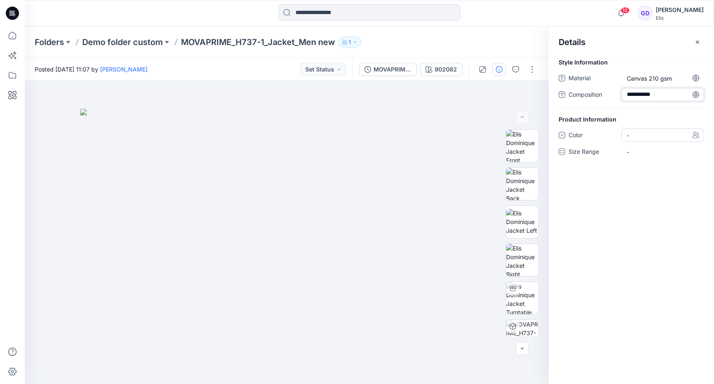
click at [645, 136] on div "-" at bounding box center [662, 134] width 83 height 13
click at [633, 166] on div "Black" at bounding box center [662, 169] width 79 height 17
click at [634, 151] on div "-" at bounding box center [632, 152] width 12 height 12
click at [626, 185] on div "EU Men 48-60" at bounding box center [662, 186] width 79 height 17
click at [631, 189] on span at bounding box center [631, 186] width 7 height 7
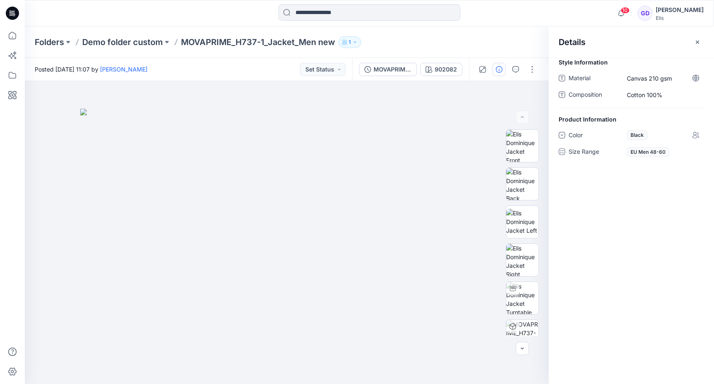
click at [581, 197] on div "Style Information Material Canvas 210 gsm Composition Cotton 100% Product Infor…" at bounding box center [630, 221] width 165 height 326
click at [697, 45] on icon "button" at bounding box center [697, 42] width 7 height 7
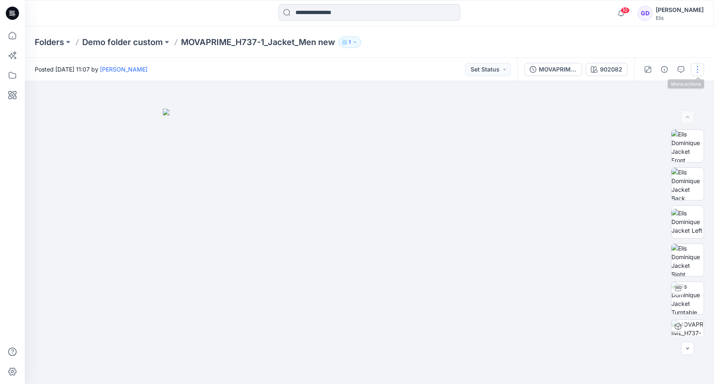
click at [700, 72] on button "button" at bounding box center [696, 69] width 13 height 13
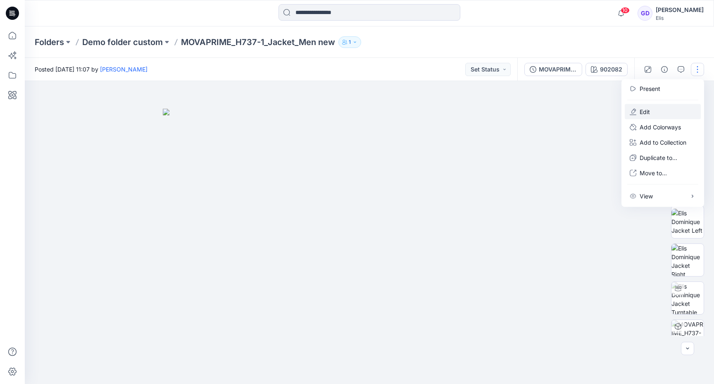
click at [667, 110] on button "Edit" at bounding box center [662, 111] width 76 height 15
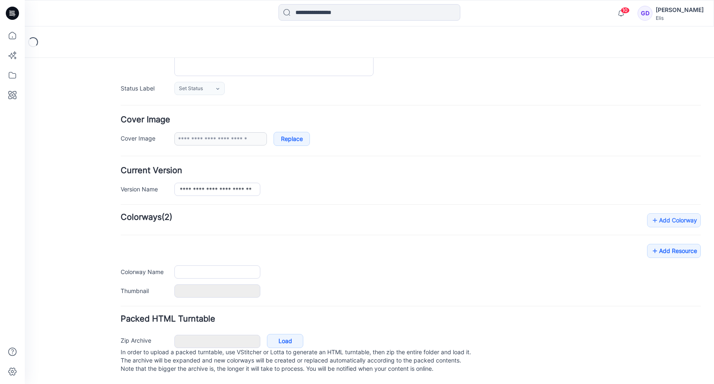
type input "**********"
type input "******"
type input "**********"
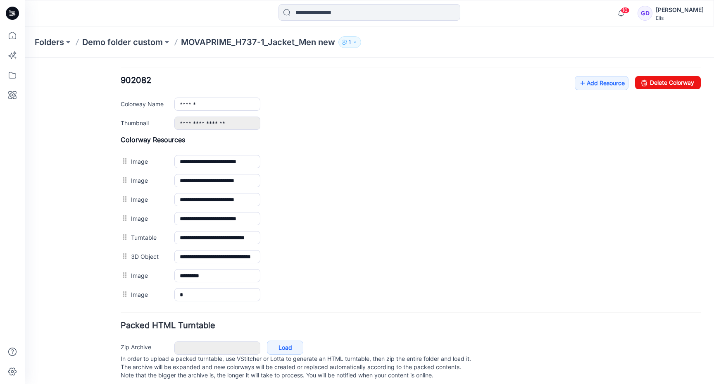
scroll to position [314, 0]
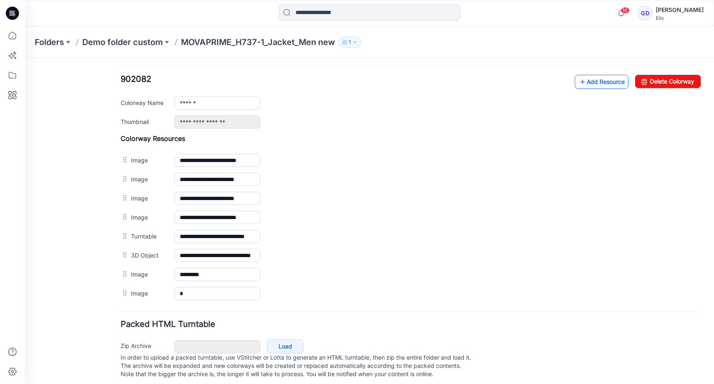
click at [602, 83] on link "Add Resource" at bounding box center [601, 82] width 54 height 14
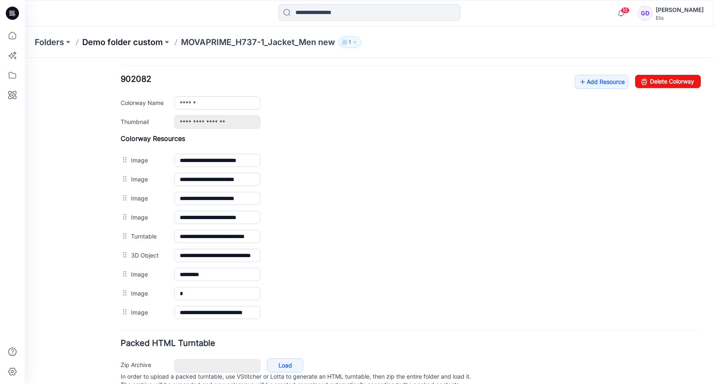
click at [139, 41] on p "Demo folder custom" at bounding box center [122, 42] width 81 height 12
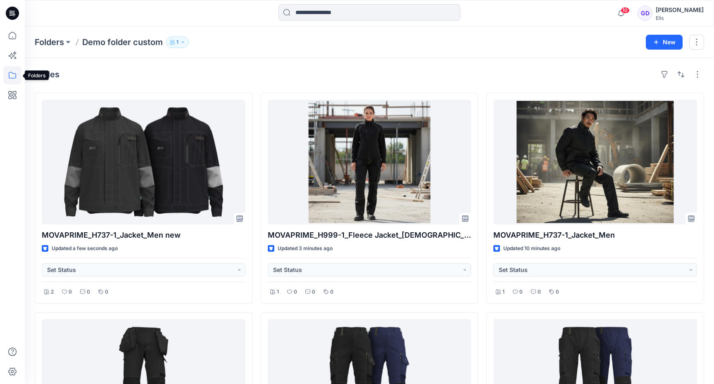
click at [11, 81] on icon at bounding box center [12, 75] width 18 height 18
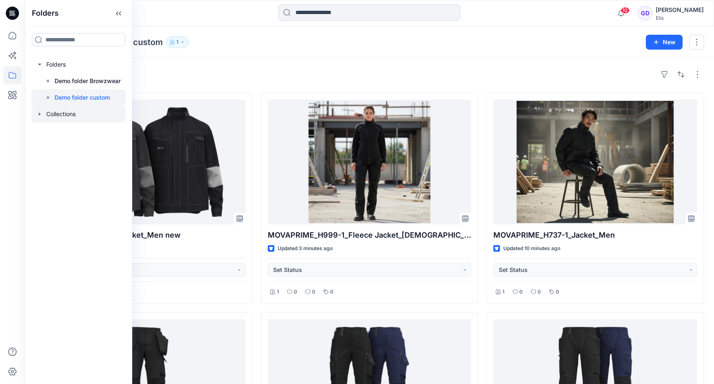
click at [66, 115] on div at bounding box center [78, 114] width 94 height 17
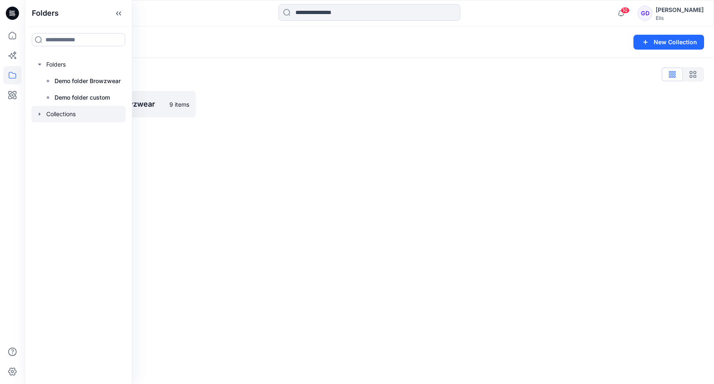
click at [37, 115] on icon "button" at bounding box center [39, 114] width 7 height 7
click at [66, 132] on p "Demo Collection Browzwear" at bounding box center [94, 131] width 78 height 10
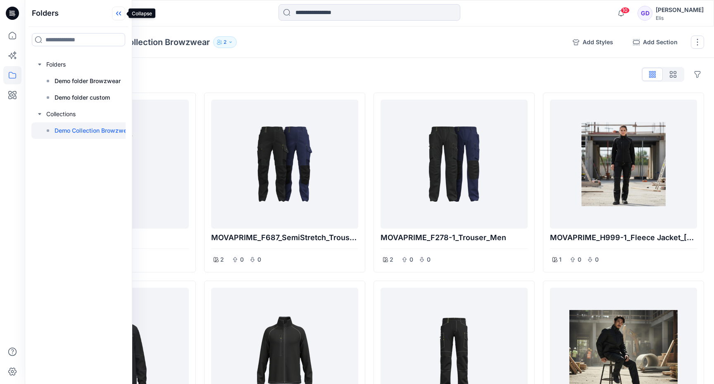
click at [116, 16] on icon at bounding box center [118, 14] width 13 height 14
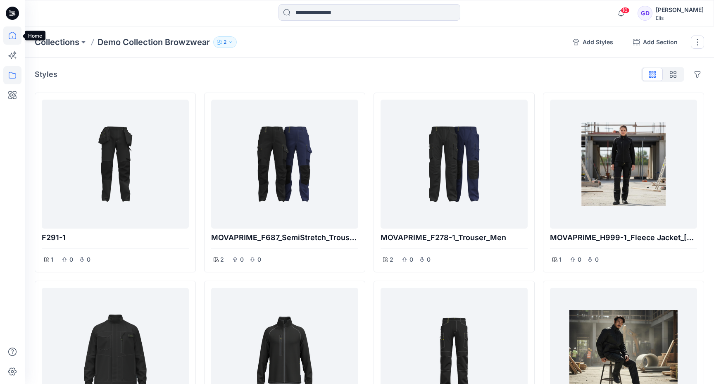
click at [9, 33] on icon at bounding box center [12, 35] width 18 height 18
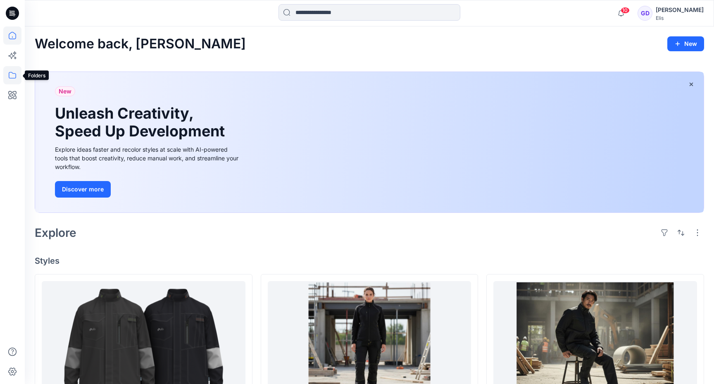
click at [16, 78] on icon at bounding box center [12, 75] width 18 height 18
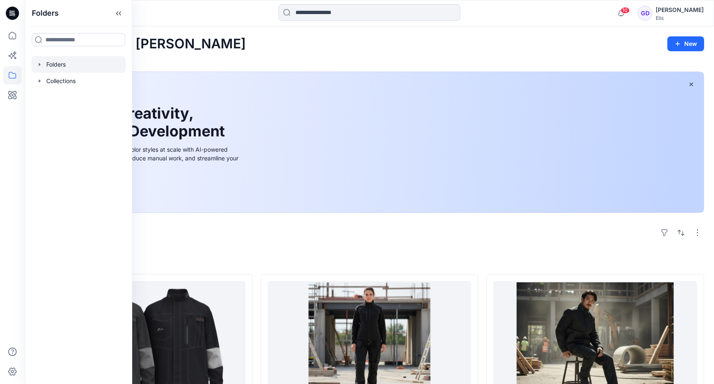
click at [48, 72] on div at bounding box center [78, 64] width 94 height 17
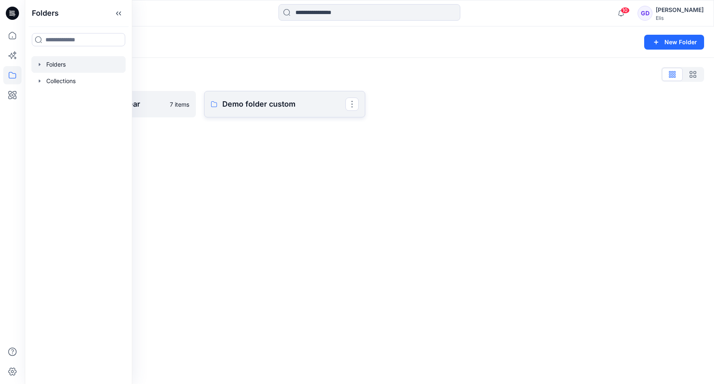
click at [253, 109] on p "Demo folder custom" at bounding box center [283, 104] width 123 height 12
